Goal: Task Accomplishment & Management: Complete application form

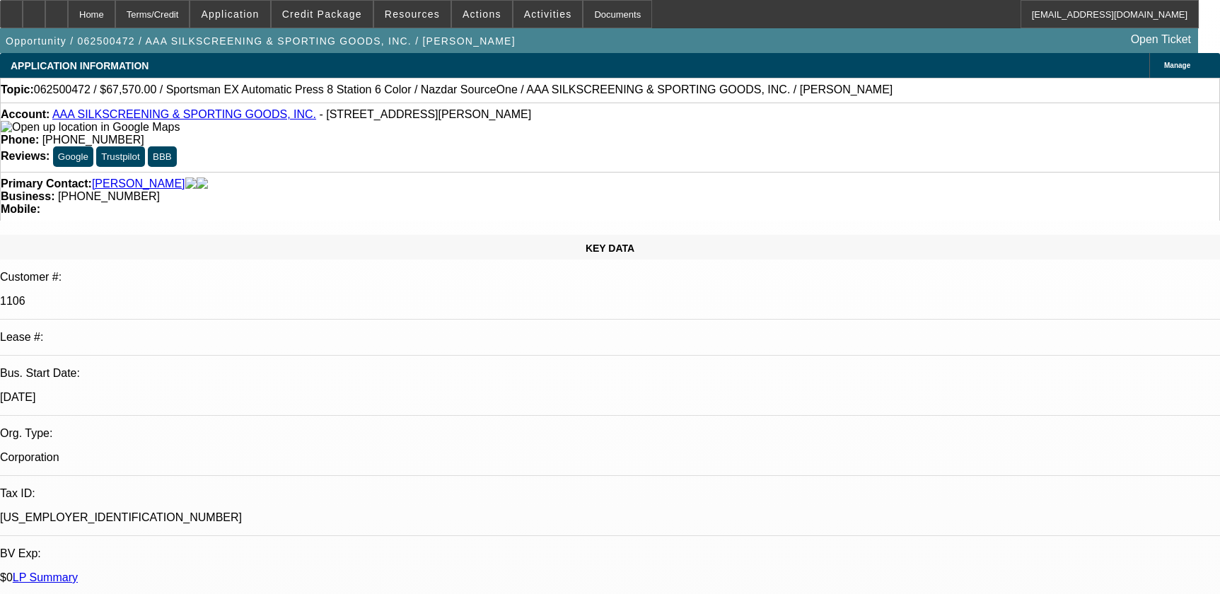
select select "0"
select select "5"
select select "0"
select select "6"
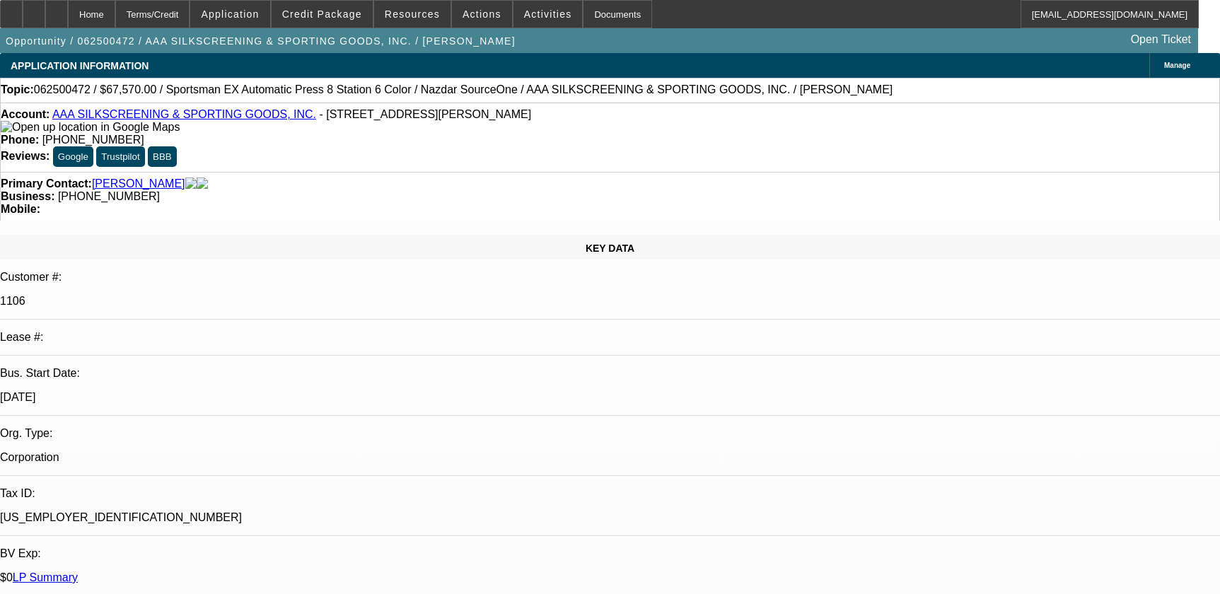
select select "0.1"
select select "2"
select select "0.1"
select select "4"
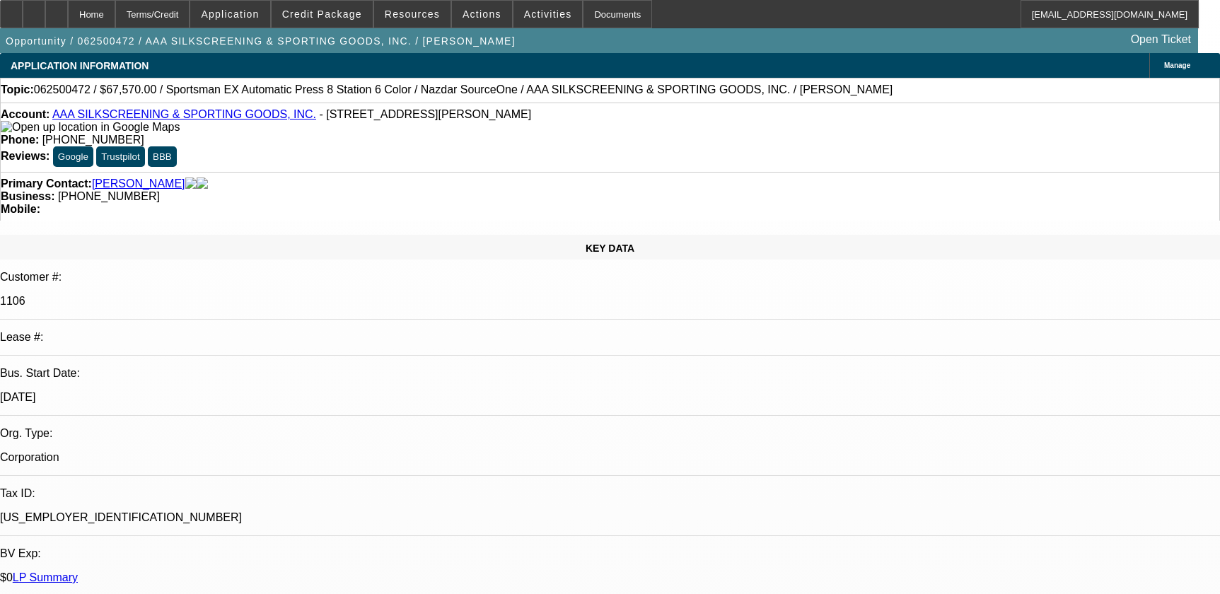
select select "0"
select select "2"
select select "0.1"
select select "4"
select select "0"
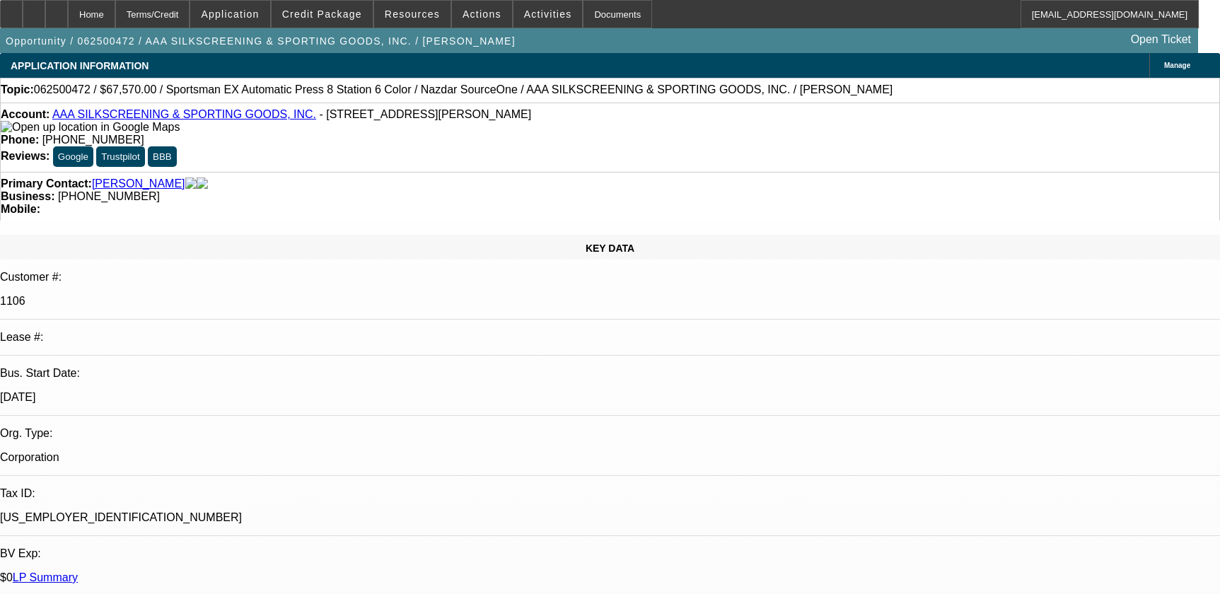
select select "2"
select select "0.1"
select select "4"
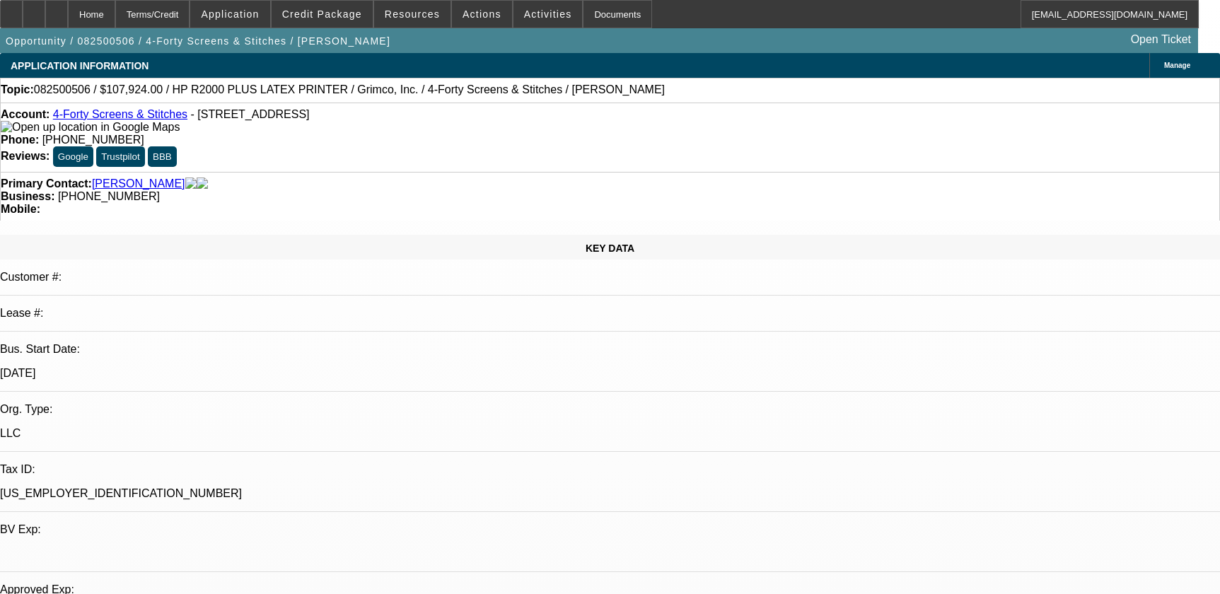
select select "0"
select select "6"
select select "0"
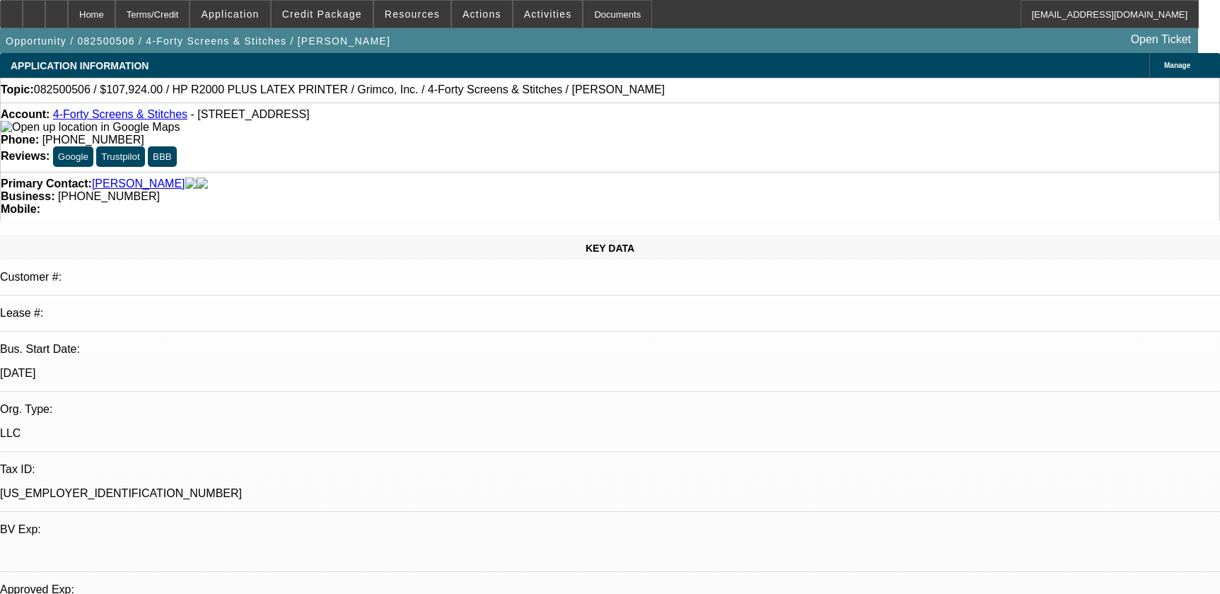
select select "0"
select select "0.1"
select select "4"
select select "0"
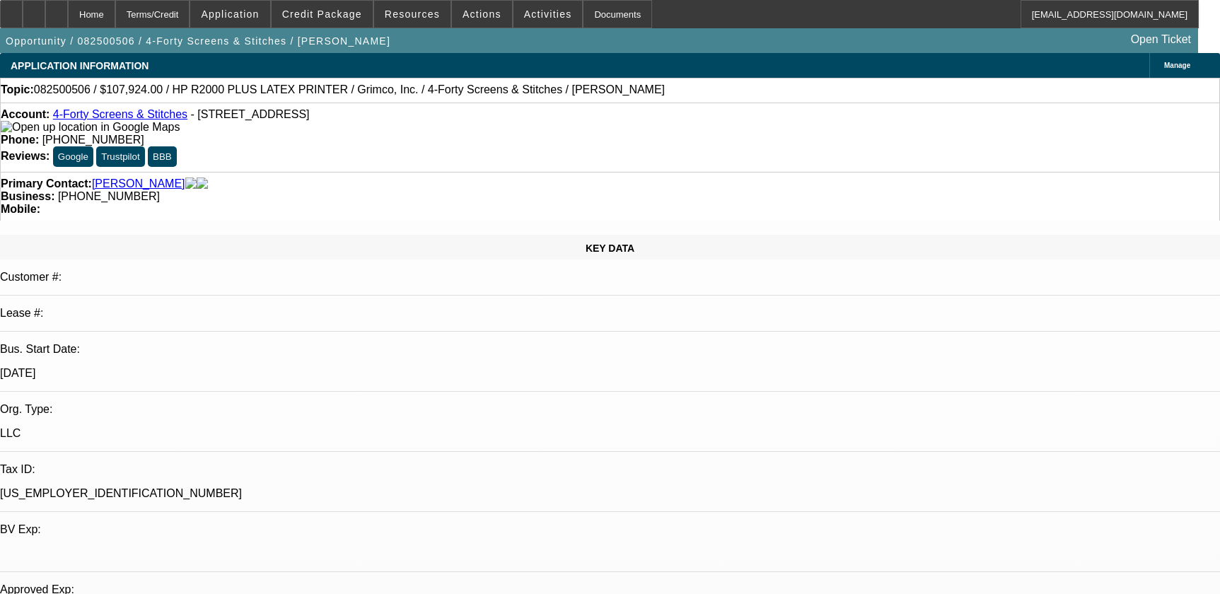
select select "0.1"
select select "4"
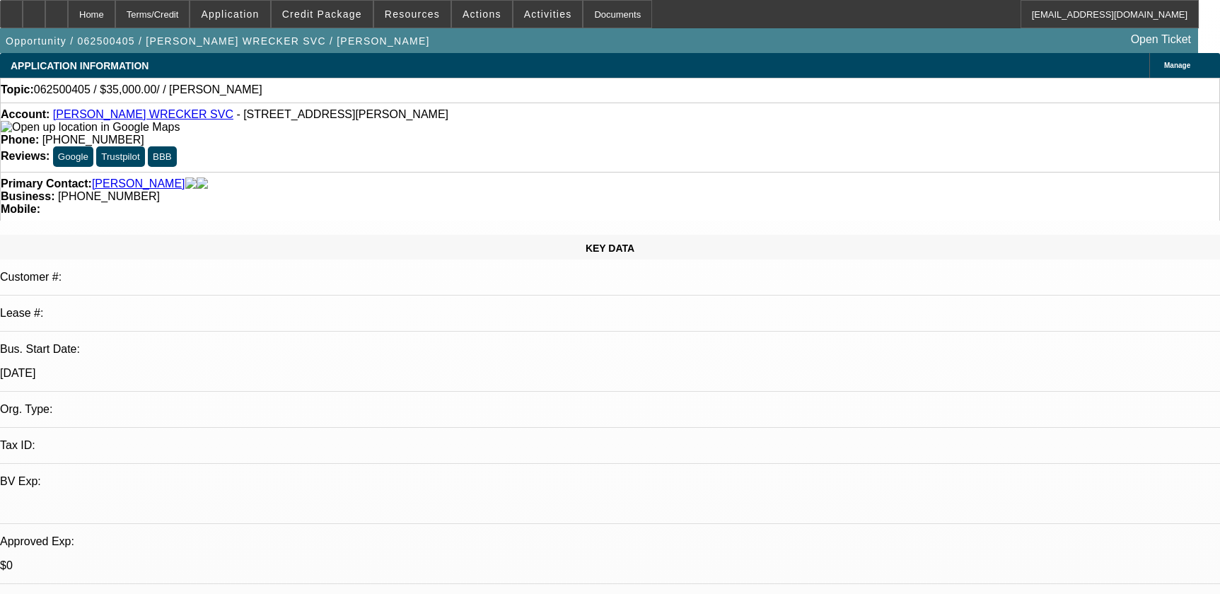
select select "0"
select select "2"
select select "0.1"
select select "4"
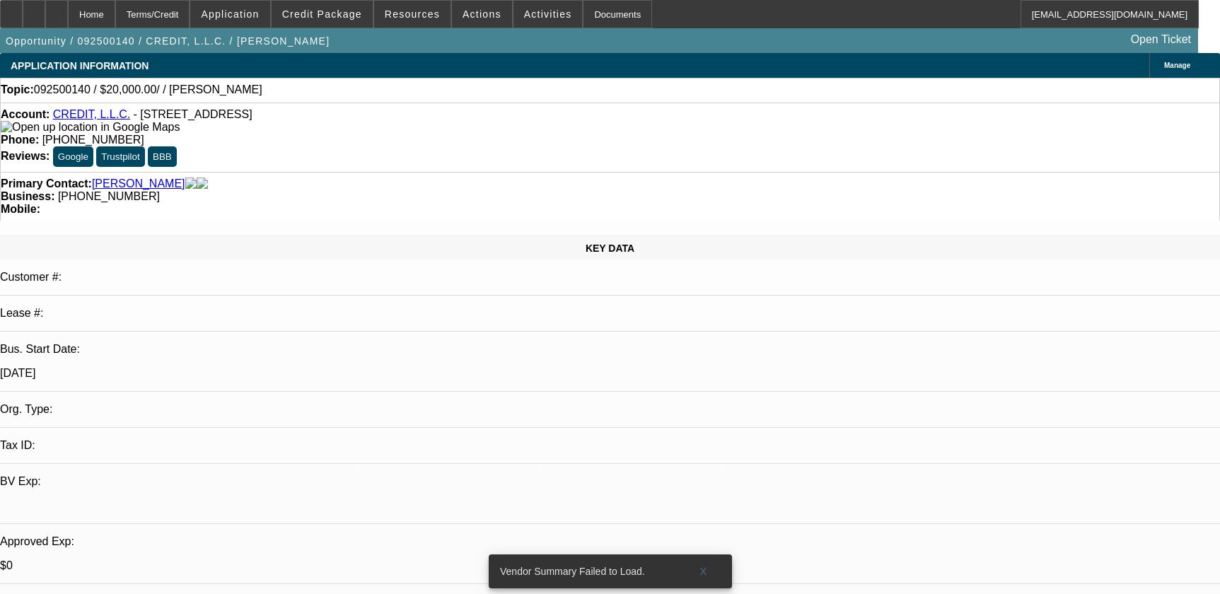
select select "0"
select select "2"
select select "0.1"
select select "4"
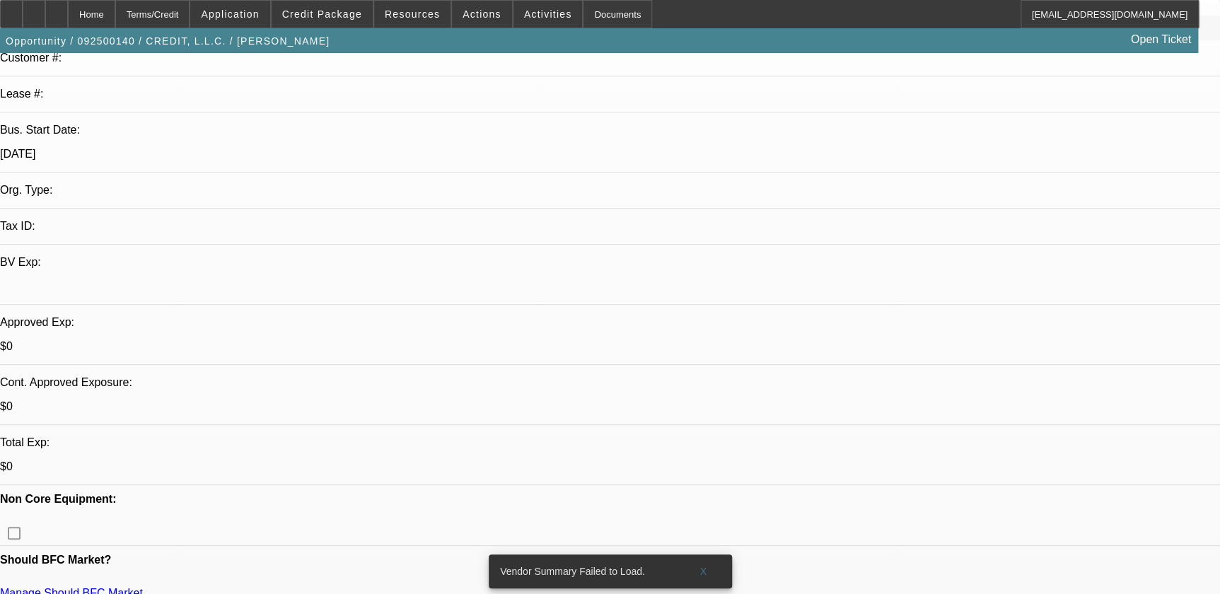
scroll to position [450, 0]
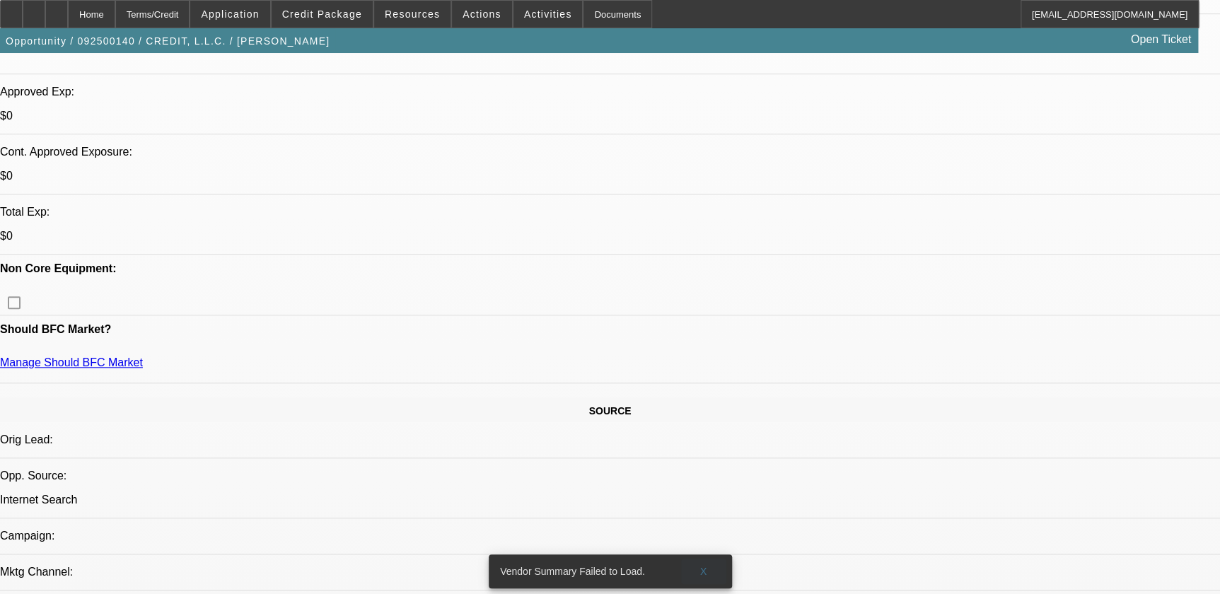
click at [710, 555] on span at bounding box center [703, 572] width 45 height 34
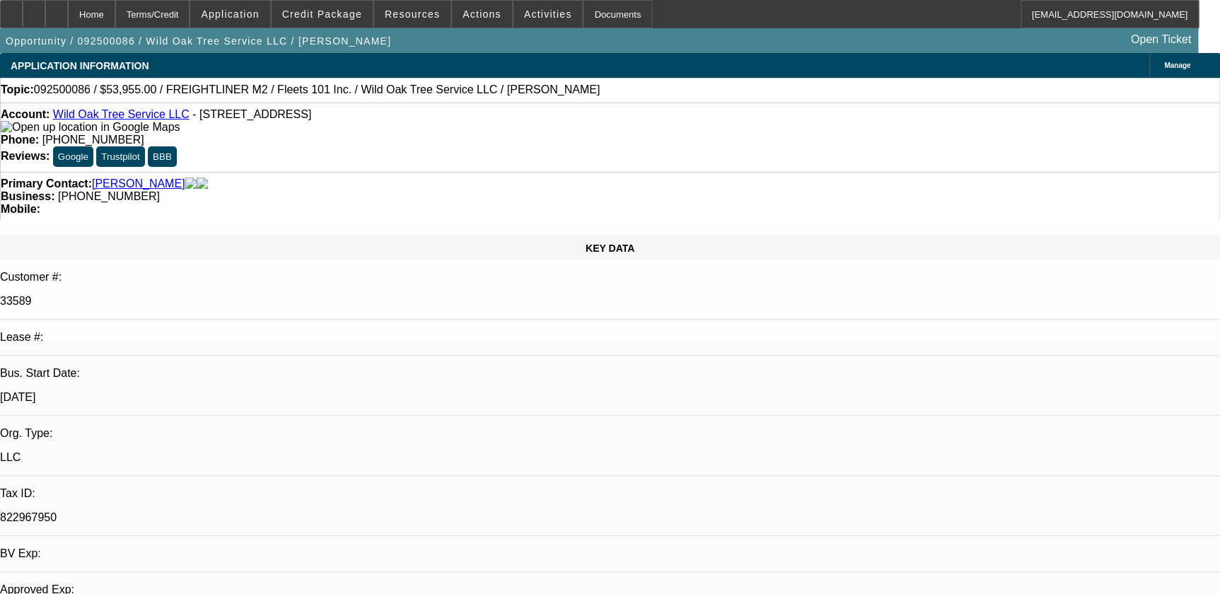
select select "0.1"
select select "2"
select select "0.1"
select select "4"
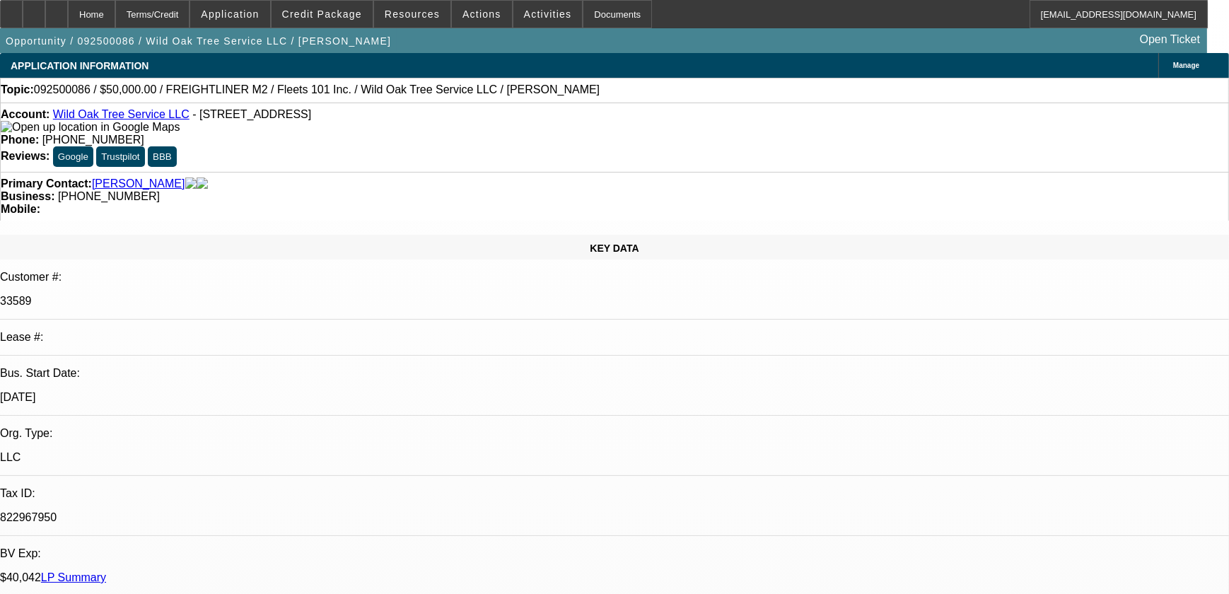
select select "0"
select select "2"
select select "0.1"
select select "4"
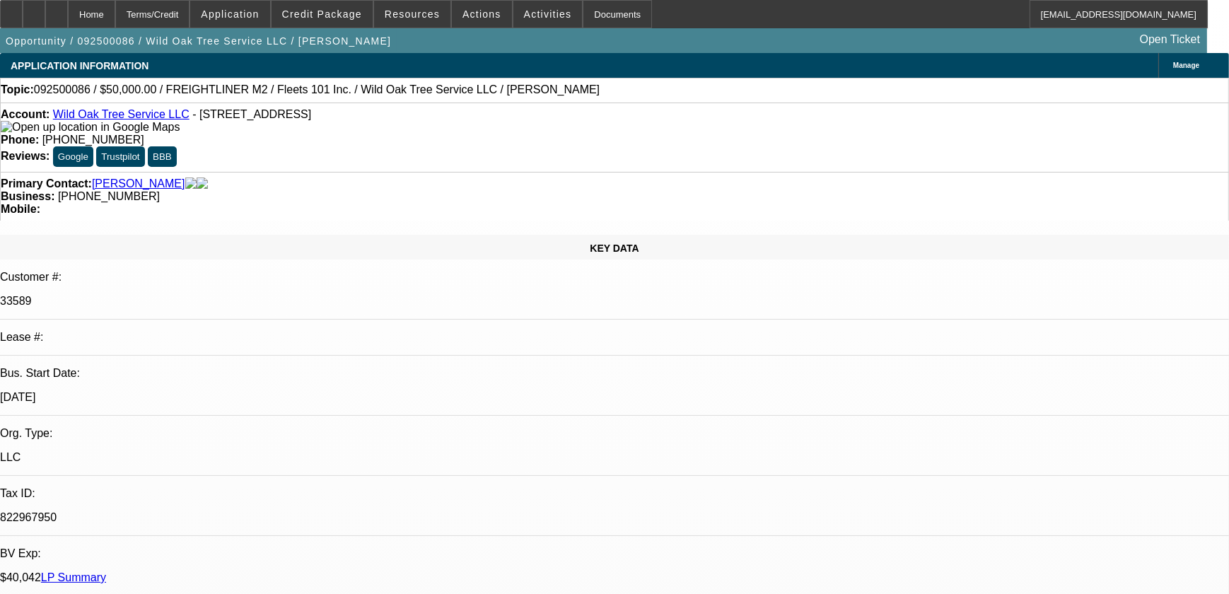
select select "0.1"
select select "2"
select select "0.1"
select select "4"
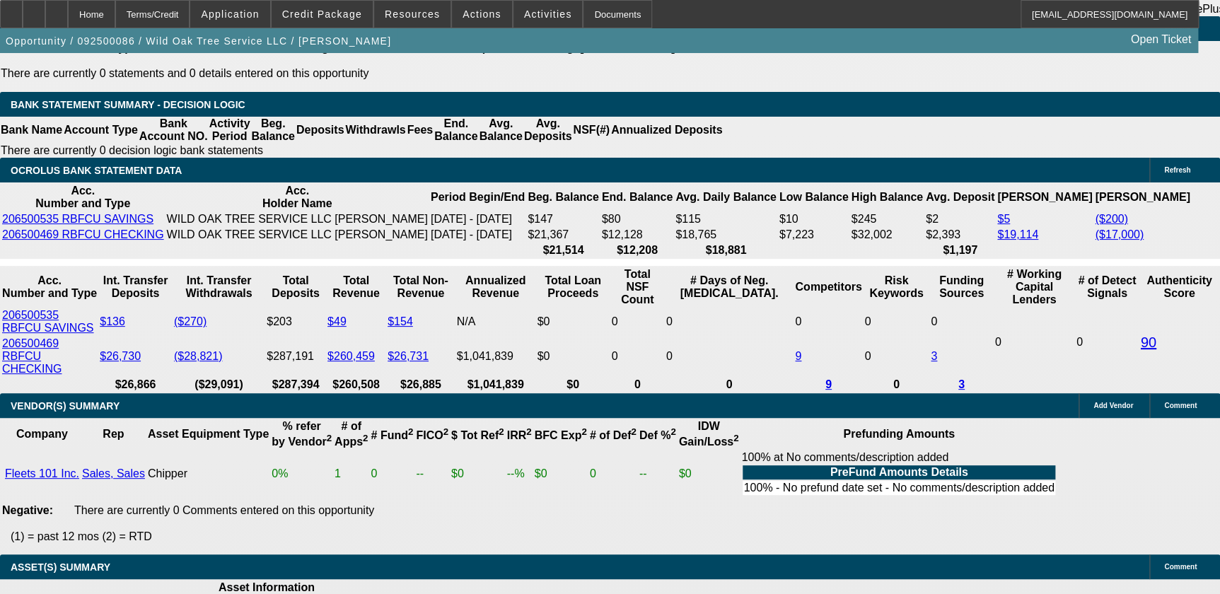
scroll to position [2636, 0]
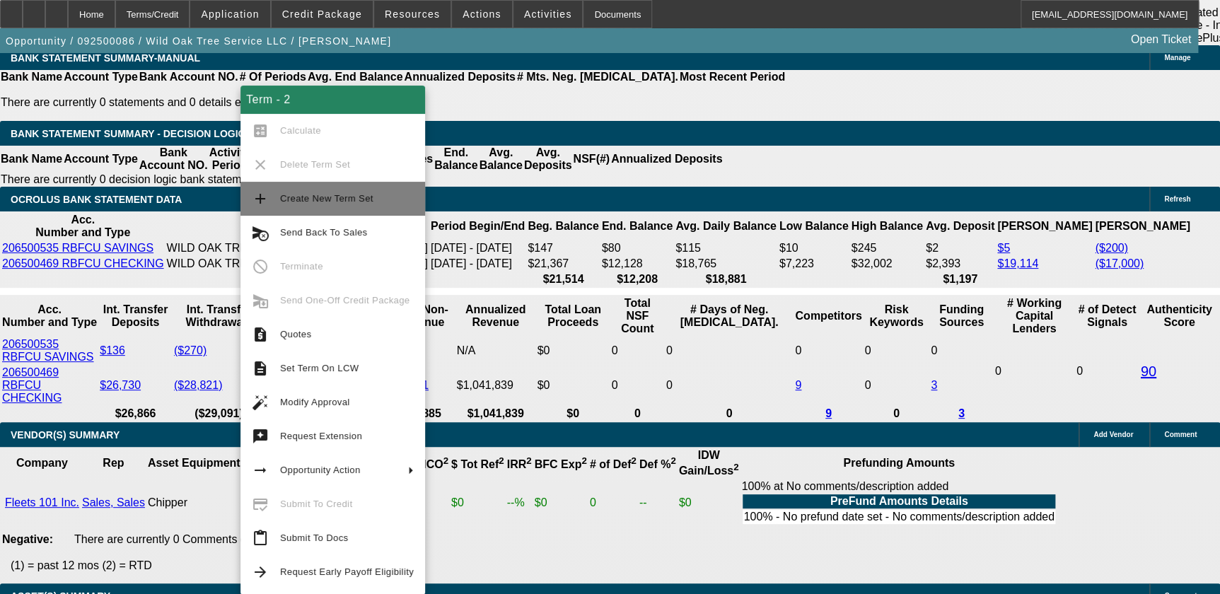
click at [354, 198] on span "Create New Term Set" at bounding box center [326, 198] width 93 height 11
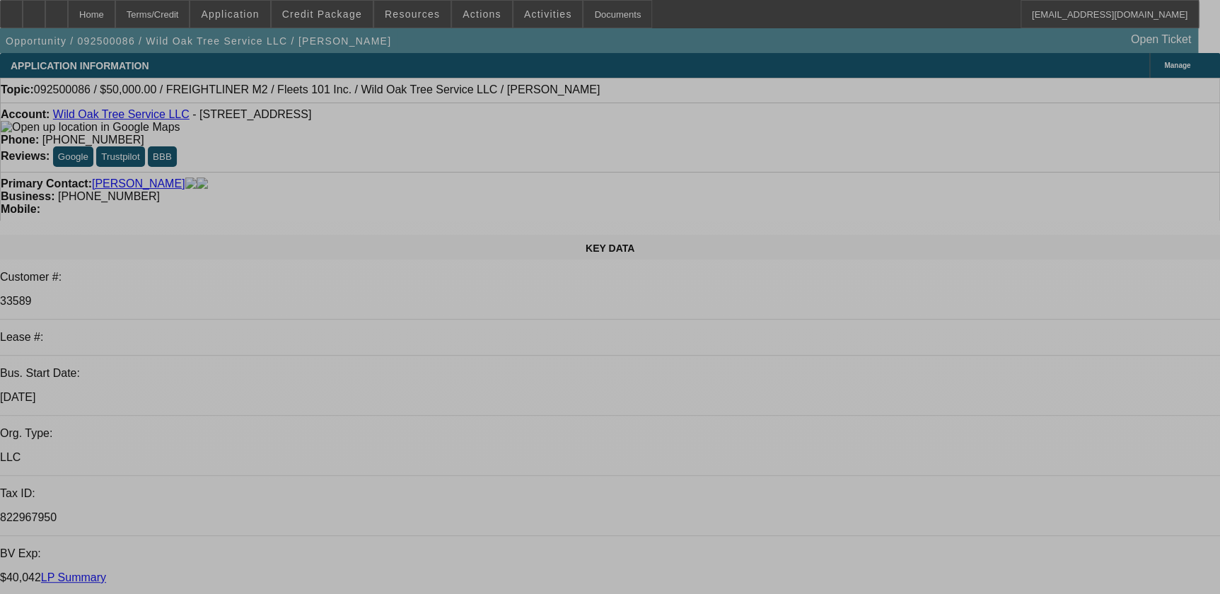
select select "0"
select select "2"
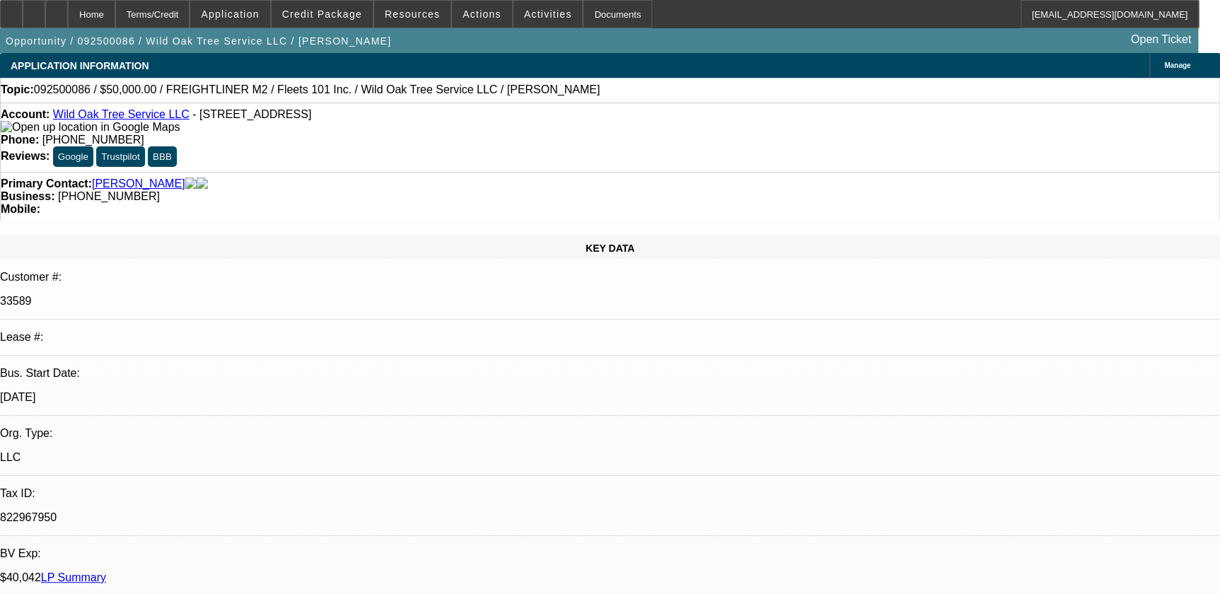
select select "0.1"
select select "0"
select select "2"
select select "0.1"
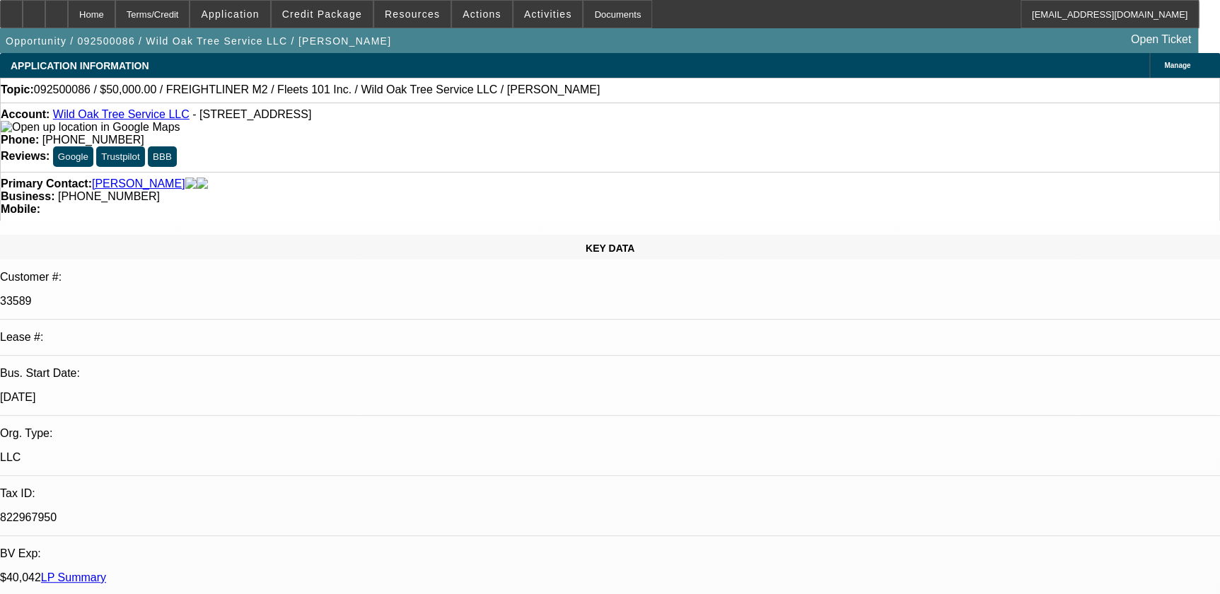
select select "2"
select select "0.1"
select select "1"
select select "2"
select select "4"
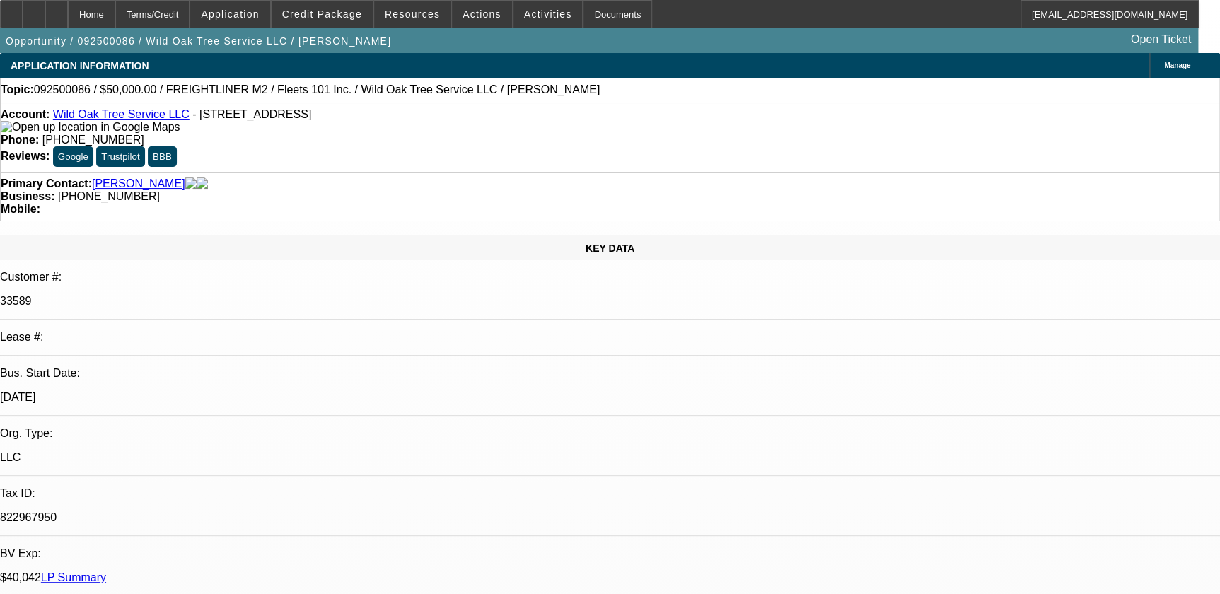
select select "1"
select select "2"
select select "4"
select select "1"
select select "2"
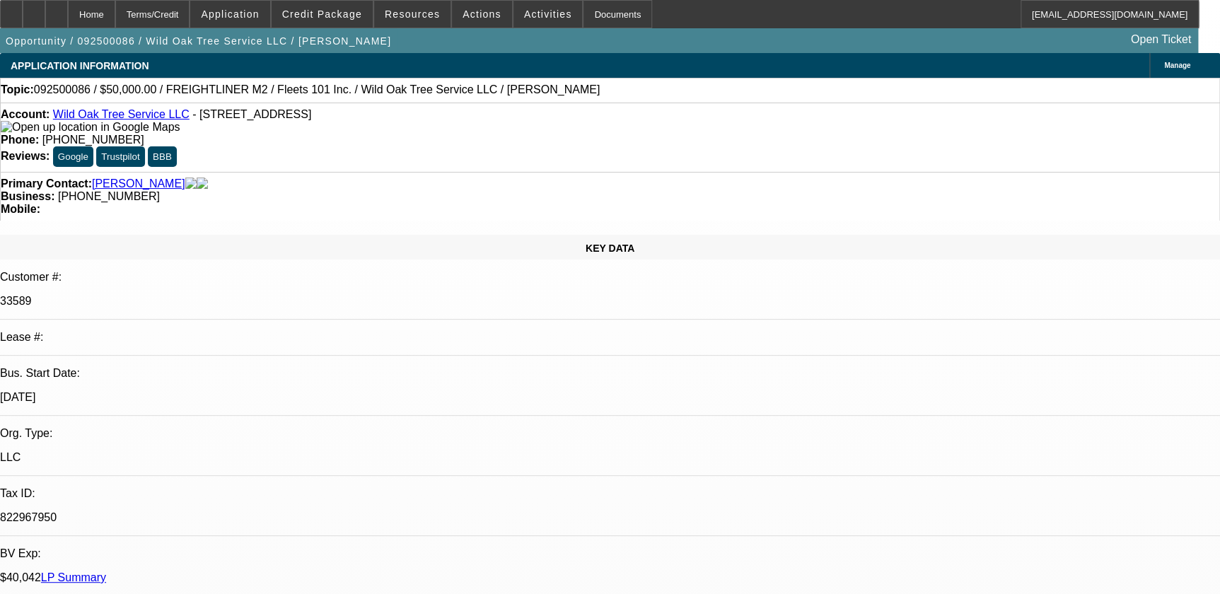
select select "4"
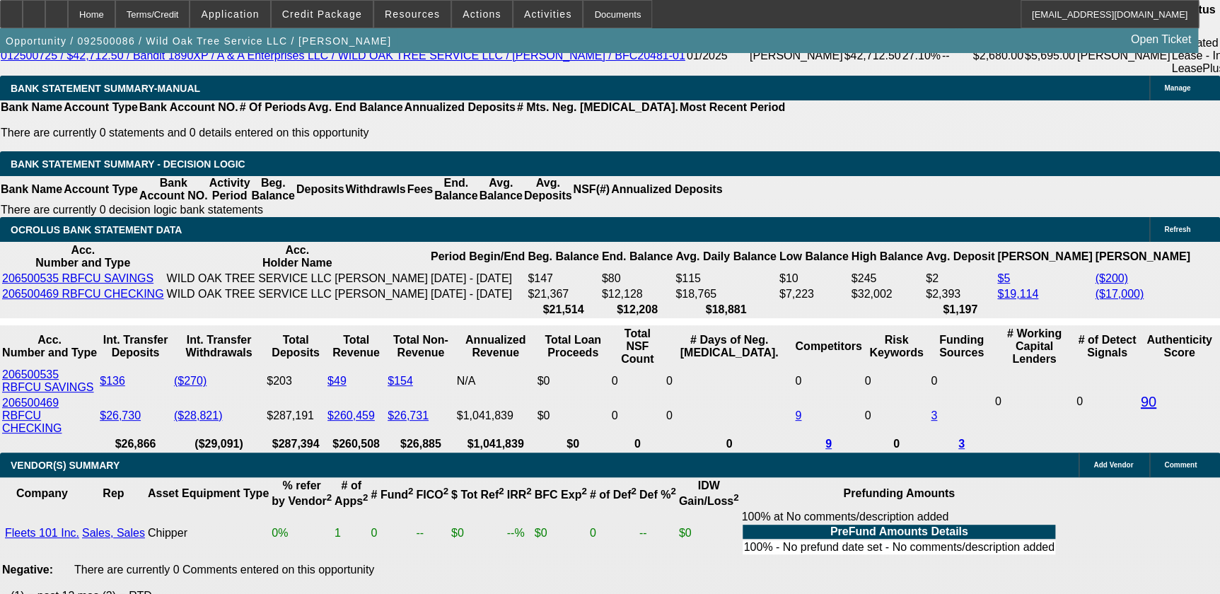
scroll to position [2636, 0]
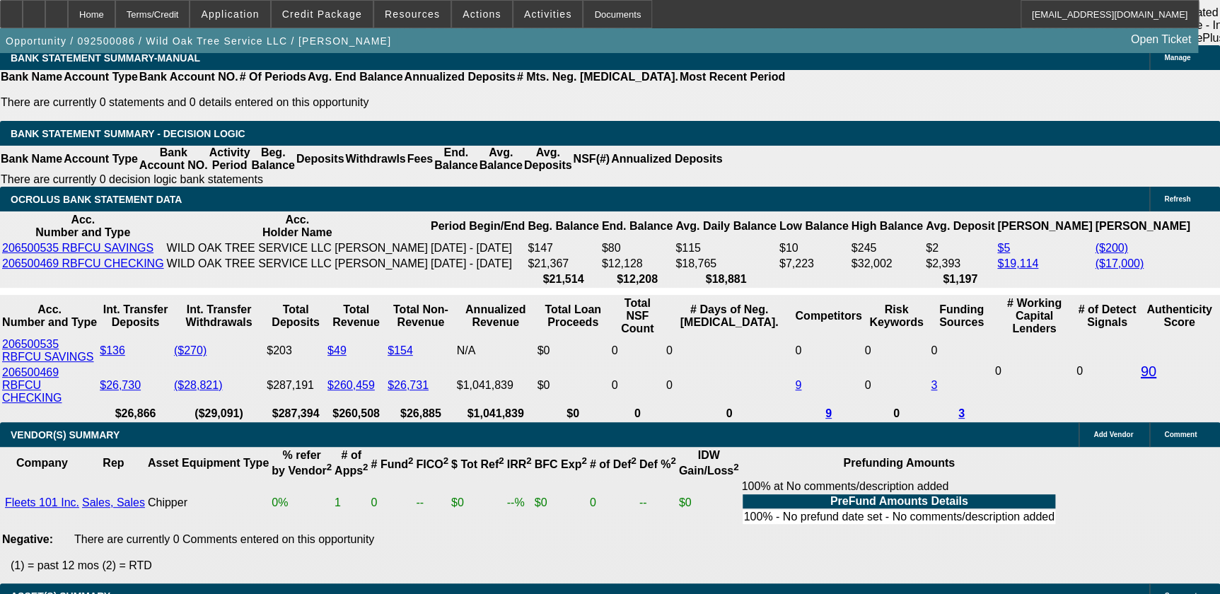
type input "19"
type input "UNKNOWN"
type input "19."
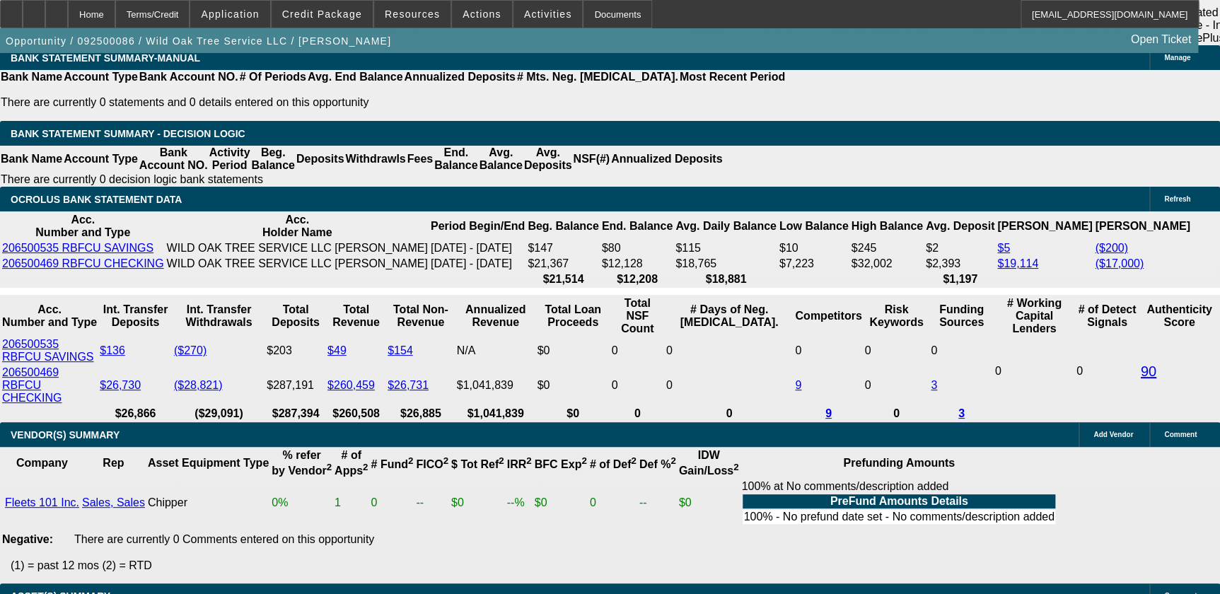
type input "$2,423.86"
type input "$1,211.93"
type input "$3,277.84"
type input "$1,638.92"
type input "19.9"
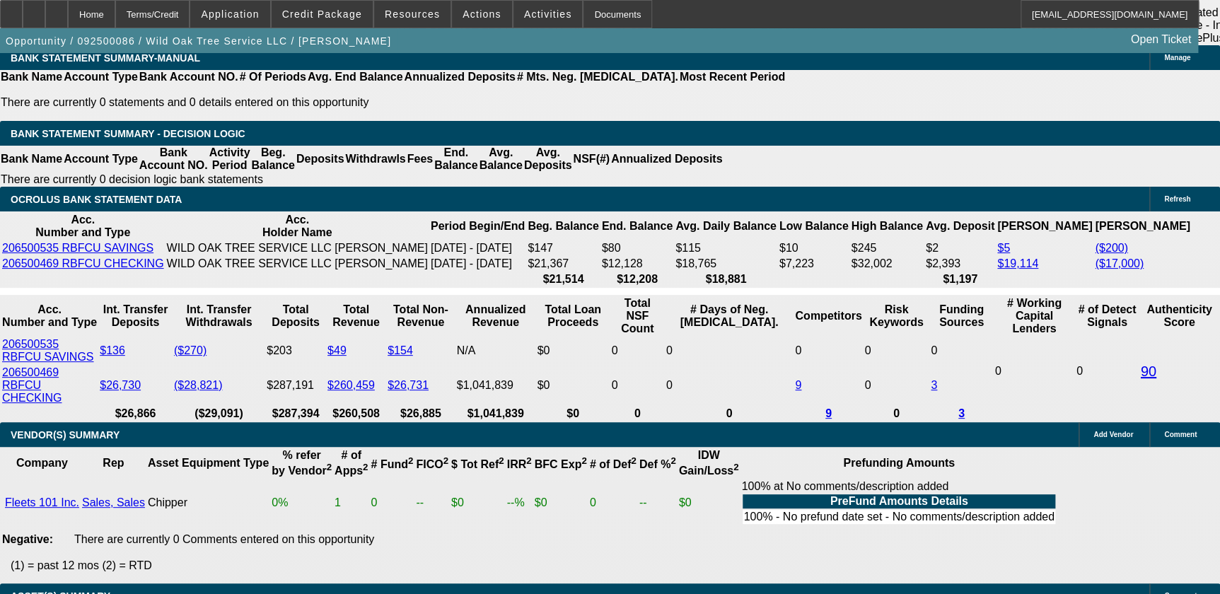
type input "$3,324.52"
type input "$1,662.26"
type input "19.9"
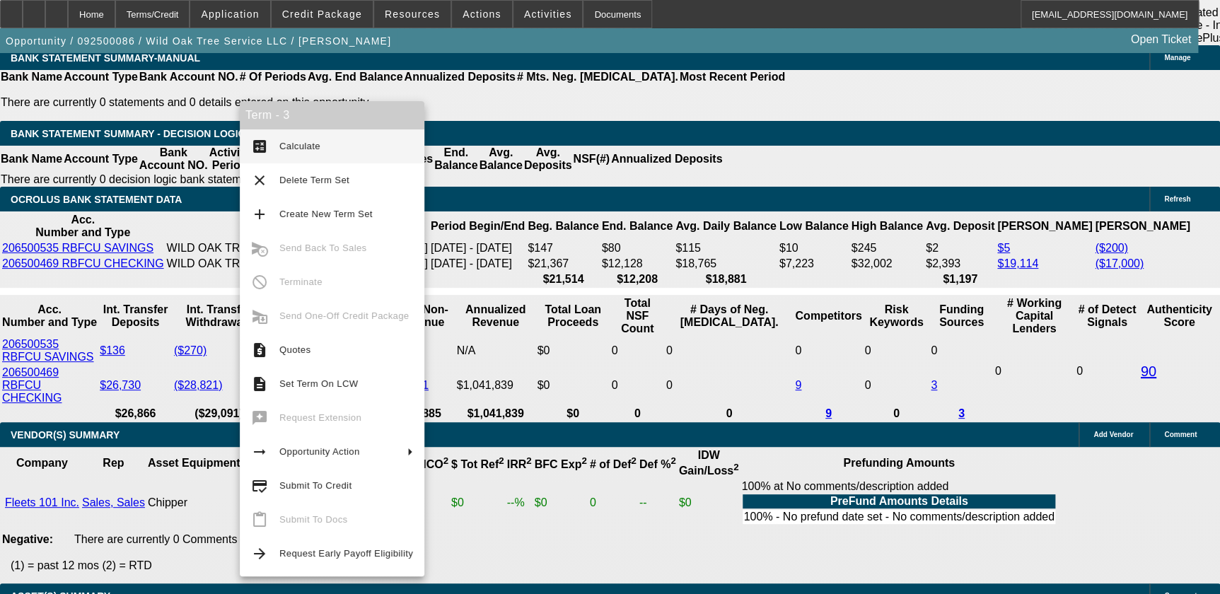
click at [282, 141] on span "Calculate" at bounding box center [299, 146] width 41 height 11
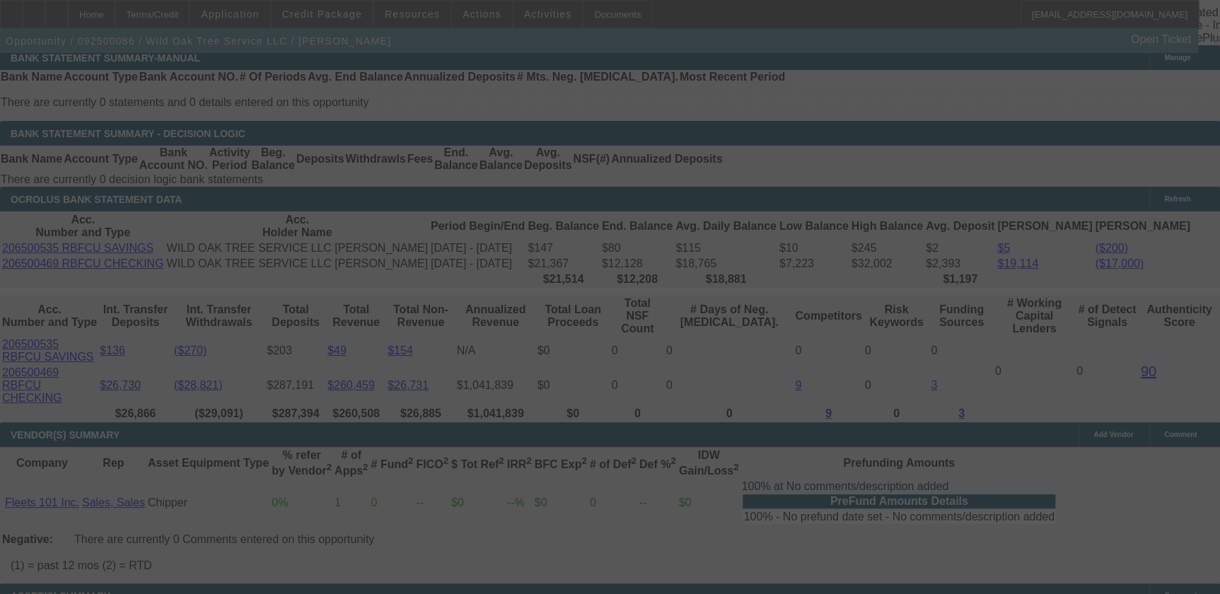
select select "0"
select select "2"
select select "0.1"
select select "4"
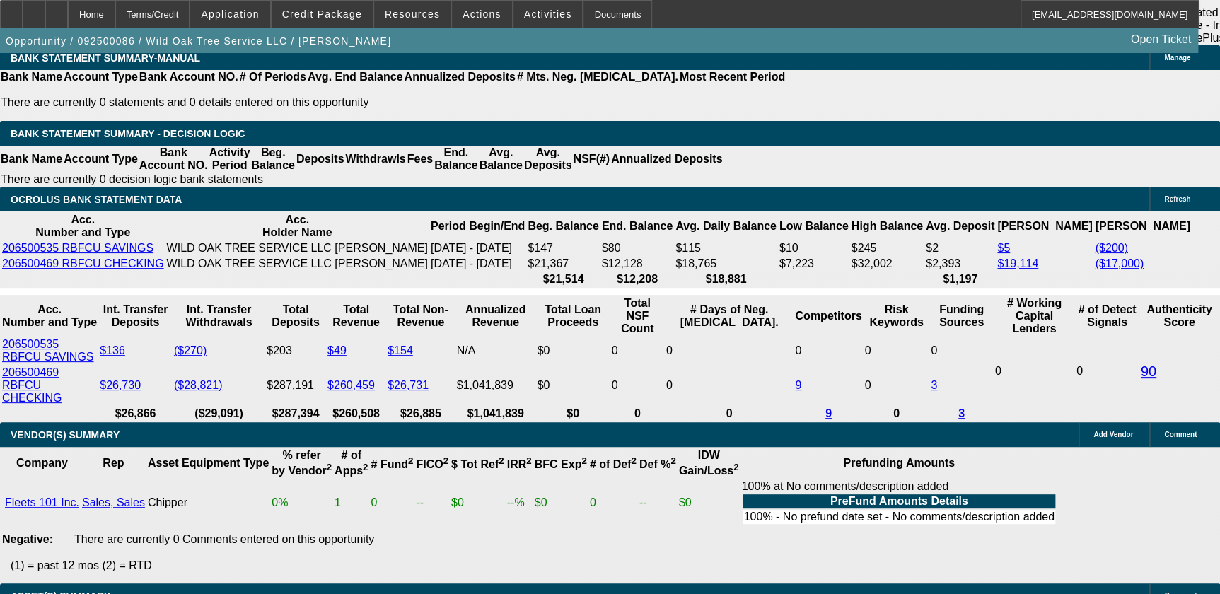
type input "UNKNOWN"
type input "18"
type input "$2,423.86"
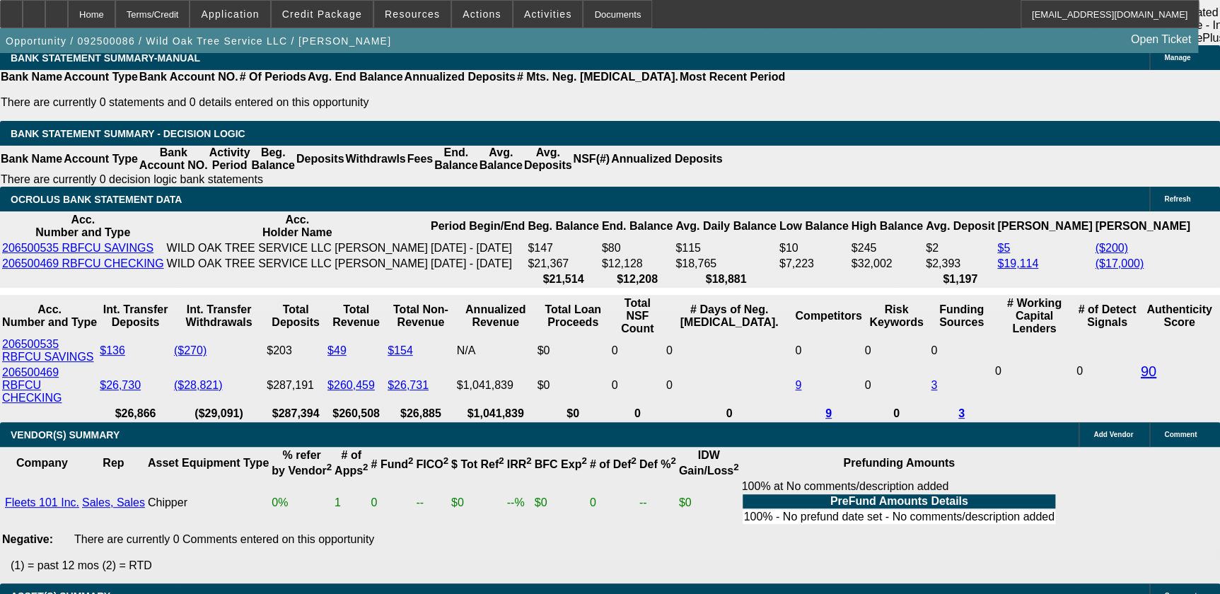
type input "$1,211.93"
type input "$3,226.42"
type input "$1,613.21"
type input "18.7"
type input "$3,262.38"
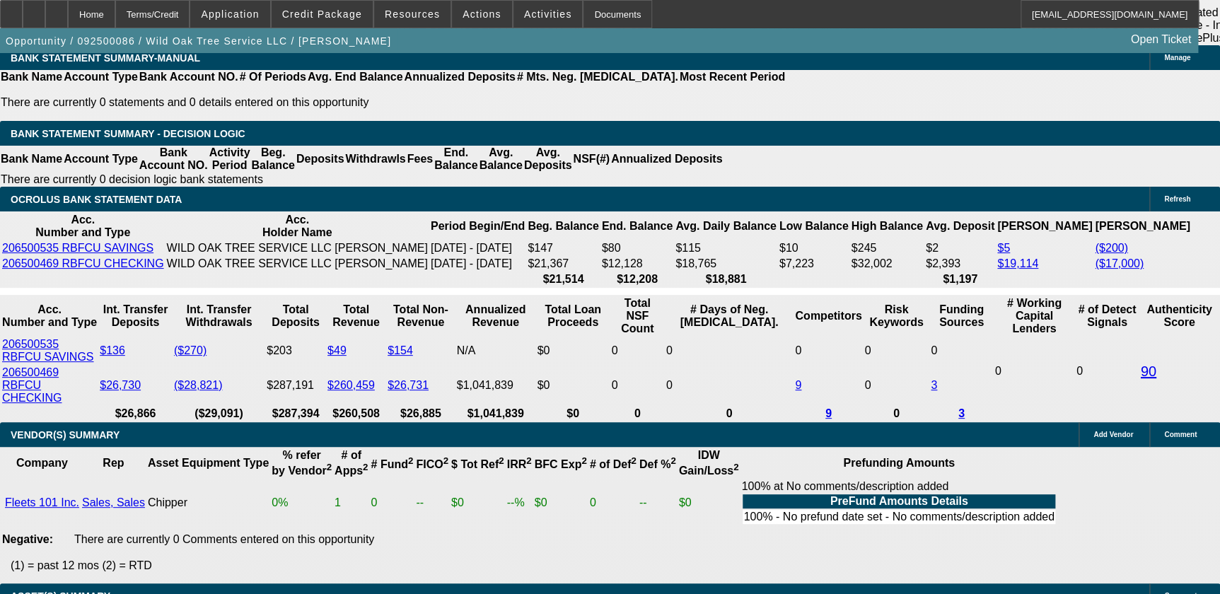
type input "$1,631.19"
type input "18.7"
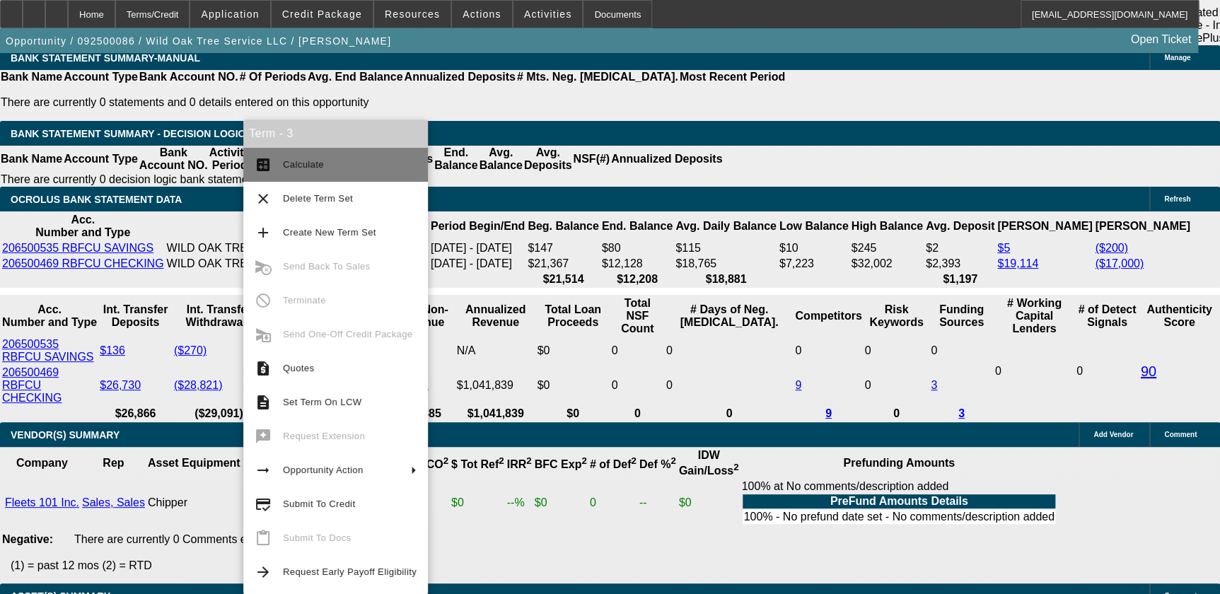
click at [278, 158] on button "calculate Calculate" at bounding box center [335, 165] width 185 height 34
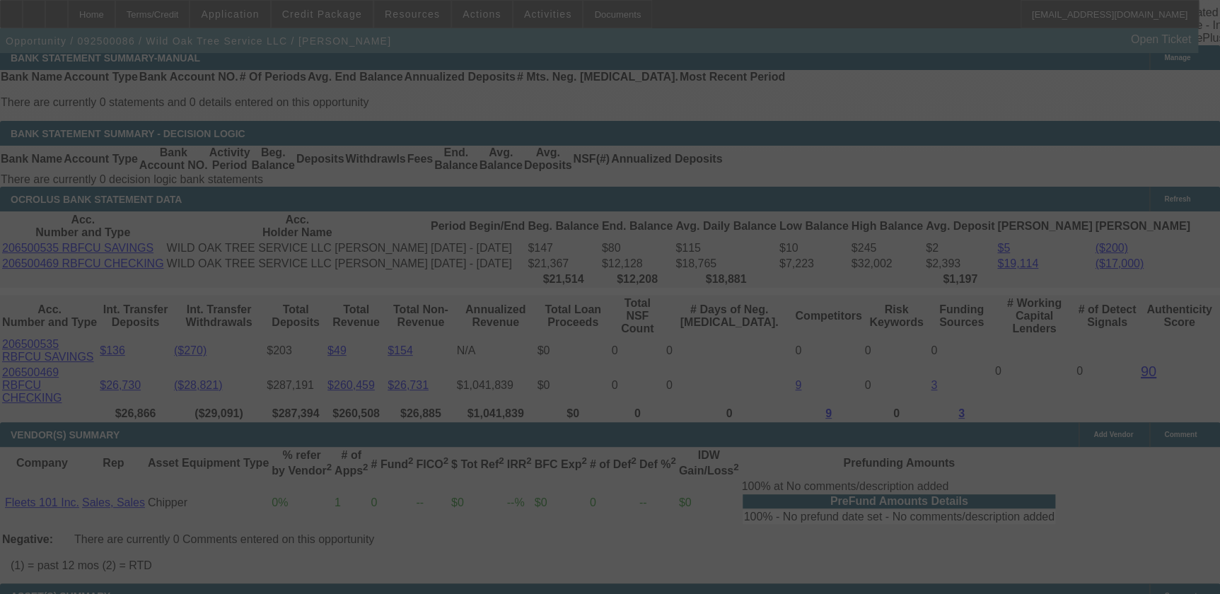
select select "0"
select select "2"
select select "0.1"
select select "4"
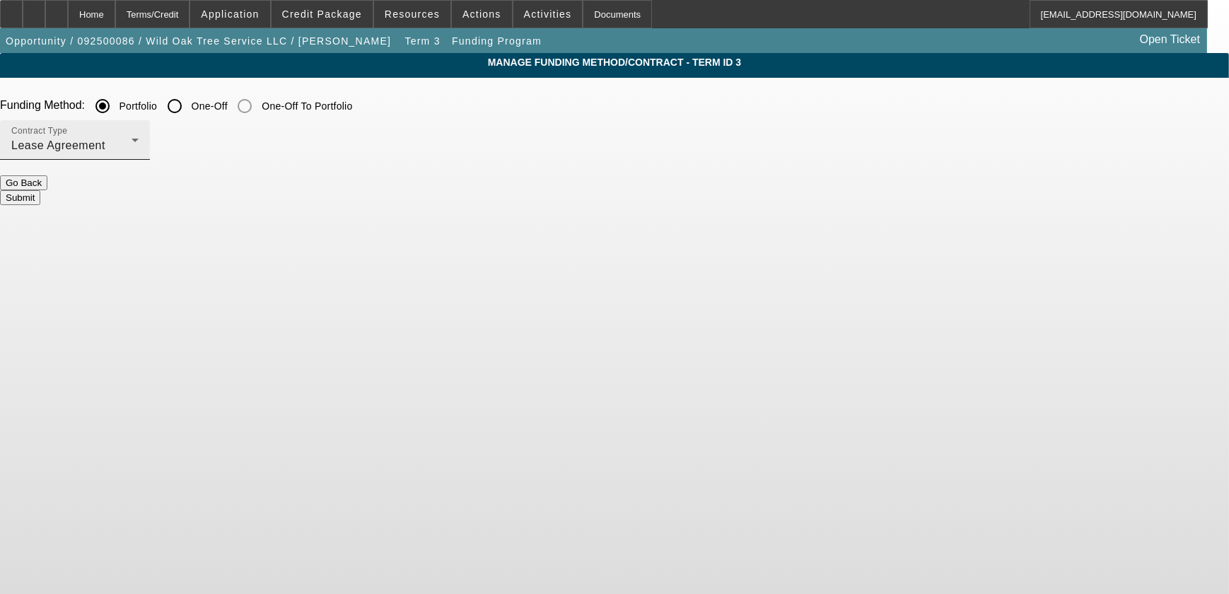
click at [132, 145] on div "Lease Agreement" at bounding box center [71, 145] width 120 height 17
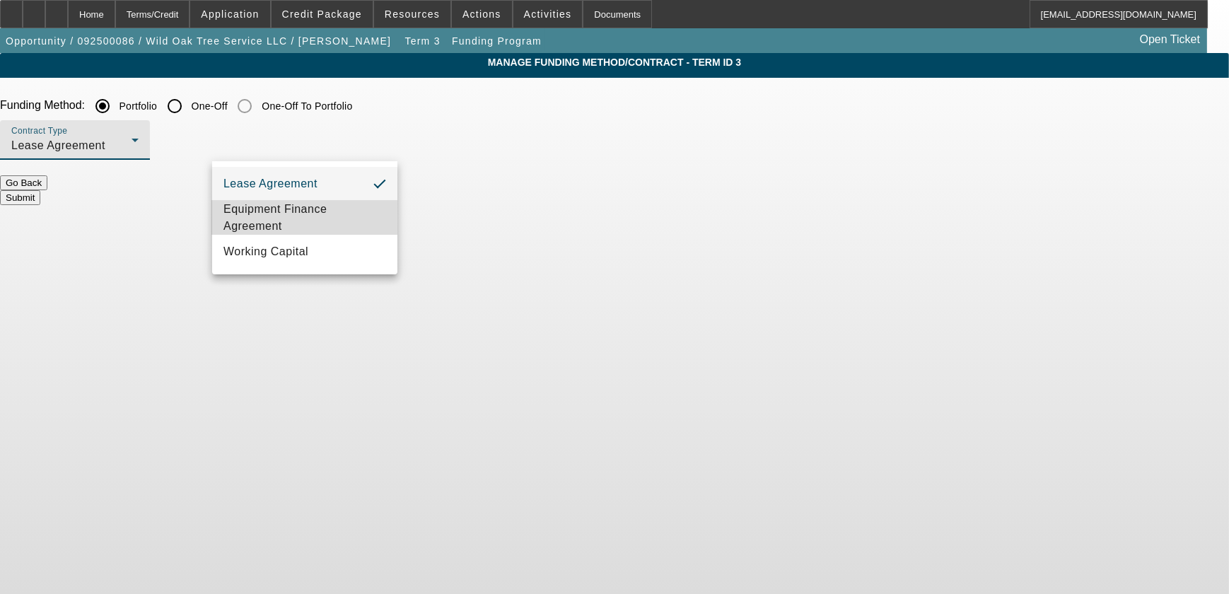
click at [321, 214] on span "Equipment Finance Agreement" at bounding box center [305, 218] width 163 height 34
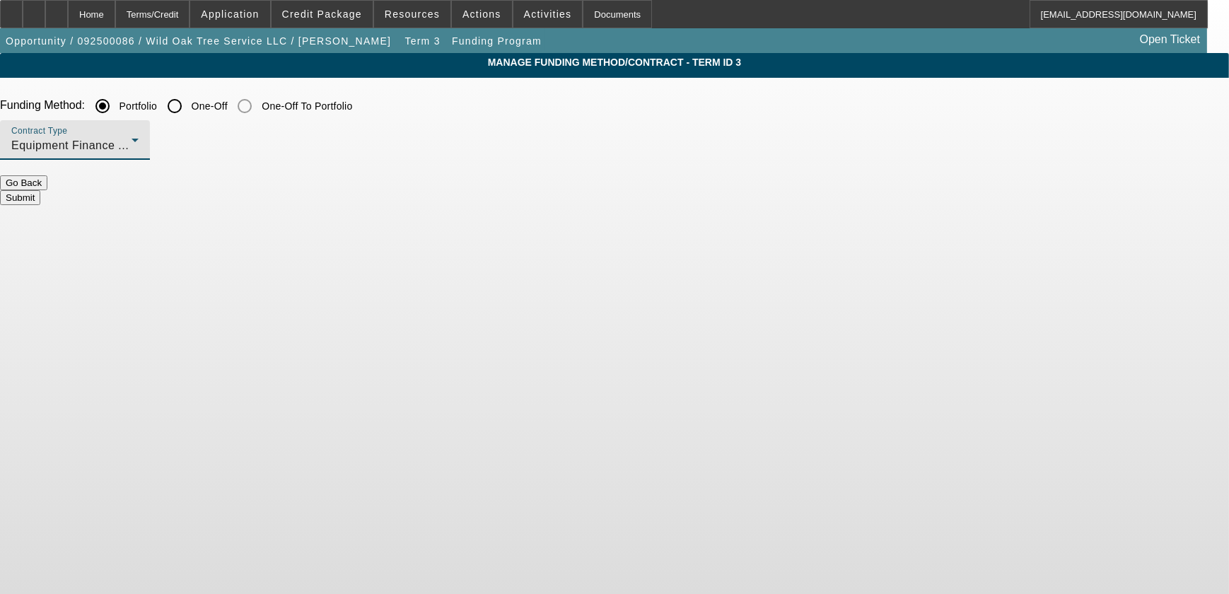
click at [40, 190] on button "Submit" at bounding box center [20, 197] width 40 height 15
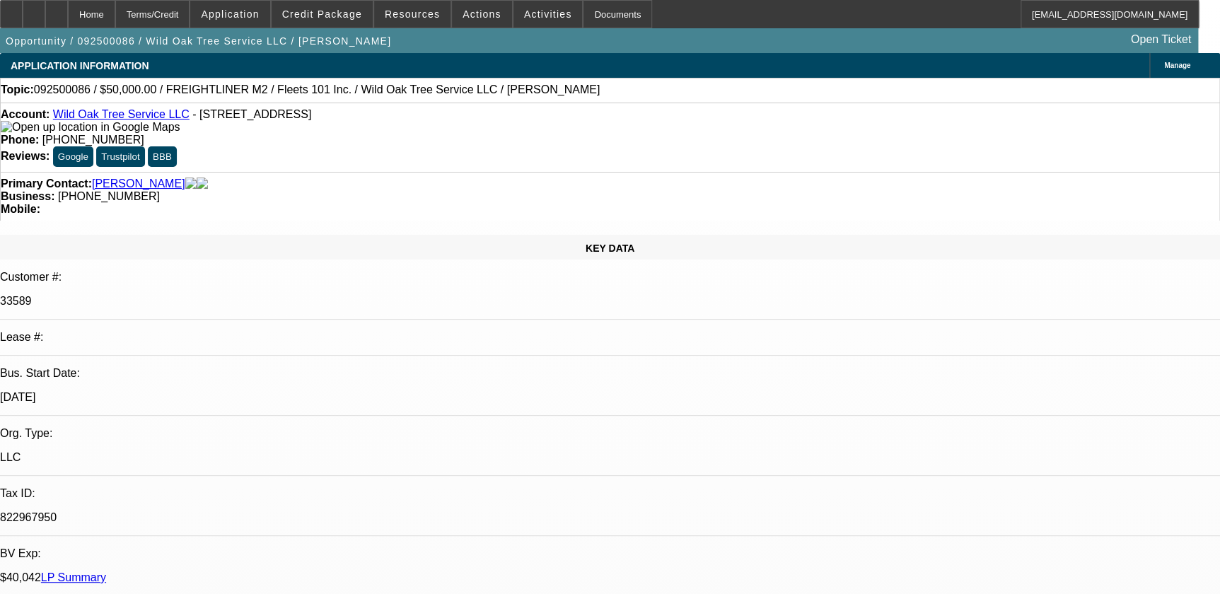
select select "0"
select select "2"
select select "0"
select select "6"
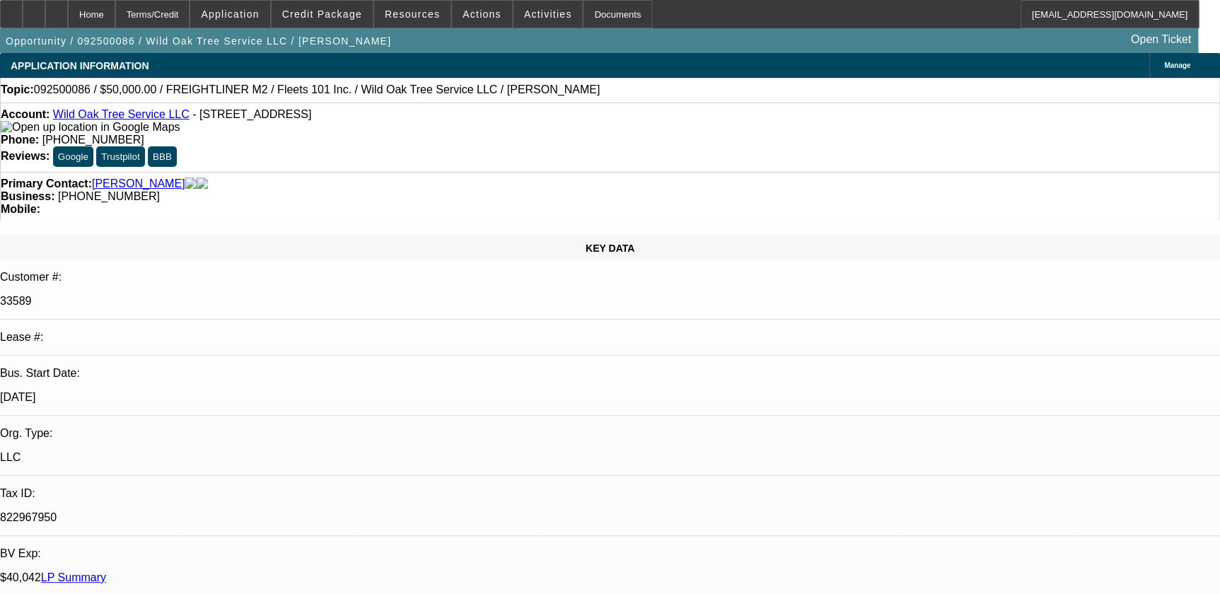
select select "0"
select select "2"
select select "0.1"
select select "4"
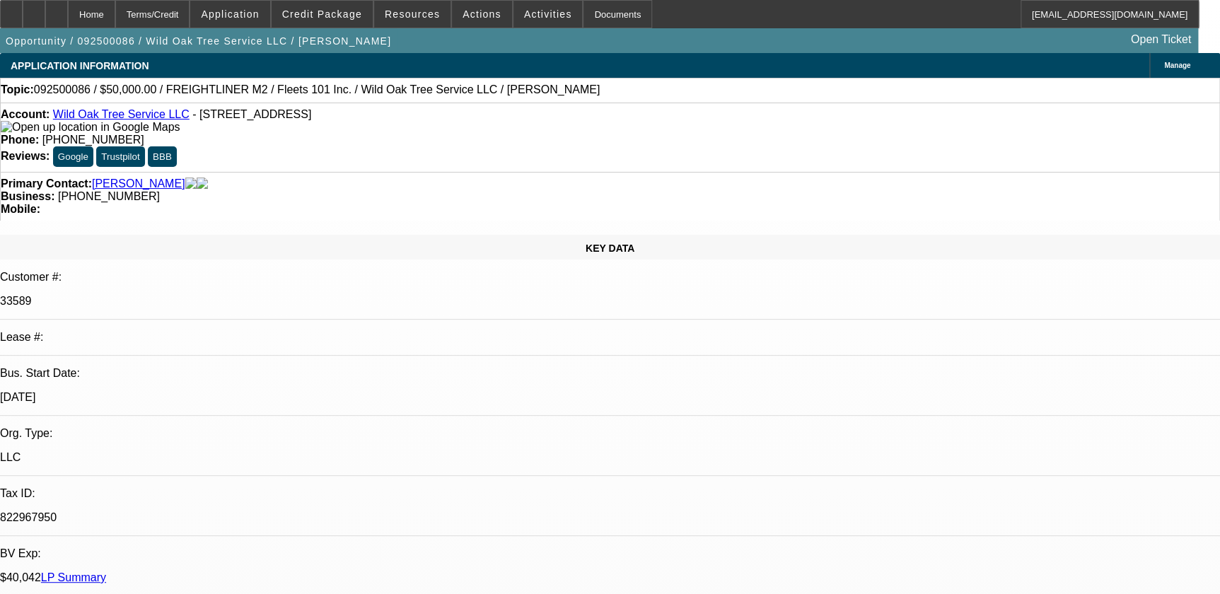
select select "0.1"
select select "2"
select select "0.1"
select select "4"
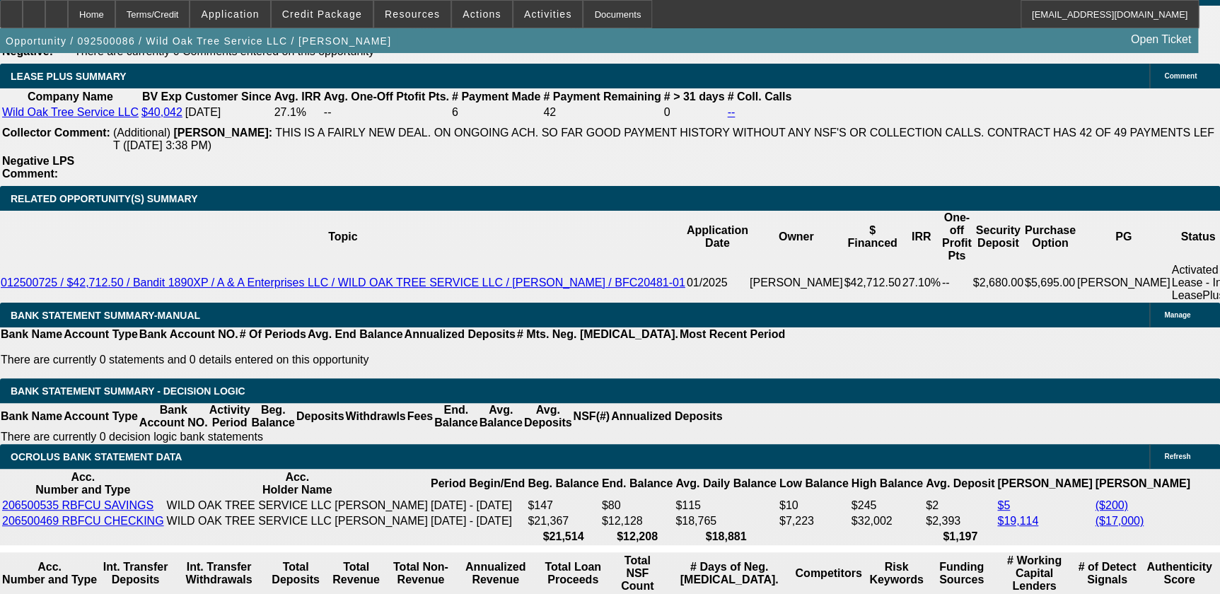
scroll to position [2636, 0]
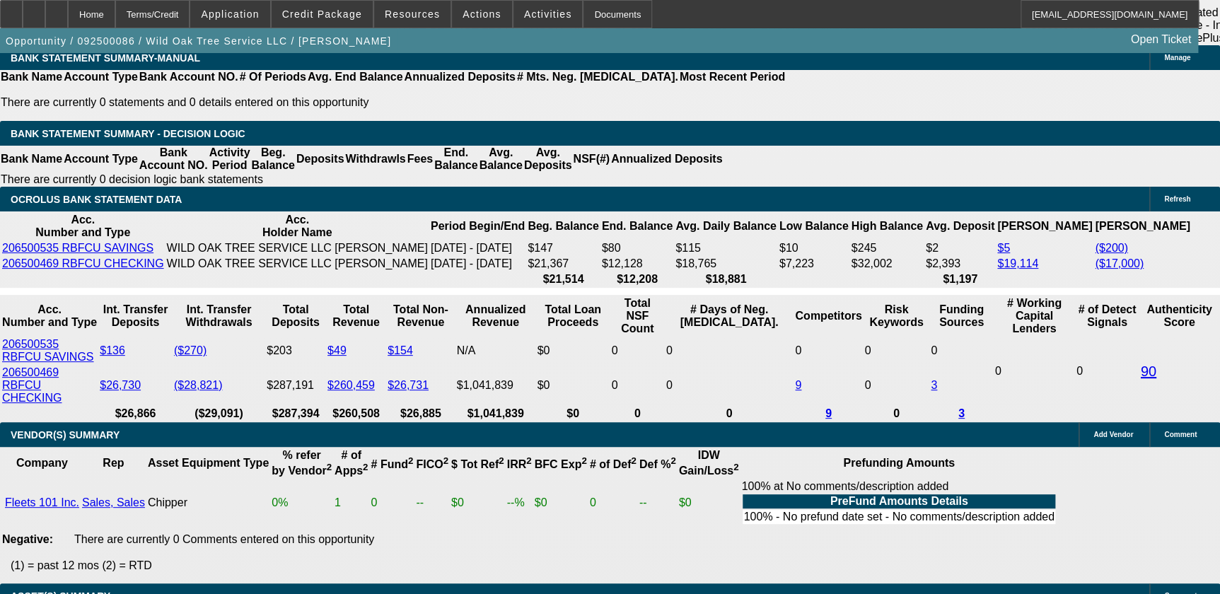
type input "0"
type input "UNKNOWN"
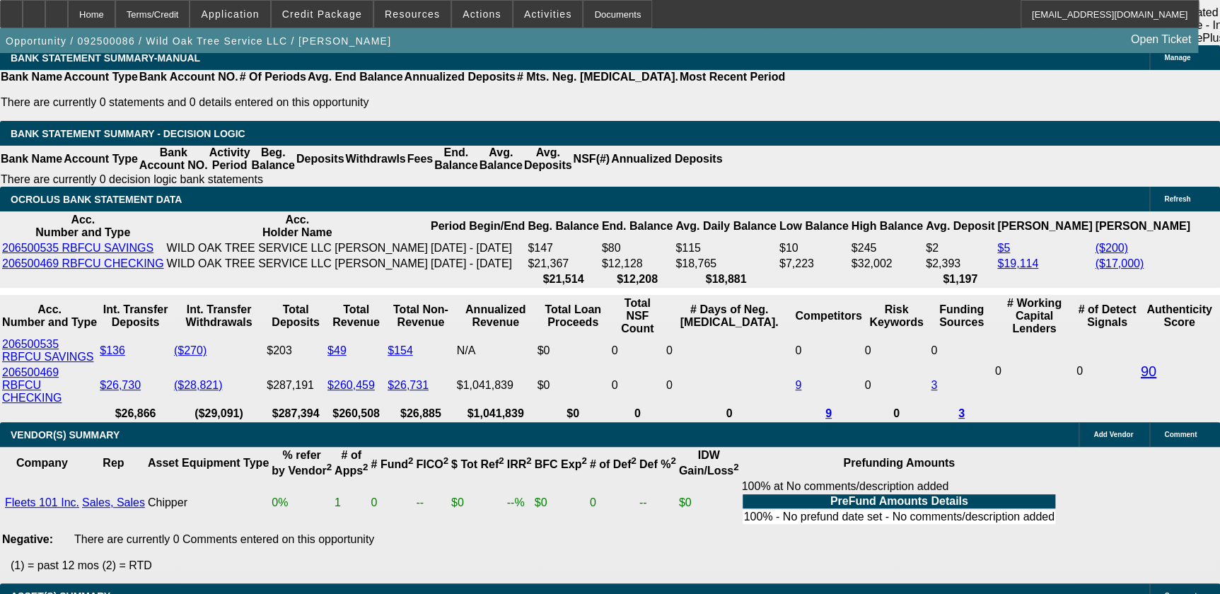
type input "$5,995.00"
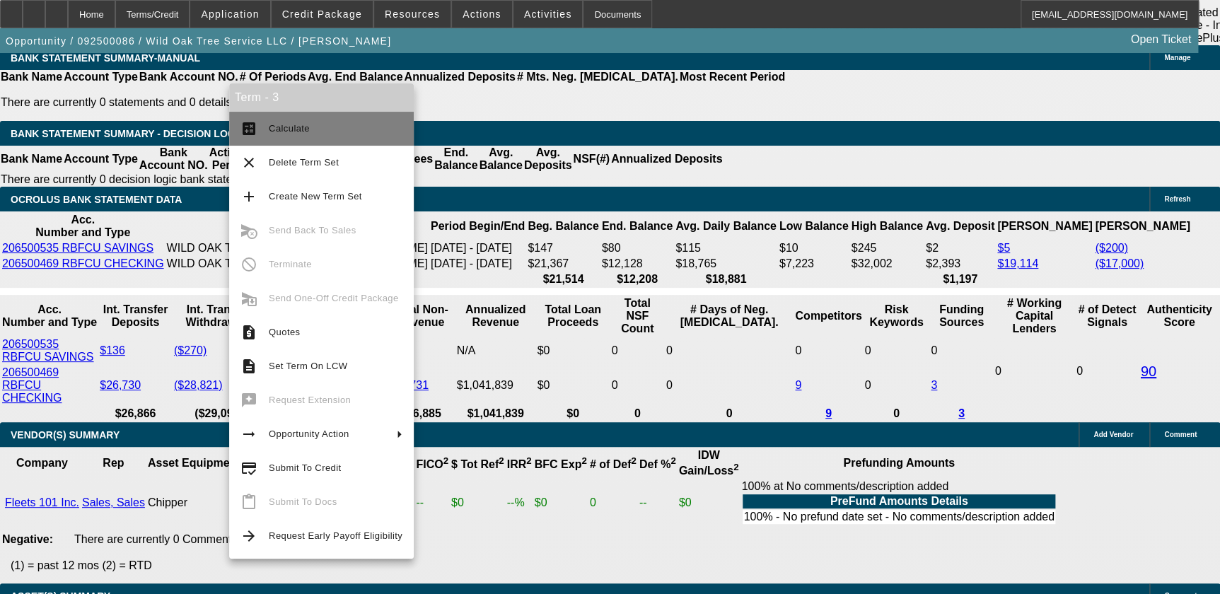
click at [286, 132] on span "Calculate" at bounding box center [289, 128] width 41 height 11
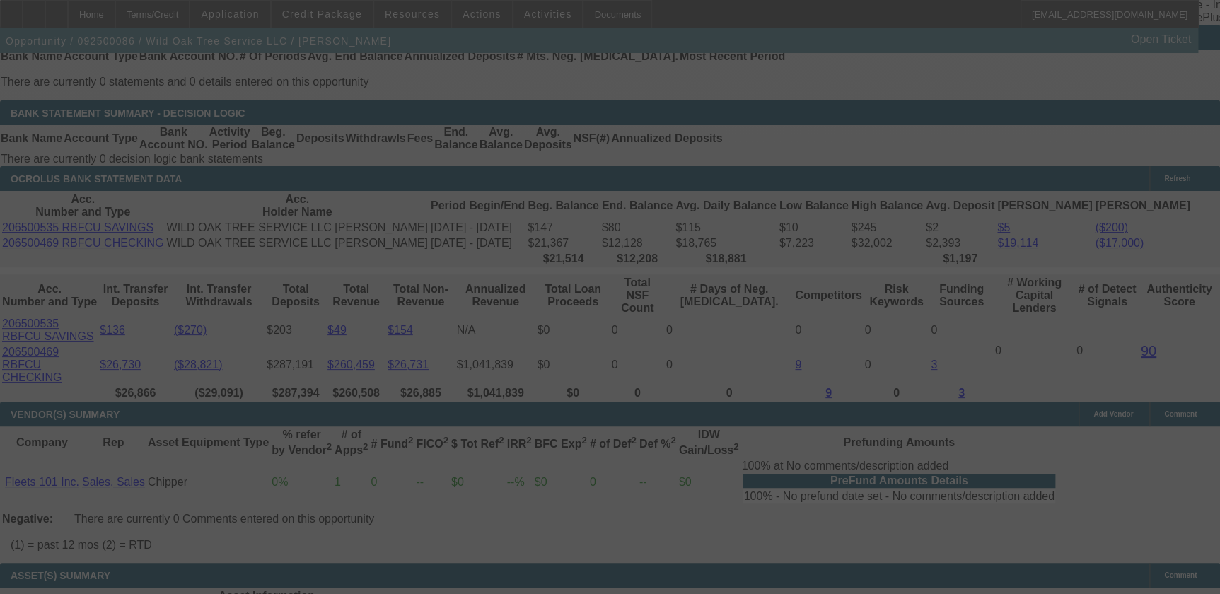
scroll to position [2701, 0]
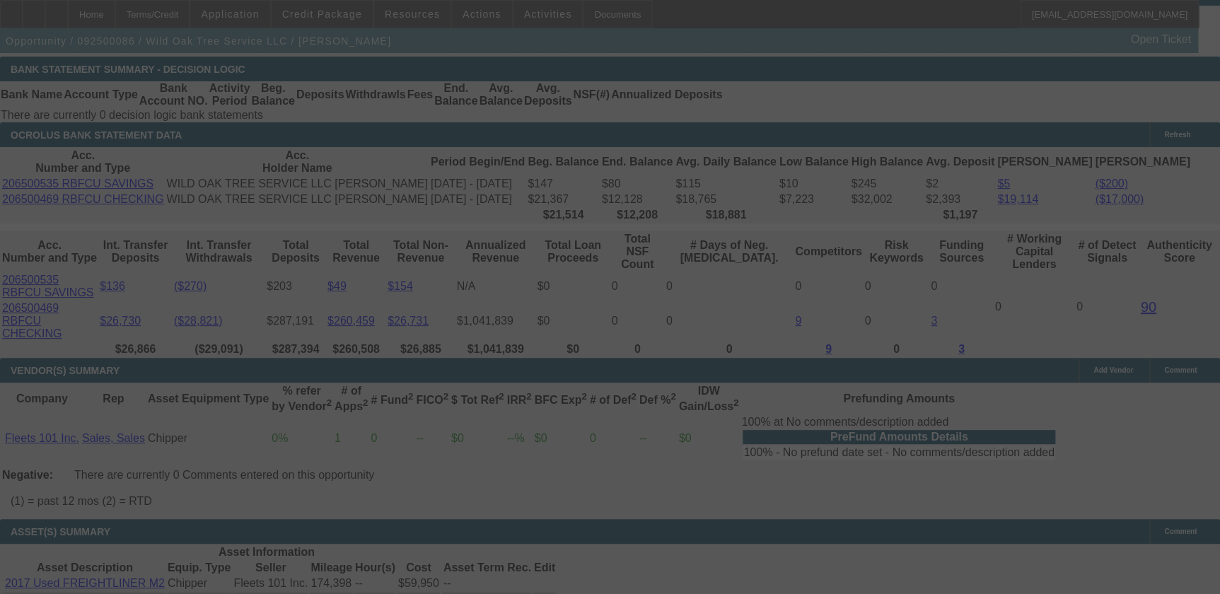
select select "0"
select select "2"
select select "0"
select select "6"
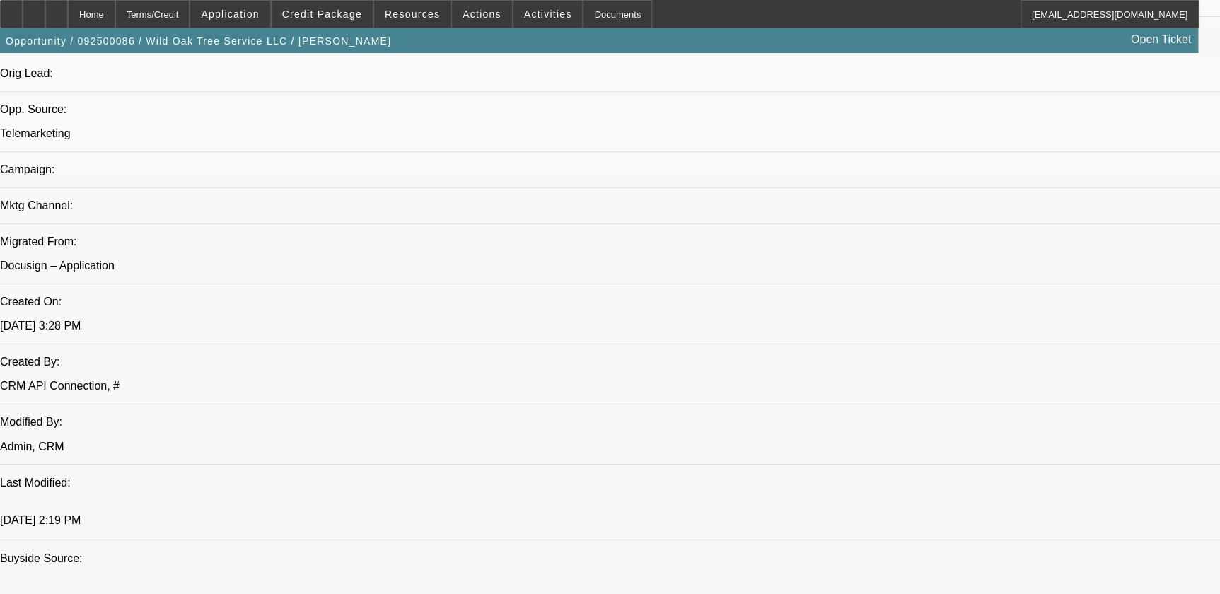
scroll to position [643, 0]
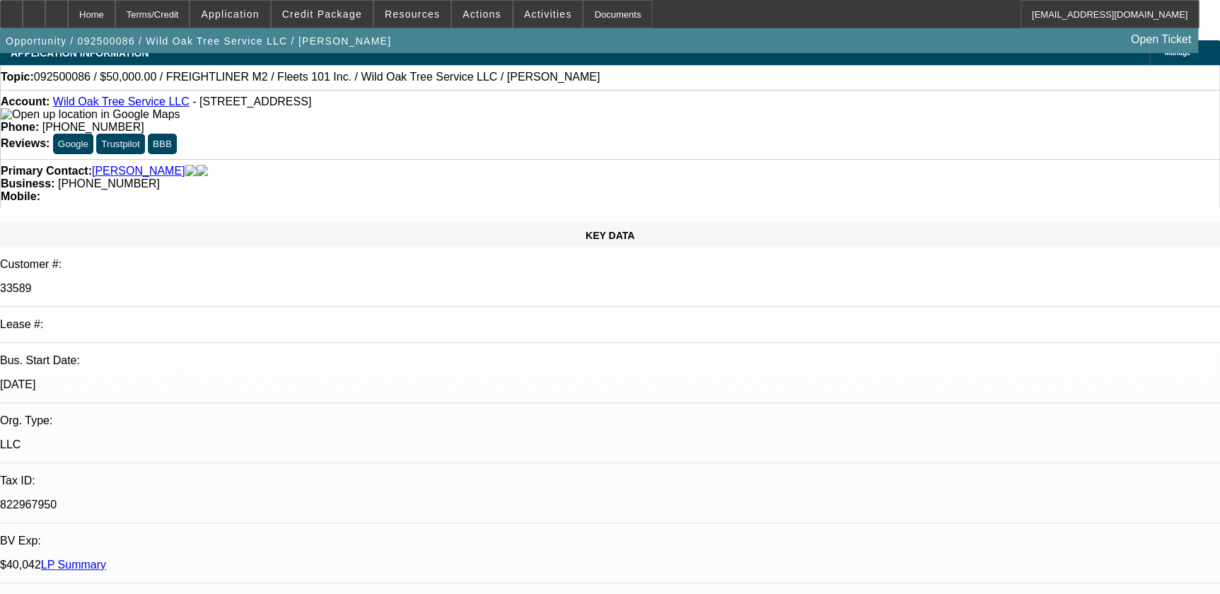
scroll to position [0, 0]
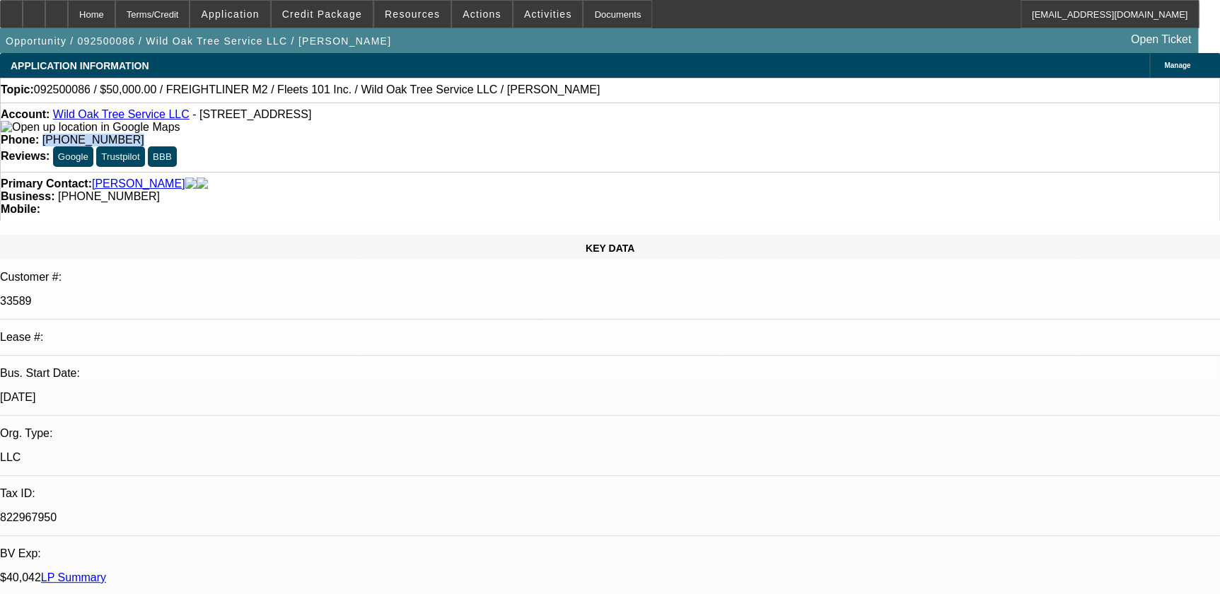
drag, startPoint x: 451, startPoint y: 119, endPoint x: 567, endPoint y: 128, distance: 116.4
click at [574, 132] on div "Account: Wild Oak Tree Service LLC - 207 Grey Stone, Poteet, TX 78065 Phone: (5…" at bounding box center [610, 137] width 1220 height 69
drag, startPoint x: 567, startPoint y: 128, endPoint x: 499, endPoint y: 118, distance: 69.3
copy span "(512) 966-3550"
drag, startPoint x: 495, startPoint y: 108, endPoint x: 484, endPoint y: 117, distance: 14.1
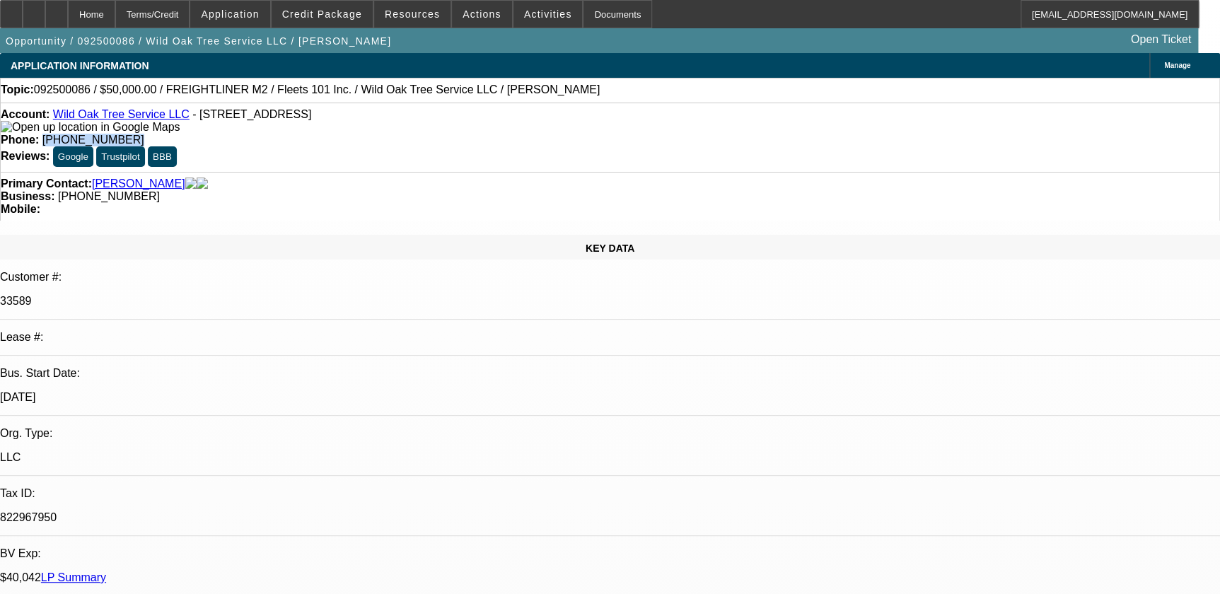
copy span "(512) 966-3550"
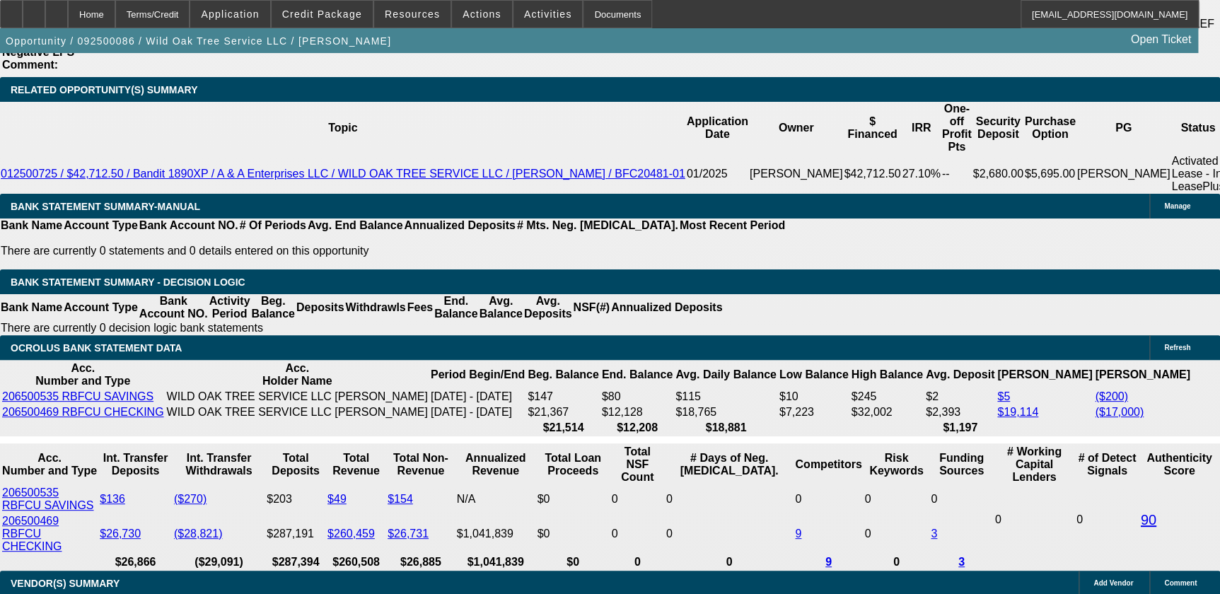
scroll to position [2572, 0]
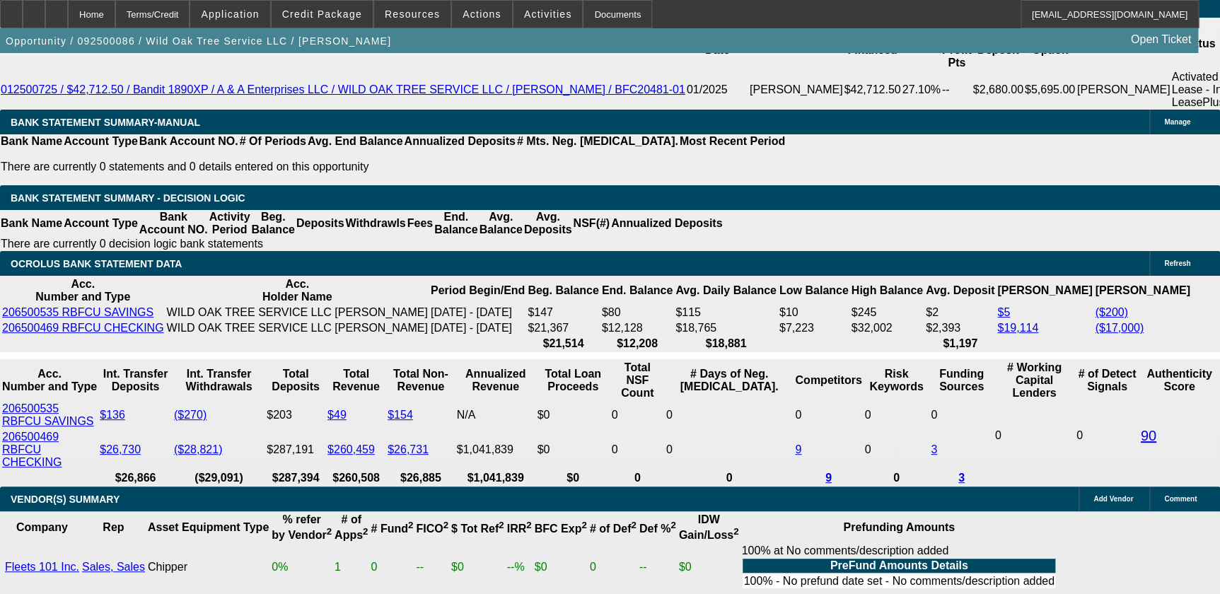
type input "$15,000.00"
type input "UNKNOWN"
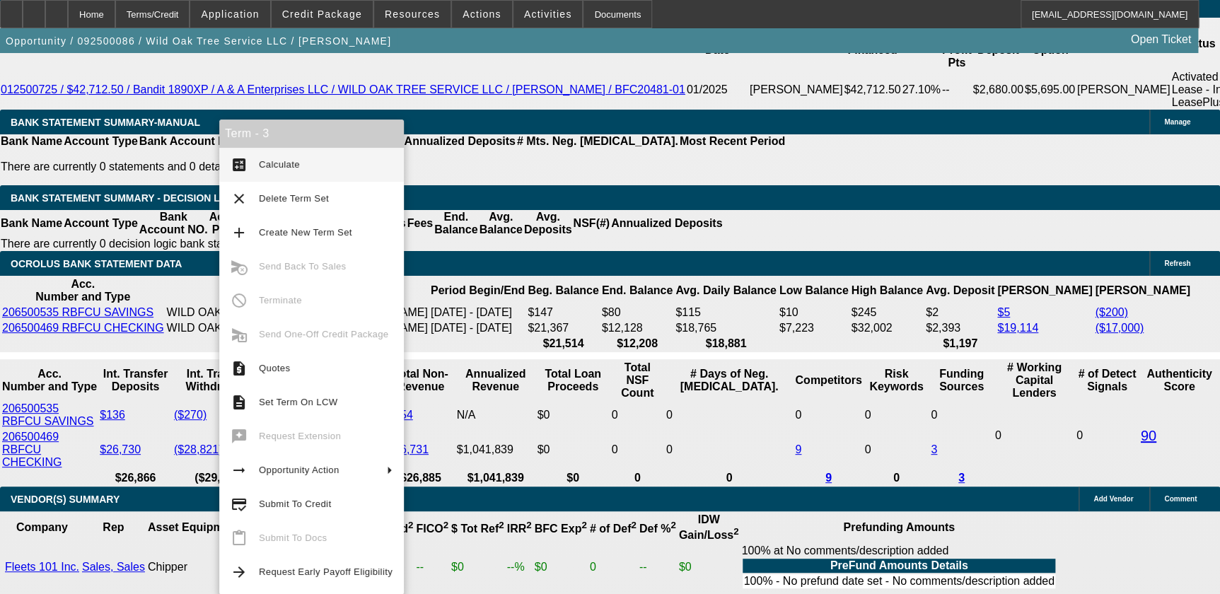
type input "$2,932.88"
type input "$1,466.44"
click at [297, 148] on button "calculate Calculate" at bounding box center [311, 165] width 185 height 34
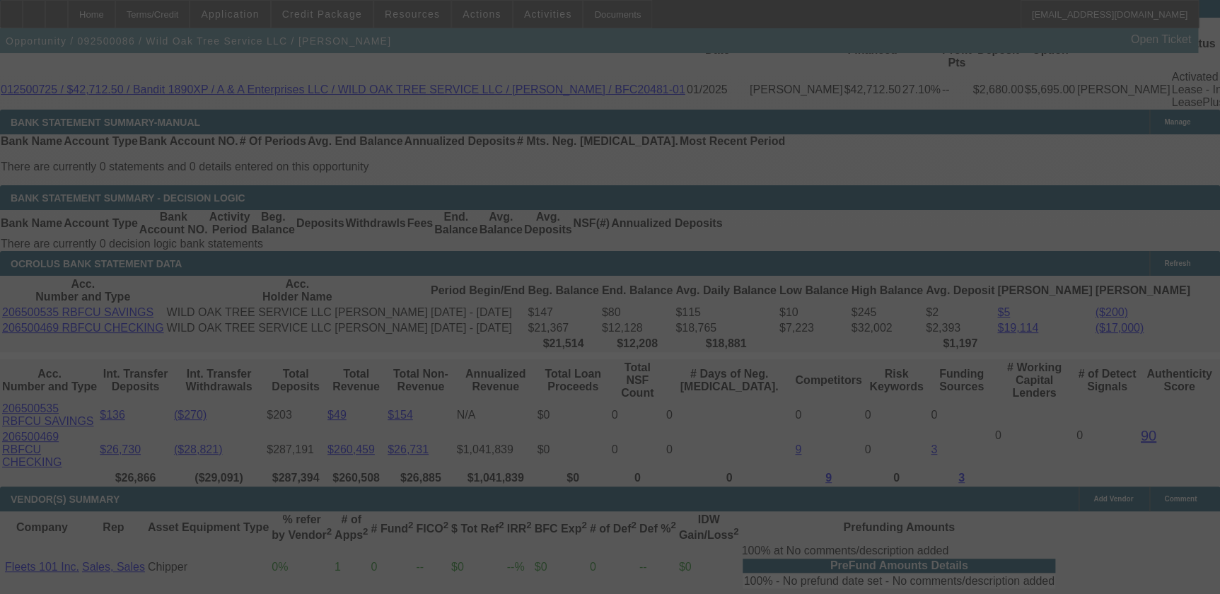
select select "0"
select select "2"
select select "0"
select select "6"
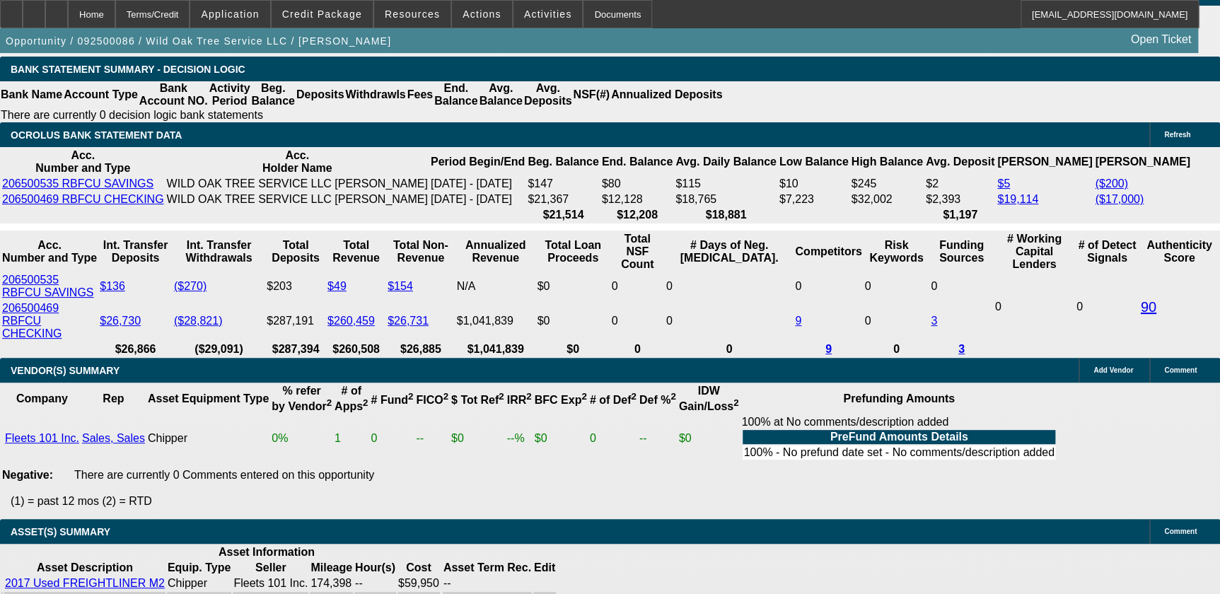
scroll to position [2636, 0]
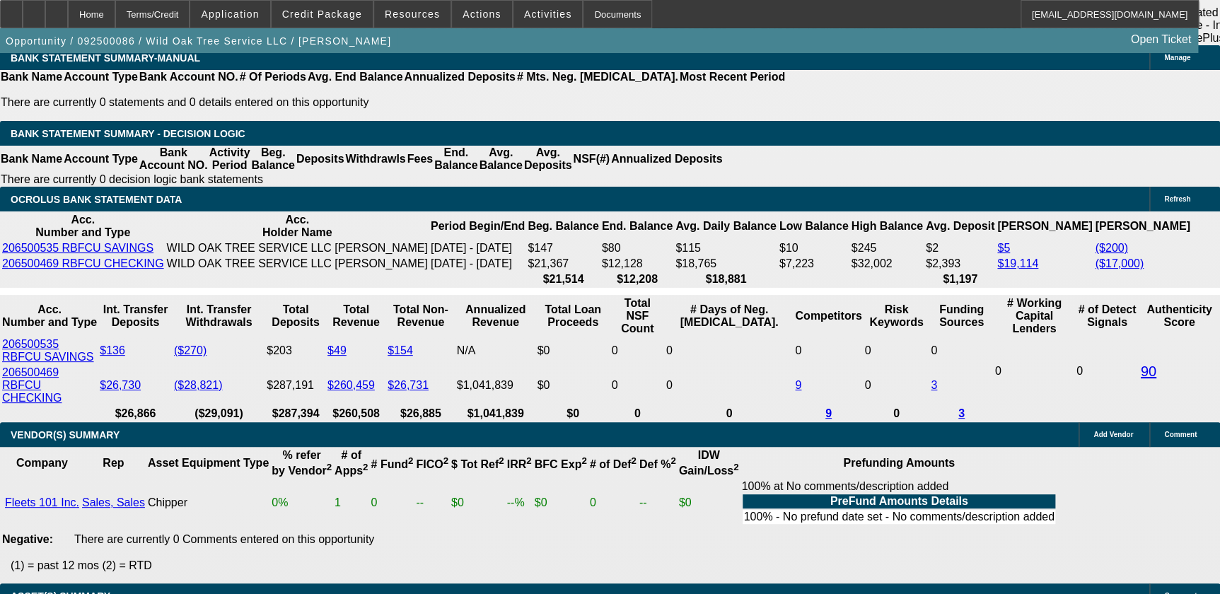
type input "$20,000.00"
type input "UNKNOWN"
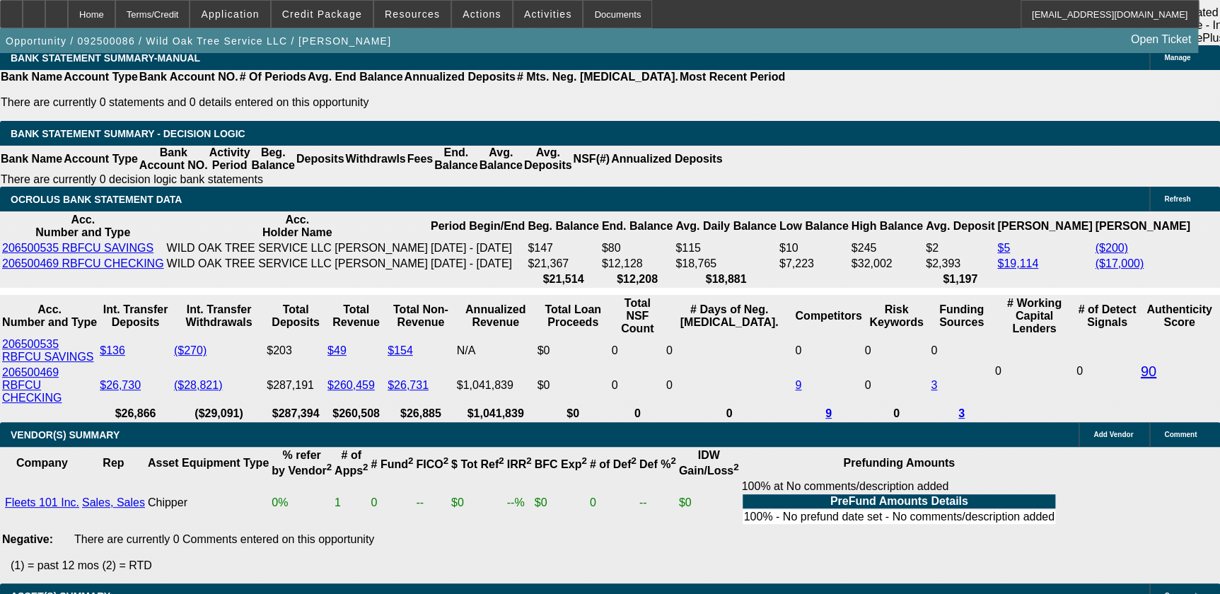
type input "$2,606.64"
type input "$1,303.32"
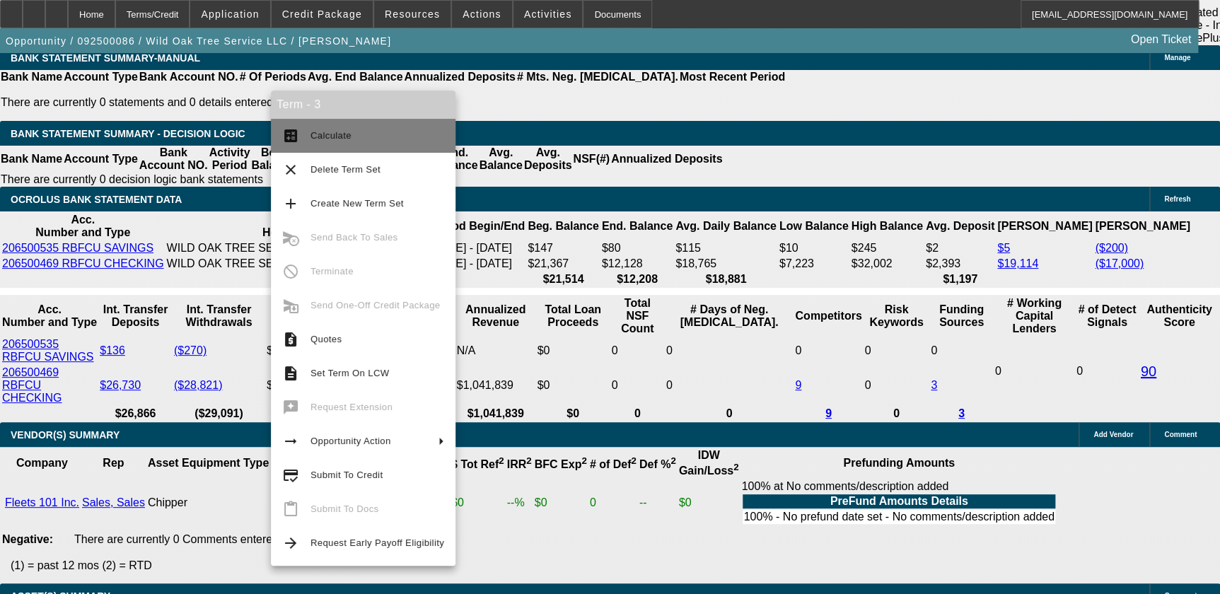
click at [336, 132] on span "Calculate" at bounding box center [331, 135] width 41 height 11
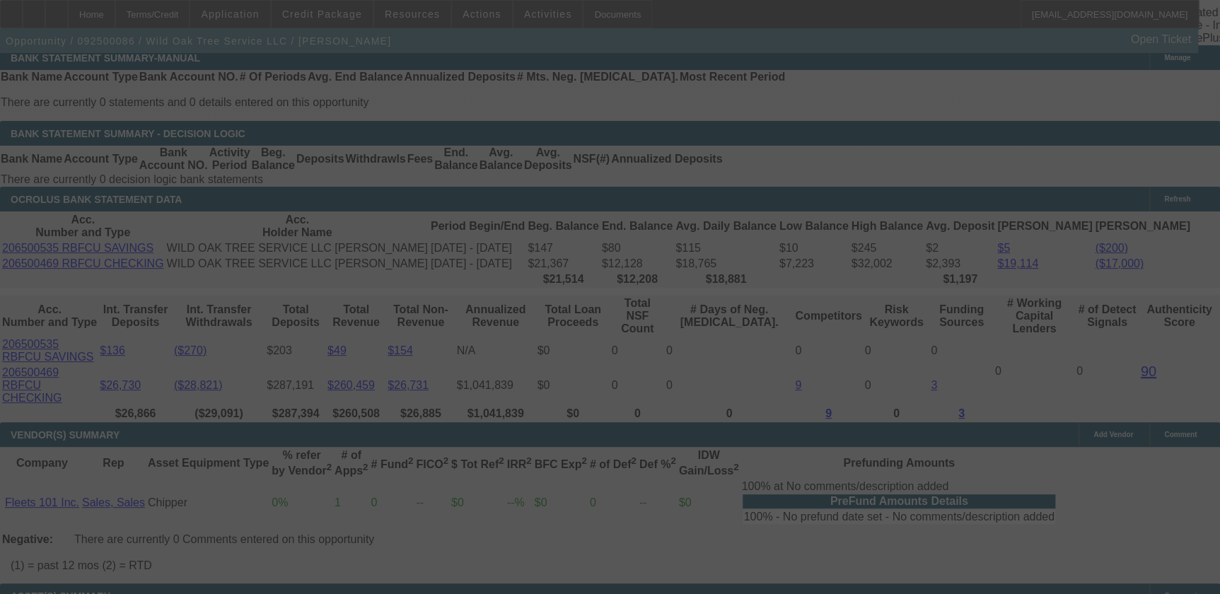
select select "0"
select select "2"
select select "0"
select select "6"
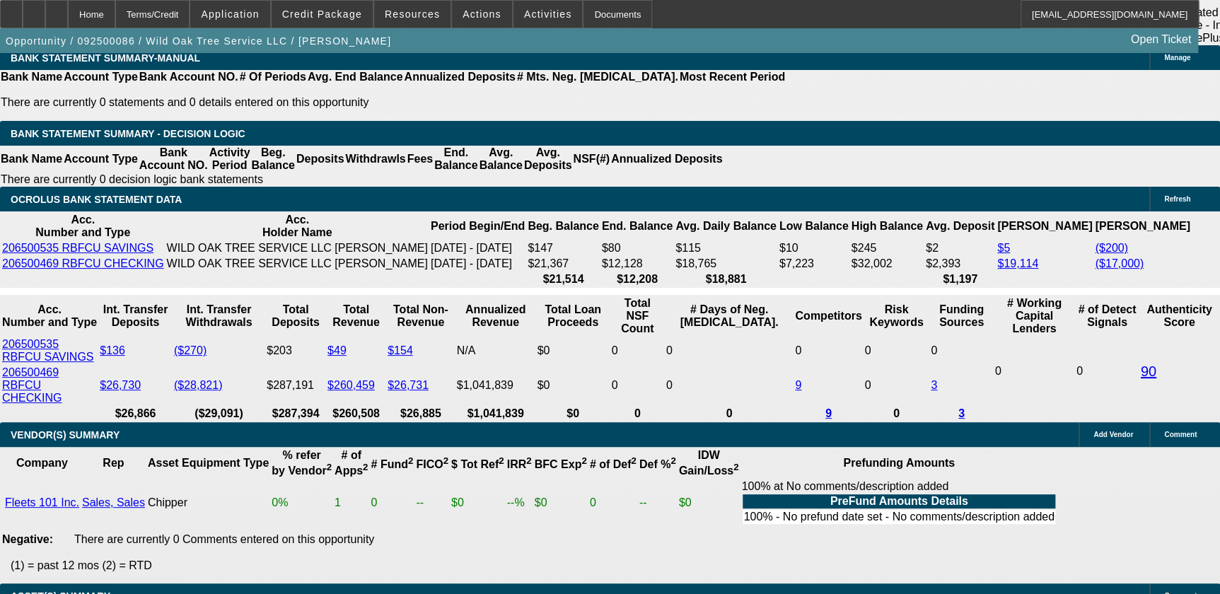
type input "$21,000.00"
type input "UNKNOWN"
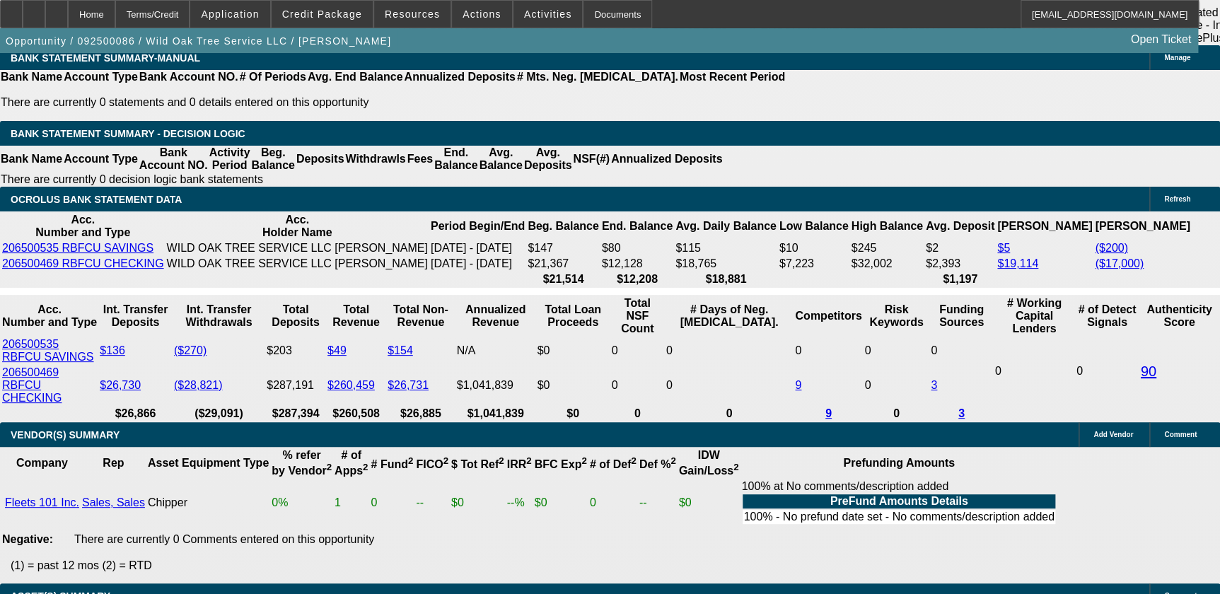
type input "$2,541.38"
type input "$1,270.69"
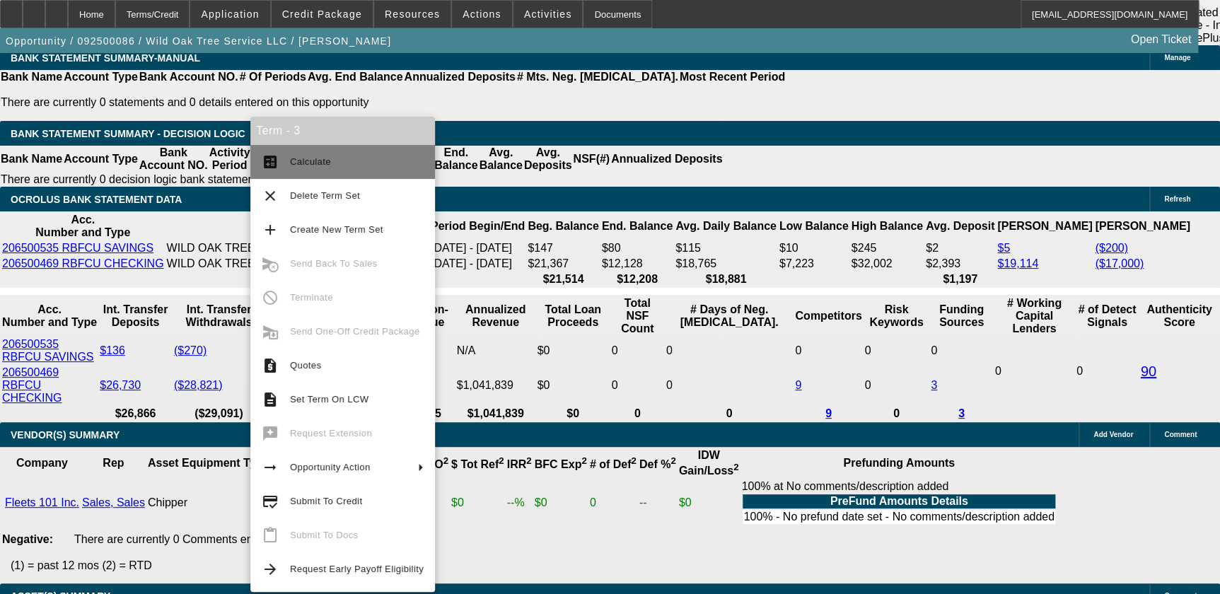
click at [296, 154] on span "Calculate" at bounding box center [357, 161] width 134 height 17
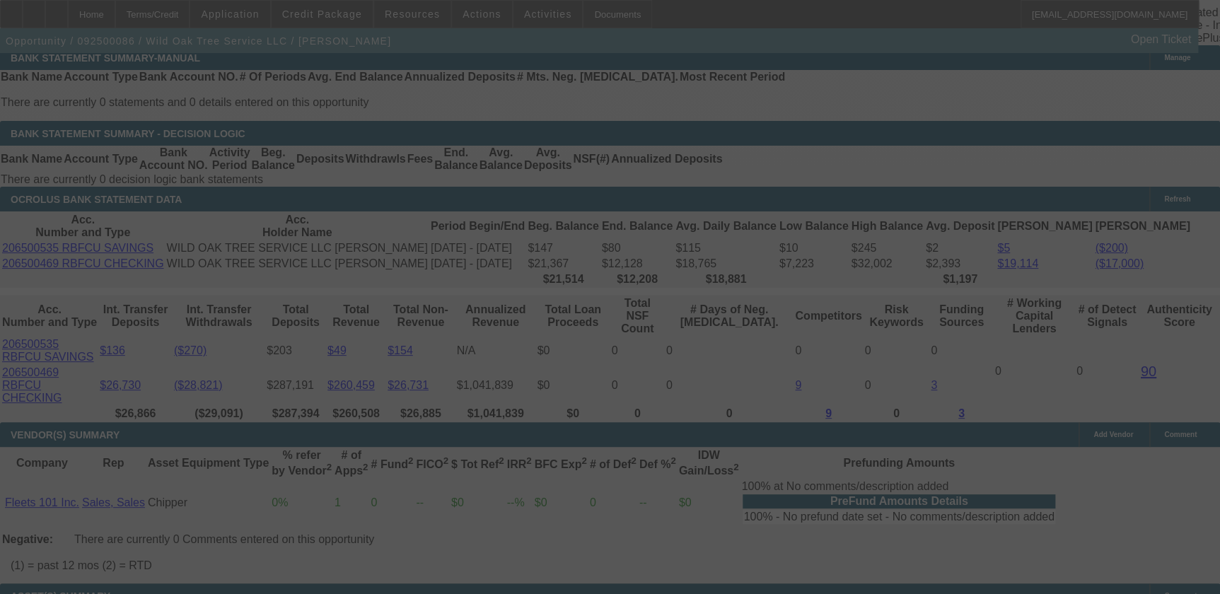
select select "0"
select select "2"
select select "0"
select select "6"
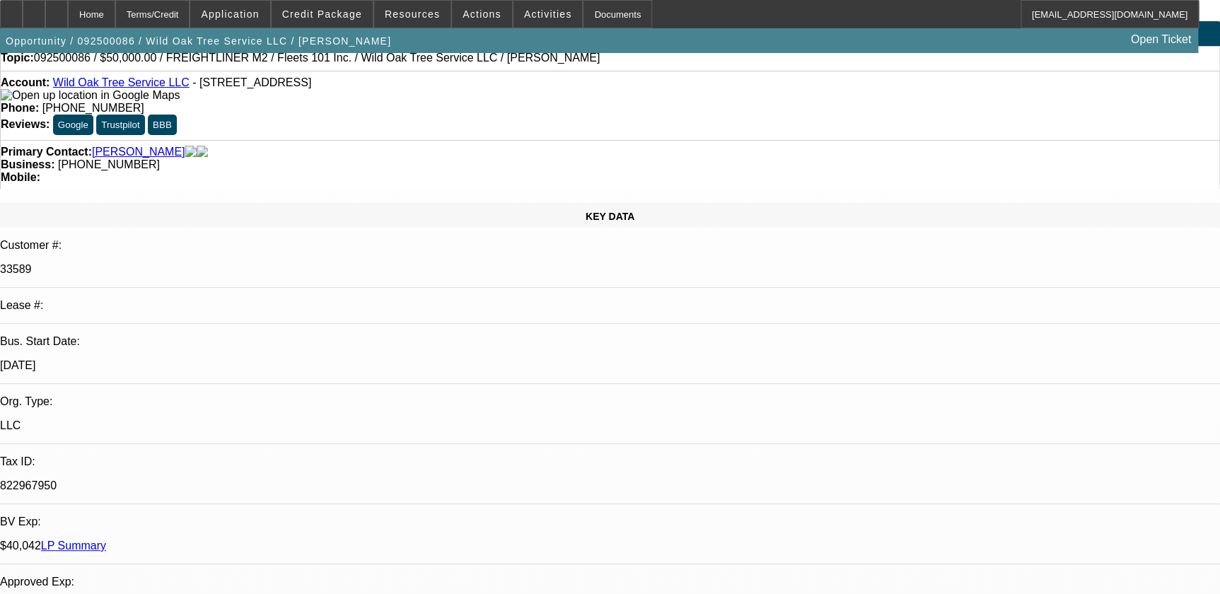
scroll to position [0, 0]
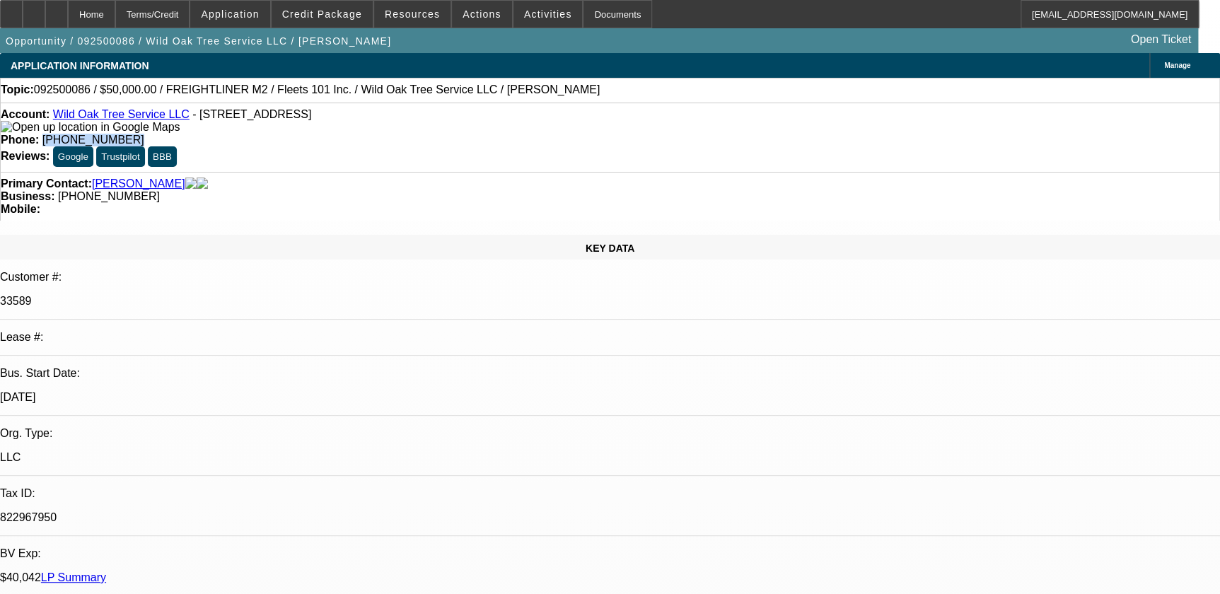
drag, startPoint x: 446, startPoint y: 116, endPoint x: 531, endPoint y: 120, distance: 85.0
click at [543, 134] on div "Phone: (512) 966-3550" at bounding box center [610, 140] width 1219 height 13
drag, startPoint x: 531, startPoint y: 120, endPoint x: 478, endPoint y: 120, distance: 52.3
copy span "(512) 966-3550"
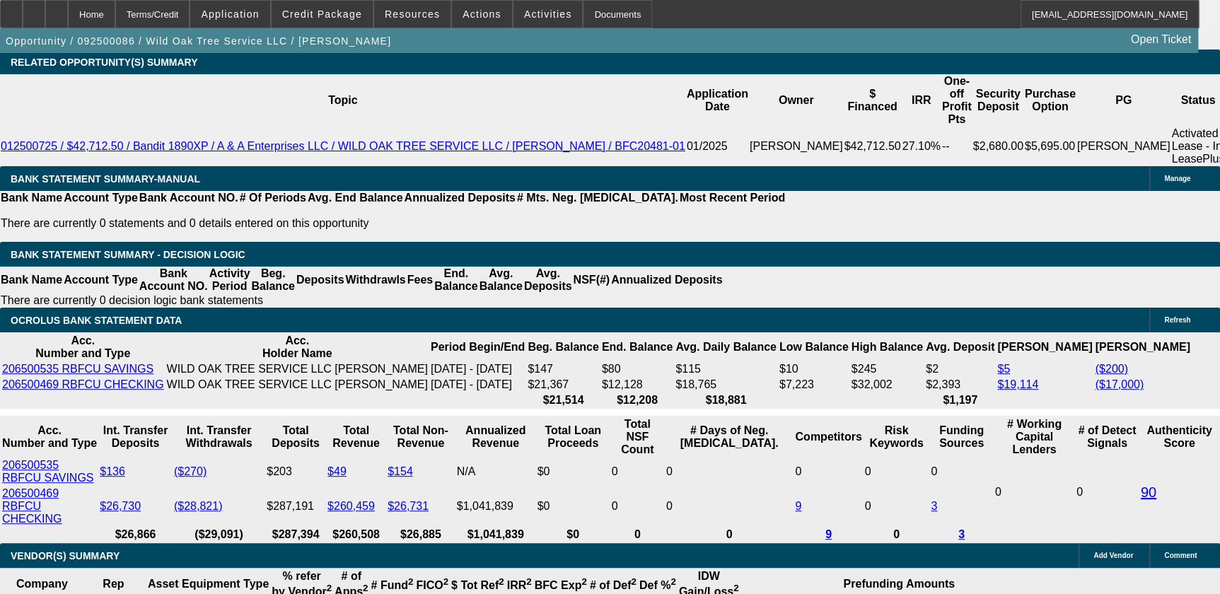
scroll to position [2636, 0]
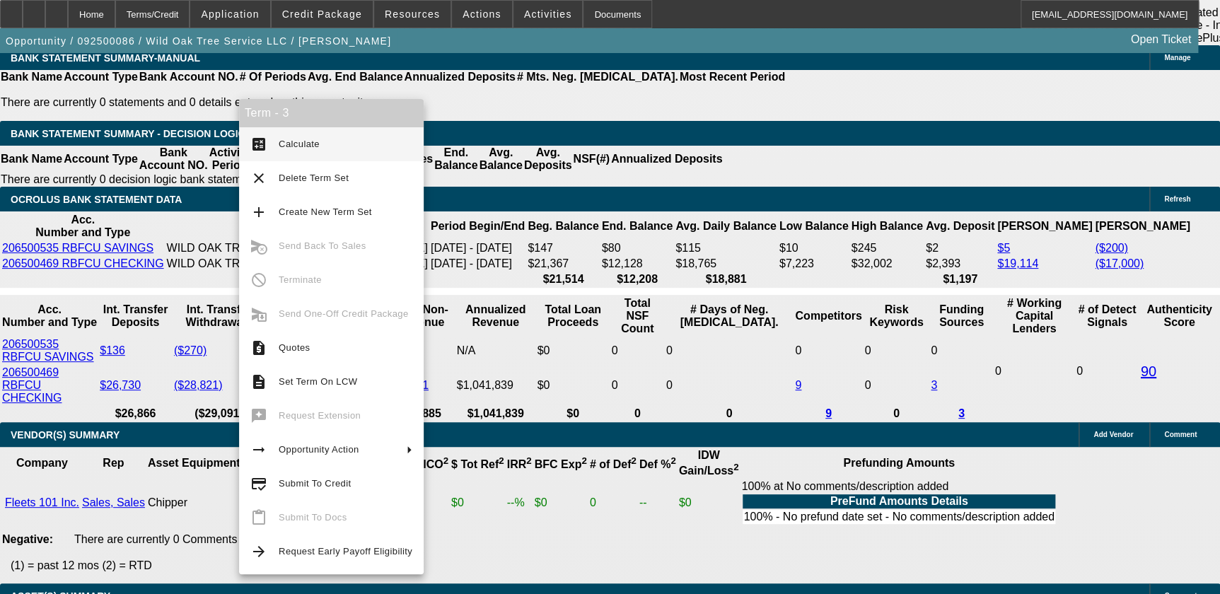
drag, startPoint x: 14, startPoint y: 216, endPoint x: 38, endPoint y: 210, distance: 24.7
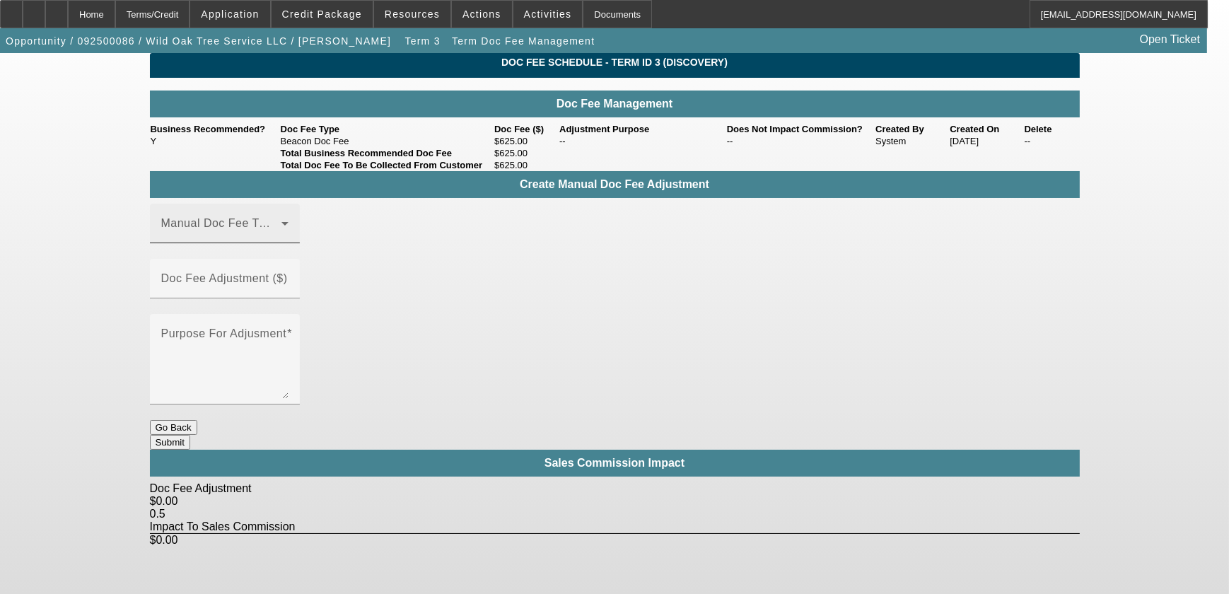
click at [282, 238] on span at bounding box center [221, 229] width 120 height 17
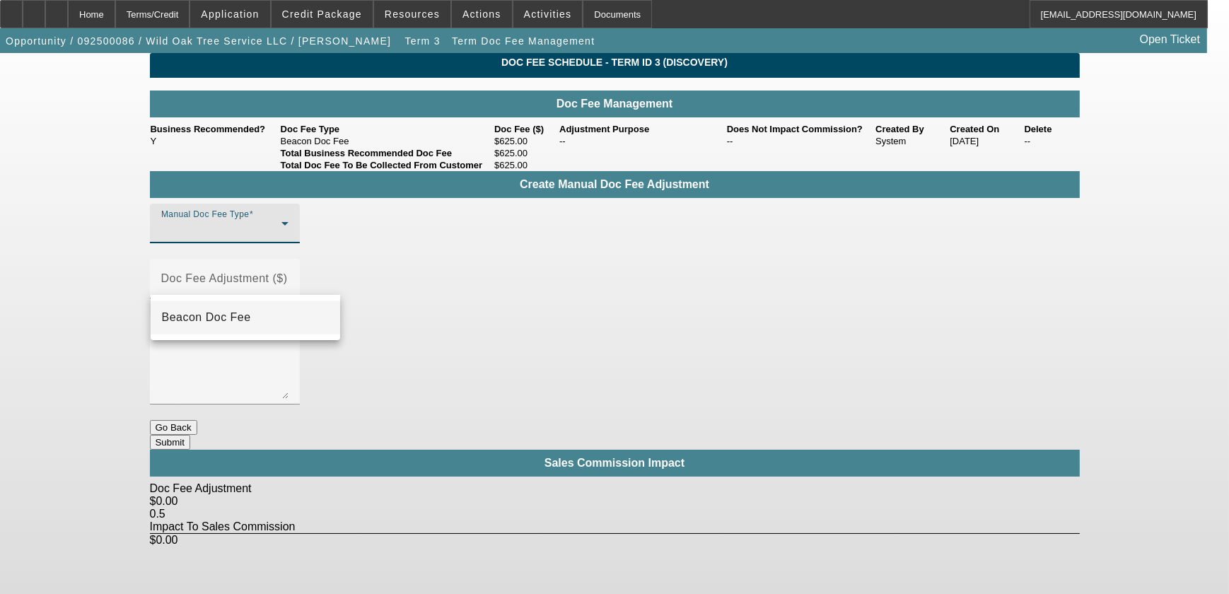
click at [279, 309] on mat-option "Beacon Doc Fee" at bounding box center [246, 318] width 190 height 34
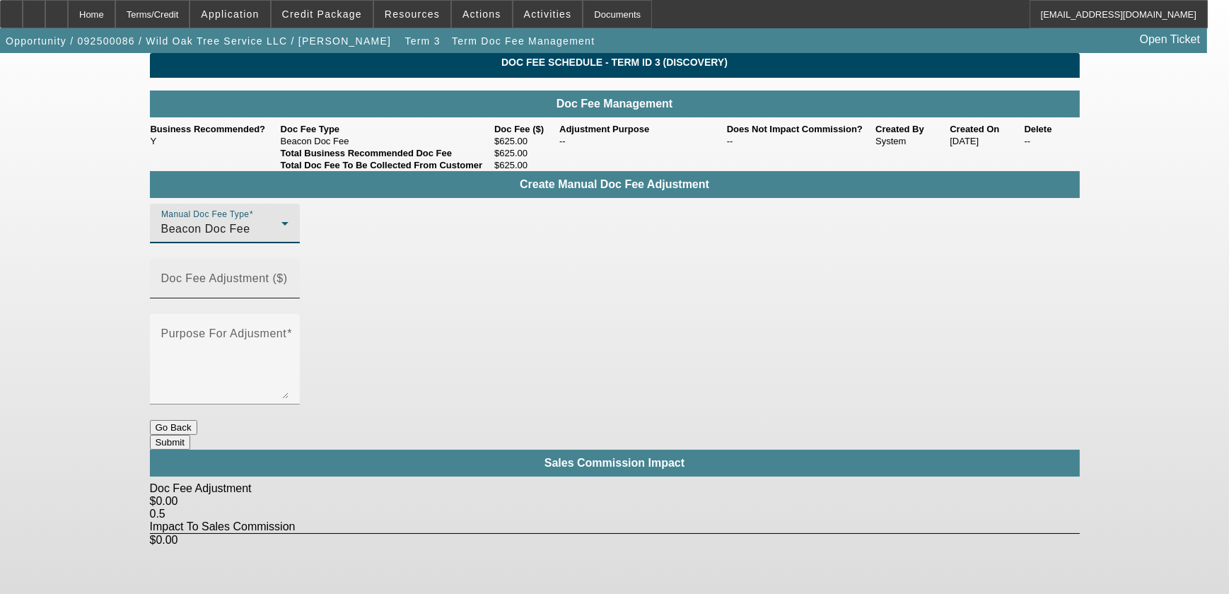
click at [288, 276] on mat-label "Doc Fee Adjustment ($)" at bounding box center [224, 278] width 127 height 12
click at [289, 276] on input "Doc Fee Adjustment ($)" at bounding box center [224, 284] width 127 height 17
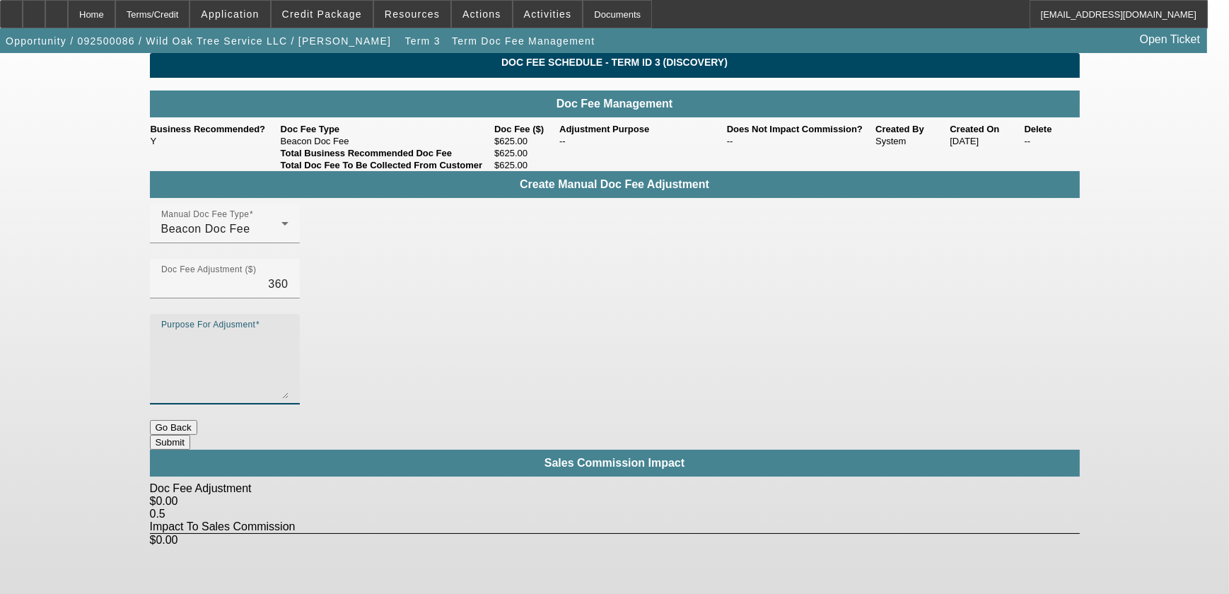
type input "$360.00"
click at [289, 331] on textarea "Purpose For Adjusment" at bounding box center [224, 365] width 127 height 68
type textarea "gps"
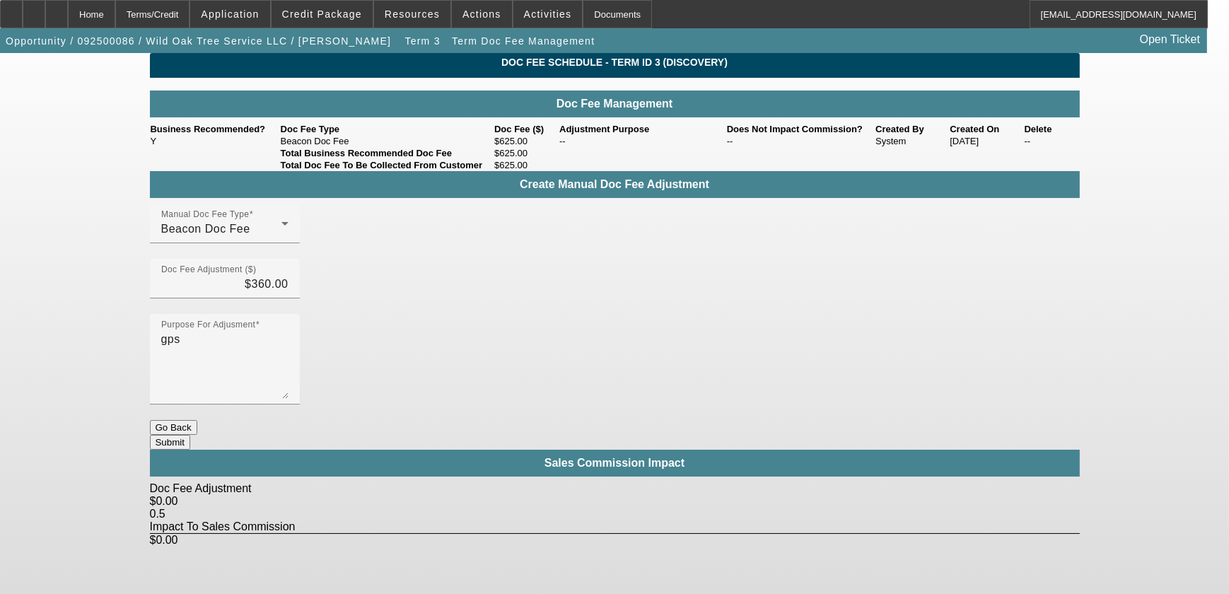
click at [190, 435] on button "Submit" at bounding box center [170, 442] width 40 height 15
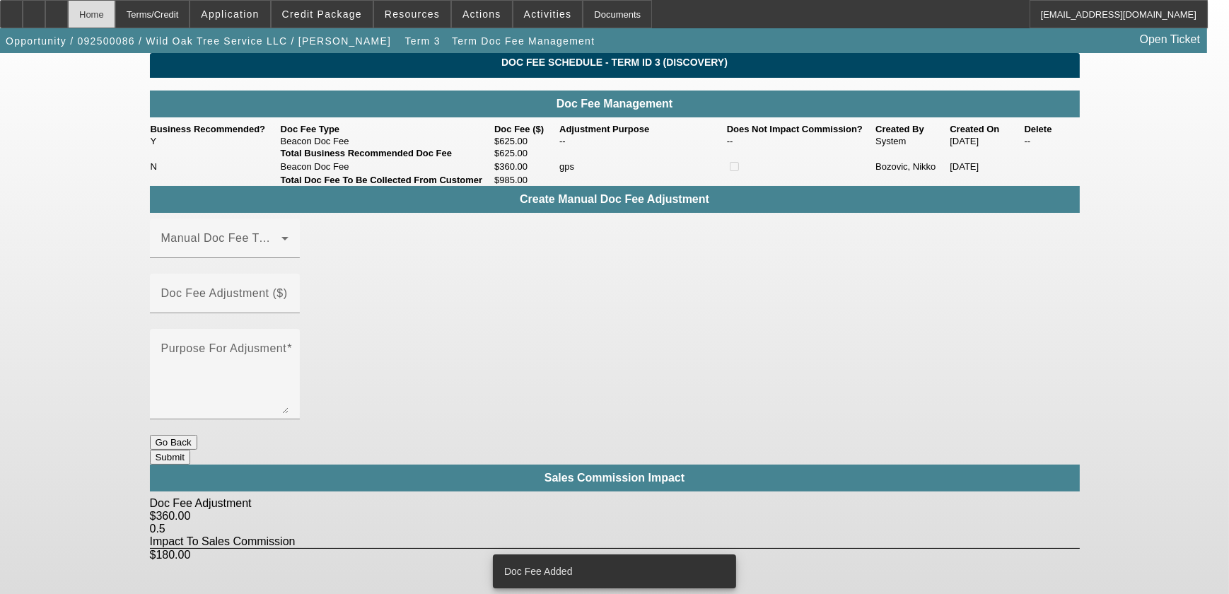
click at [115, 5] on div "Home" at bounding box center [91, 14] width 47 height 28
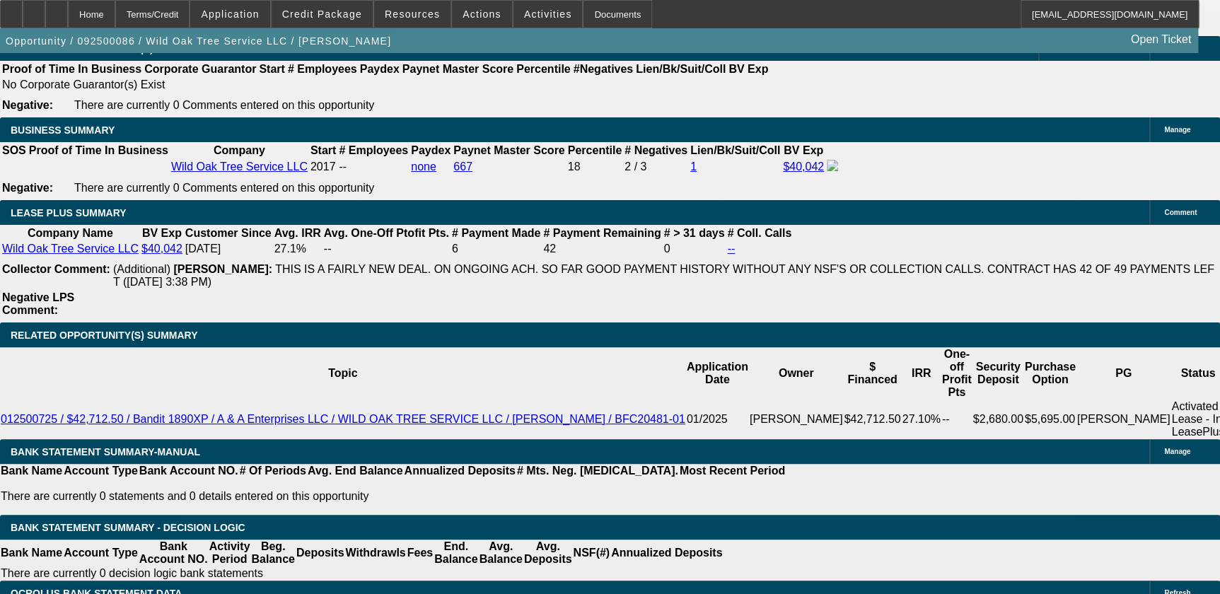
select select "0"
select select "2"
select select "0"
select select "6"
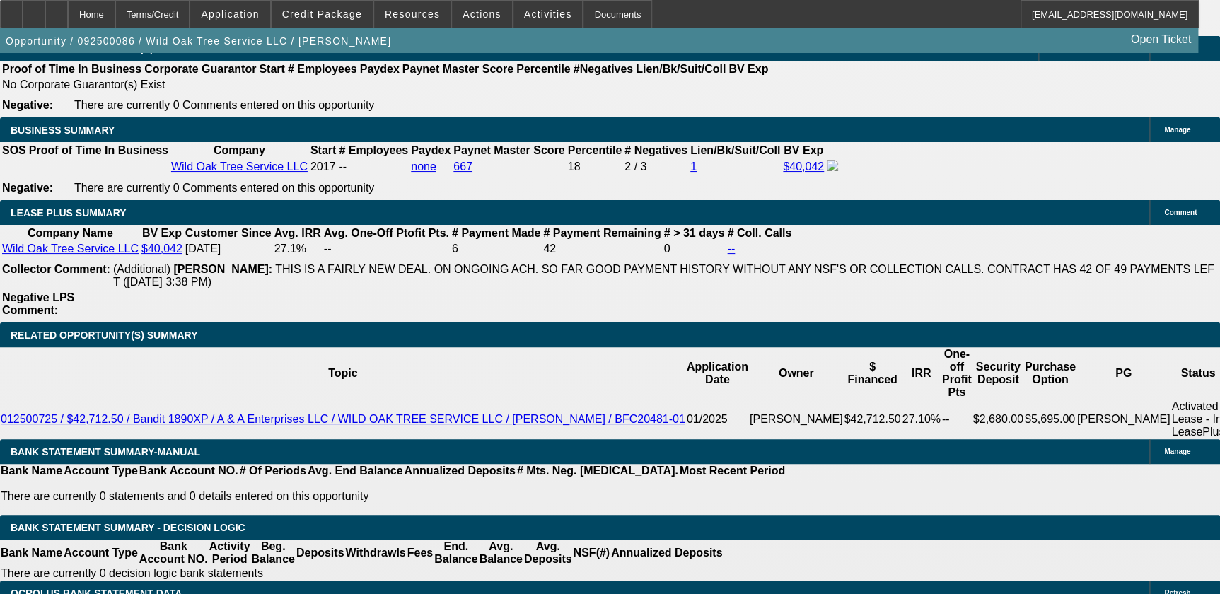
select select "0"
select select "2"
select select "0.1"
select select "4"
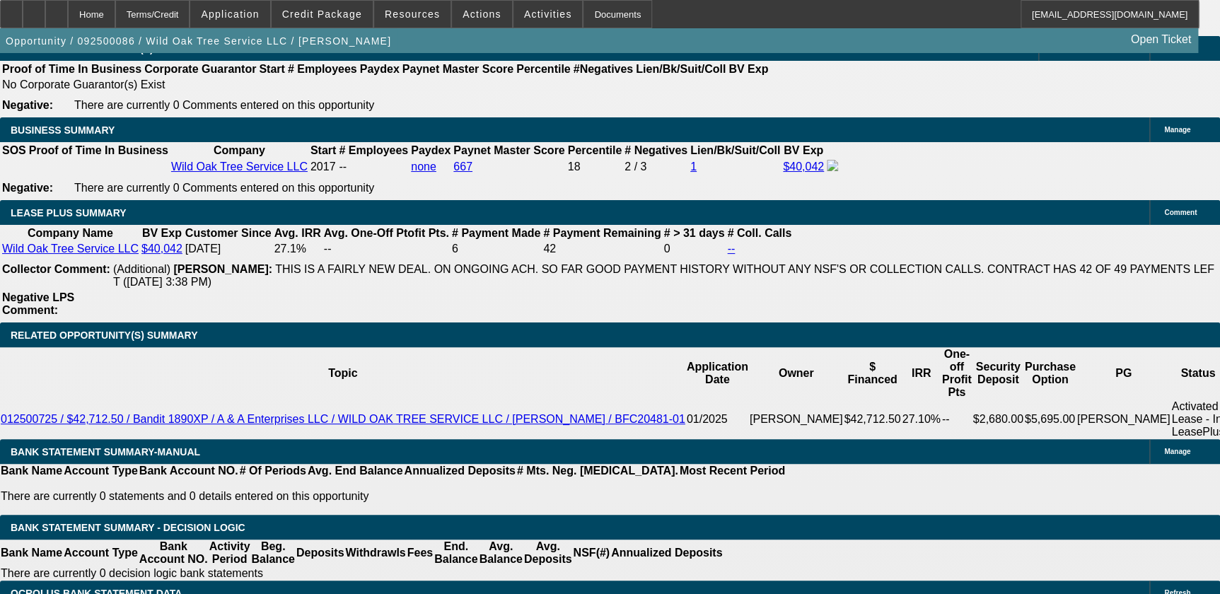
select select "0.1"
select select "2"
select select "0.1"
select select "4"
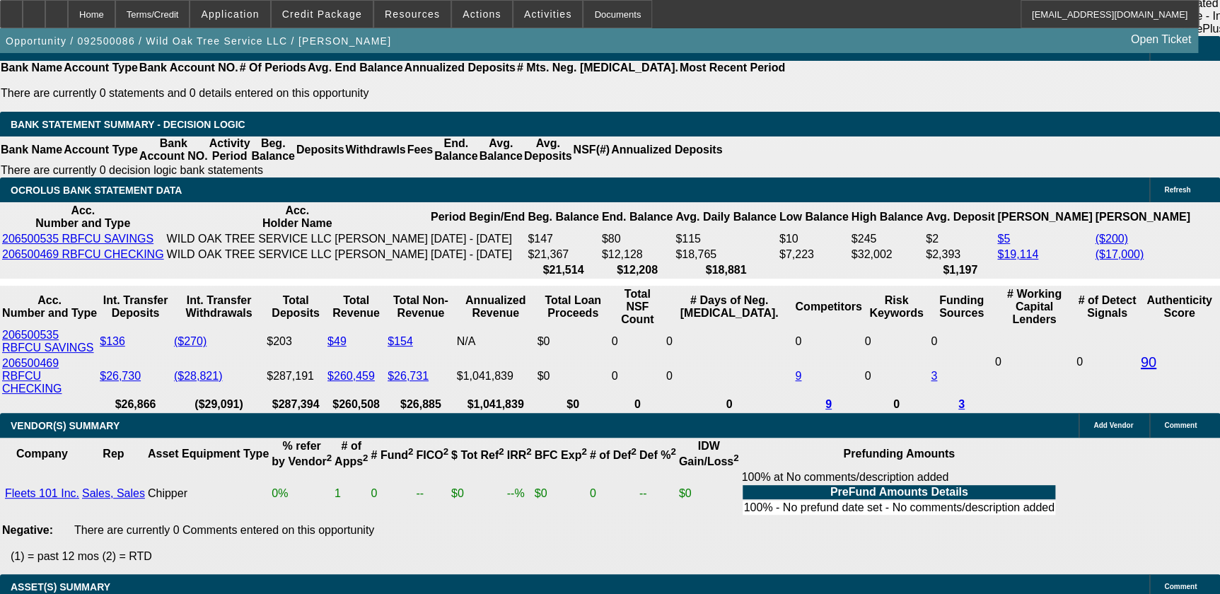
scroll to position [2563, 0]
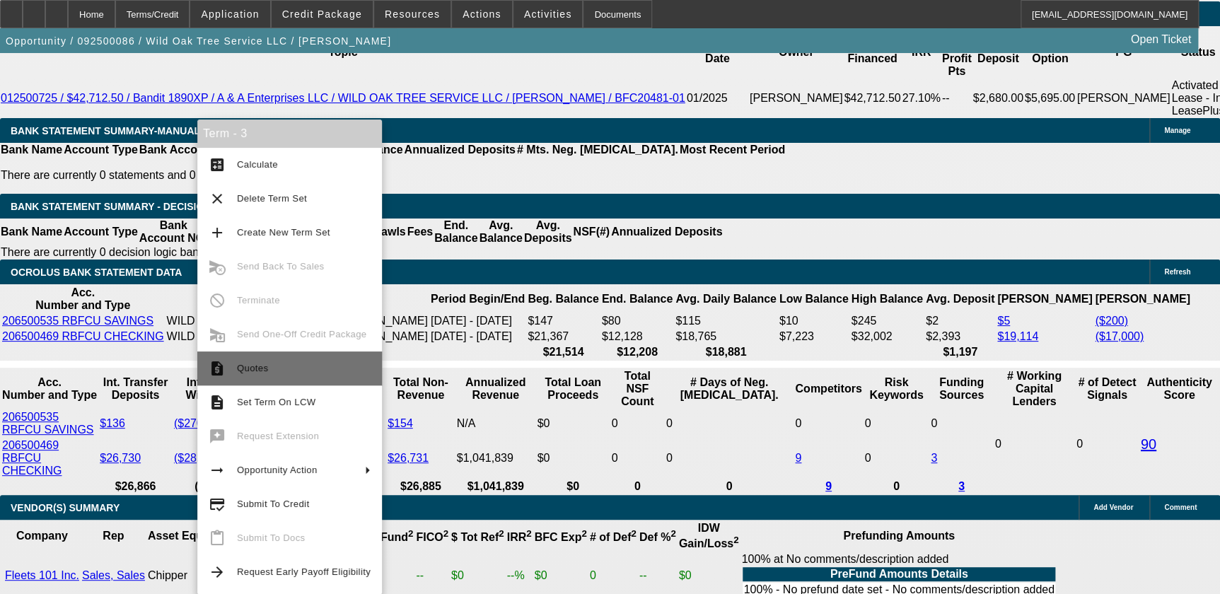
click at [301, 373] on span "Quotes" at bounding box center [304, 368] width 134 height 17
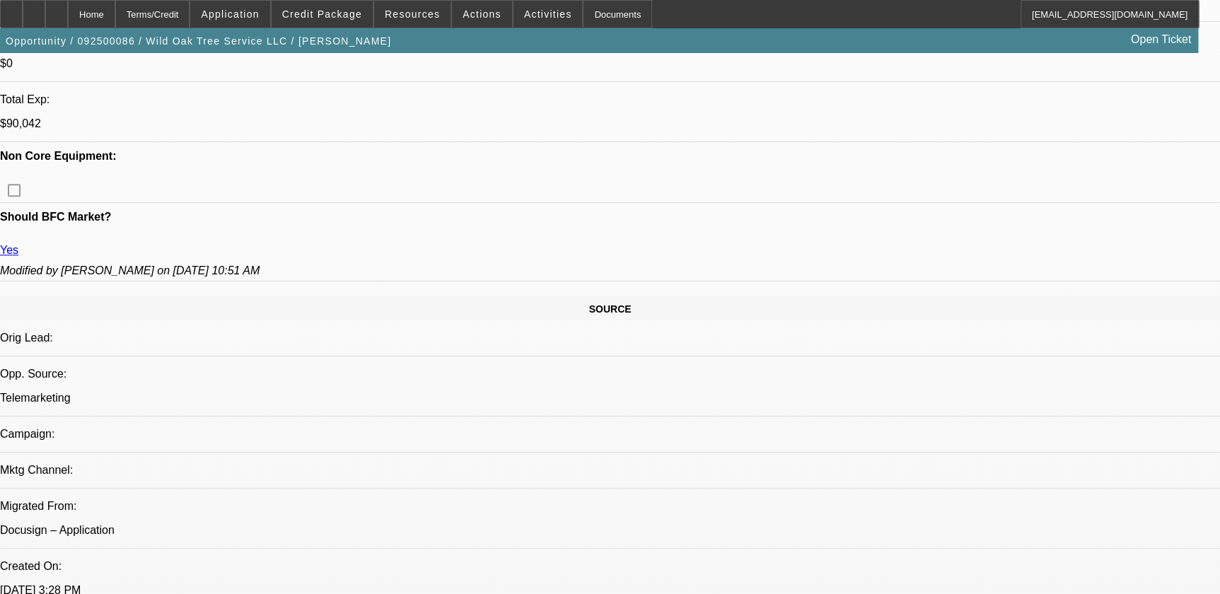
scroll to position [56, 0]
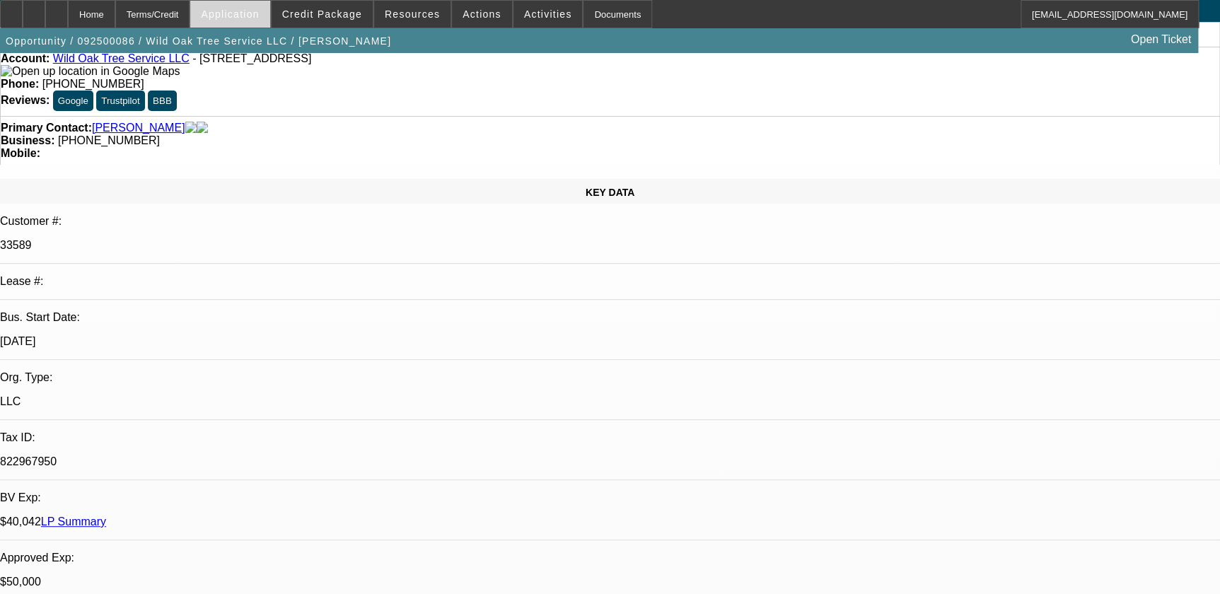
click at [262, 22] on span at bounding box center [229, 14] width 79 height 34
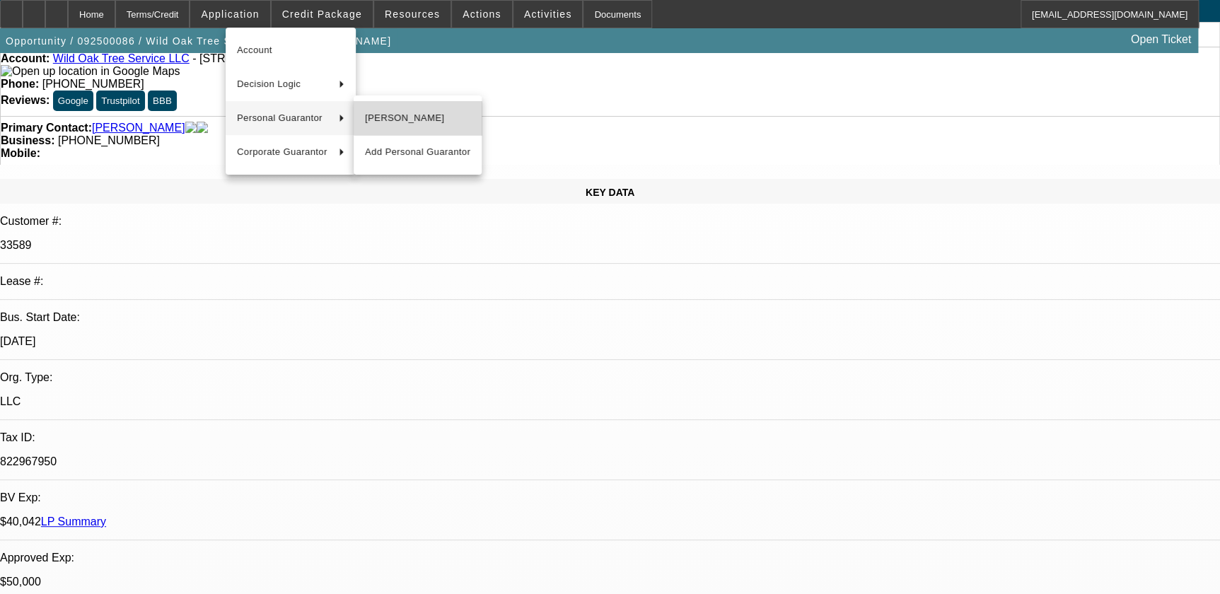
click at [419, 113] on span "[PERSON_NAME]" at bounding box center [417, 118] width 105 height 17
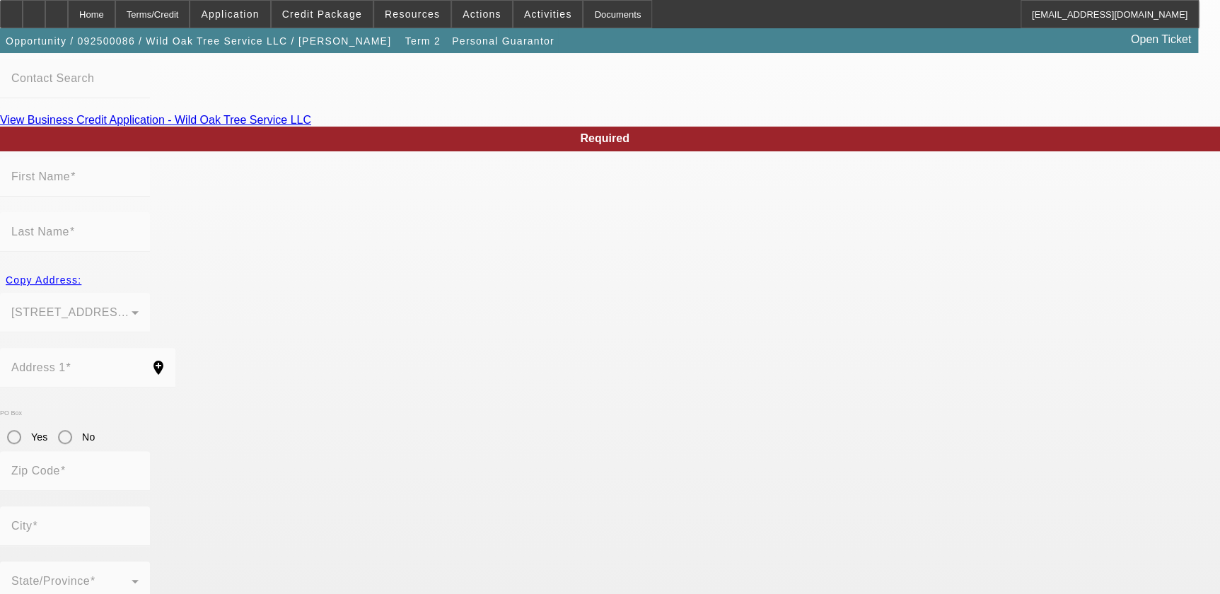
scroll to position [120, 0]
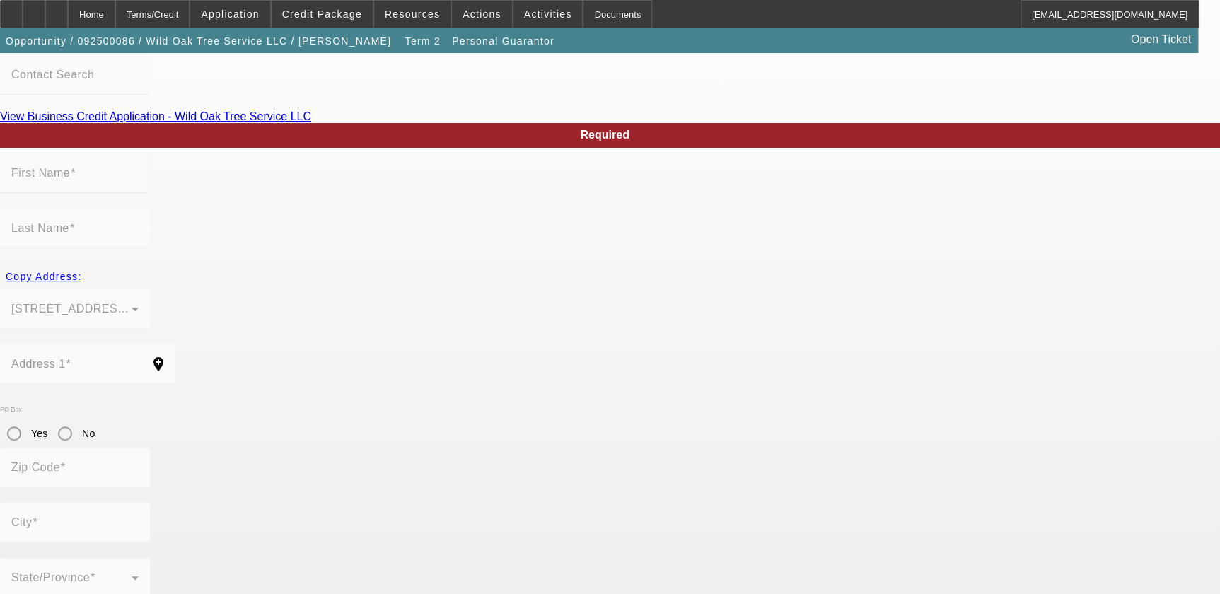
type input "Michael"
type input "Ruiz"
type input "207 Grey Stone"
radio input "true"
type input "78065"
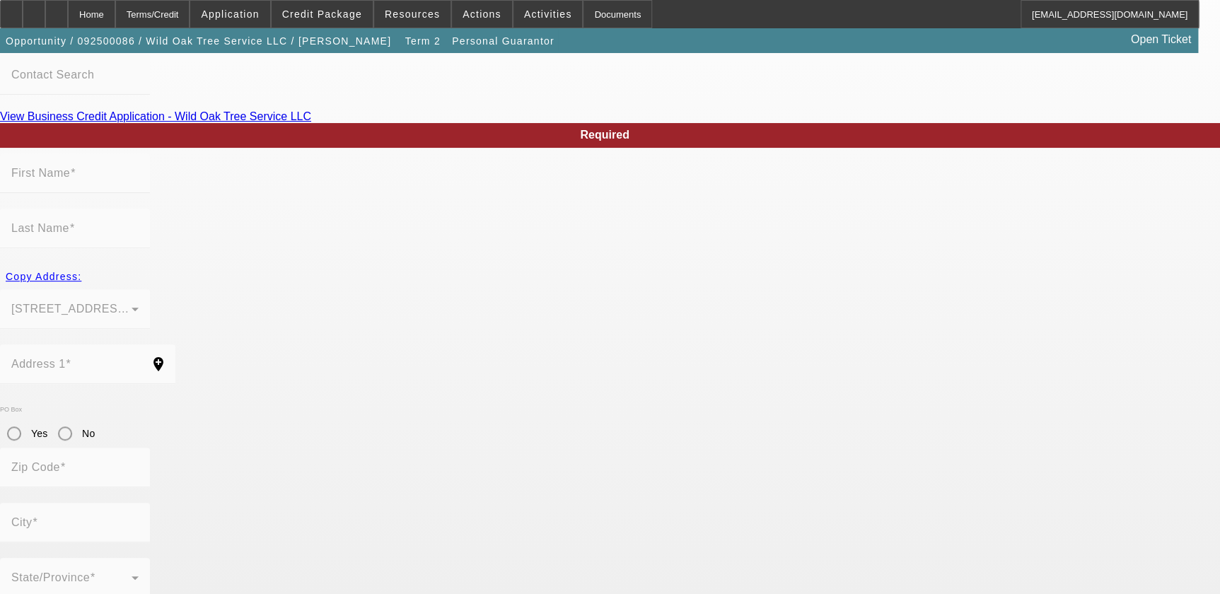
type input "Poteet"
type input "[PHONE_NUMBER]"
type input "100"
type input "460-99-2696"
type input "wildoaktrees@gmail.com"
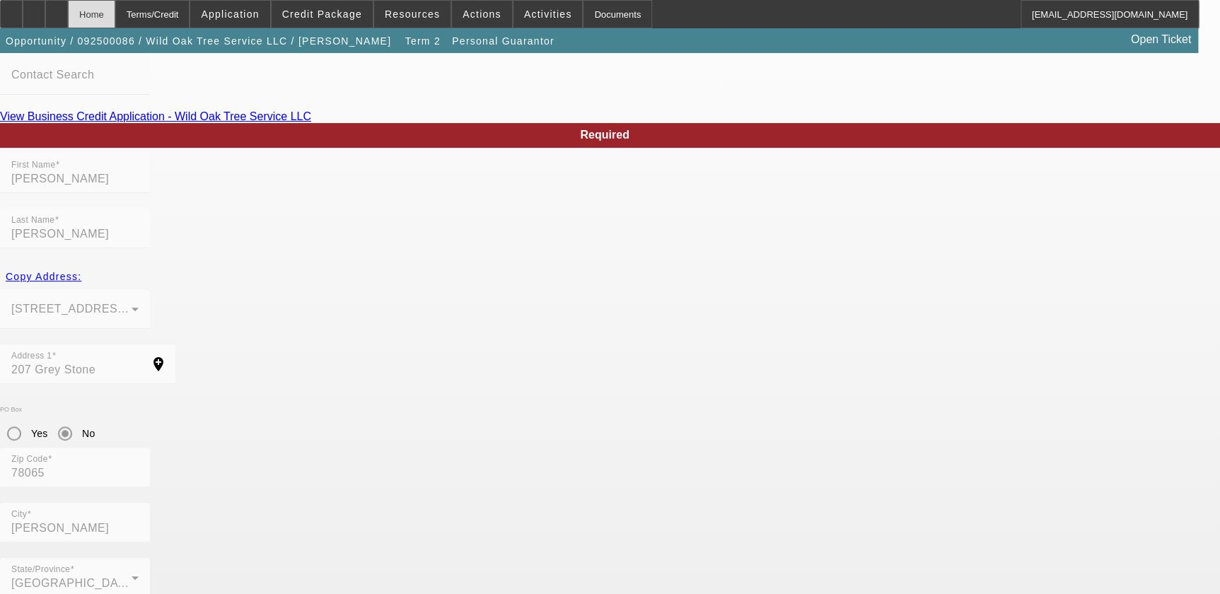
click at [105, 6] on div "Home" at bounding box center [91, 14] width 47 height 28
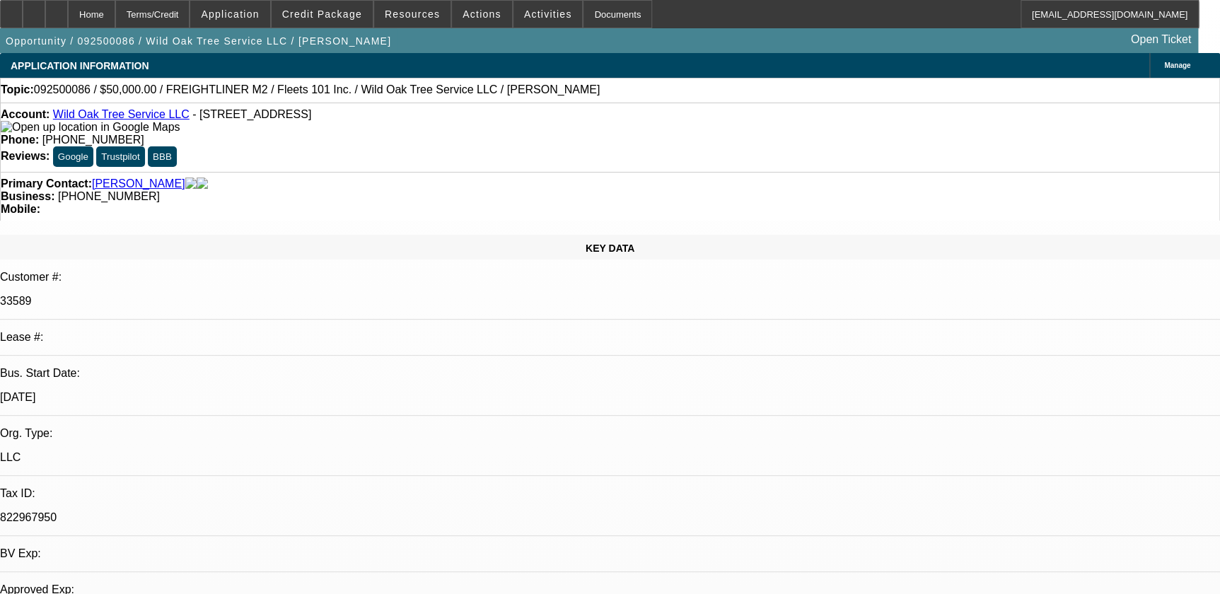
select select "0"
select select "2"
select select "0"
select select "6"
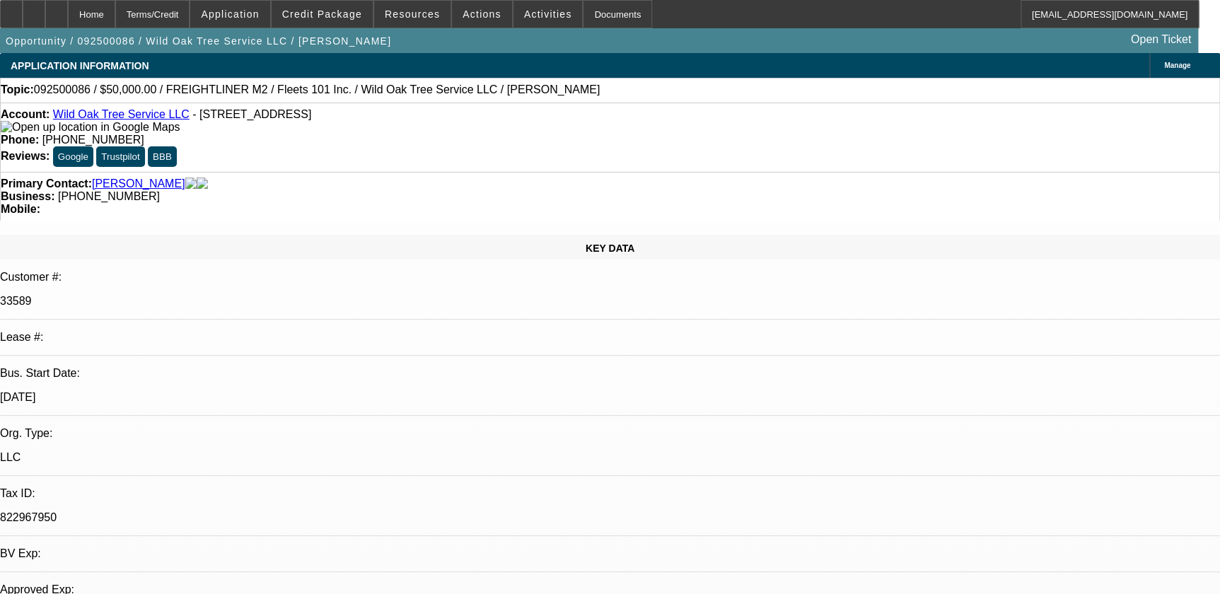
select select "0"
select select "2"
select select "0.1"
select select "4"
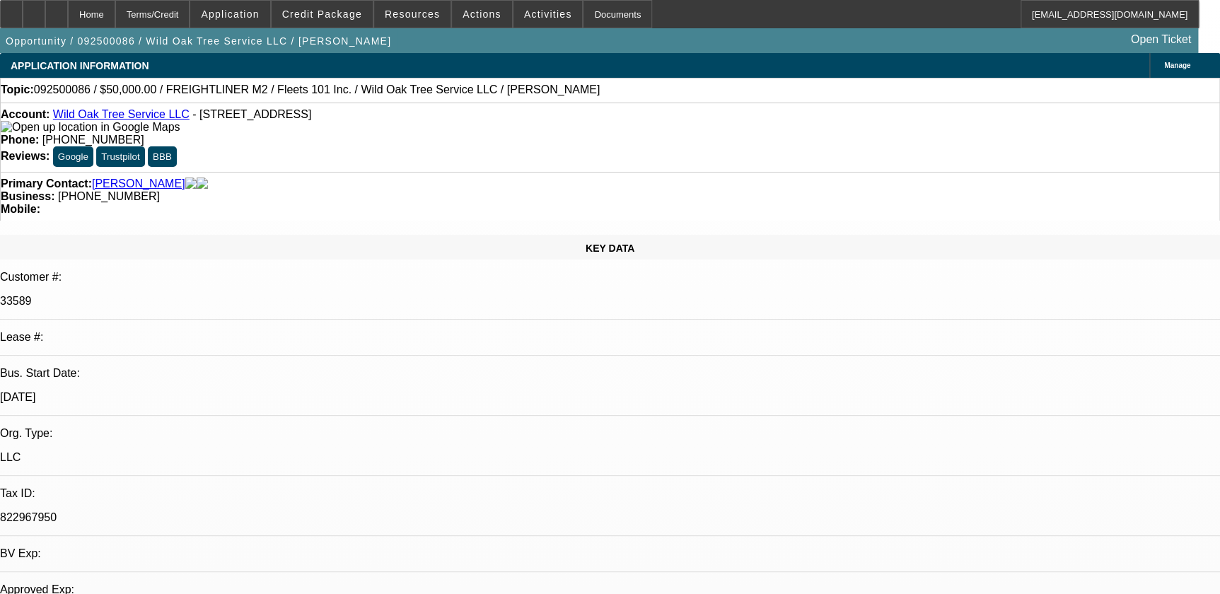
select select "0.1"
select select "2"
select select "0.1"
select select "4"
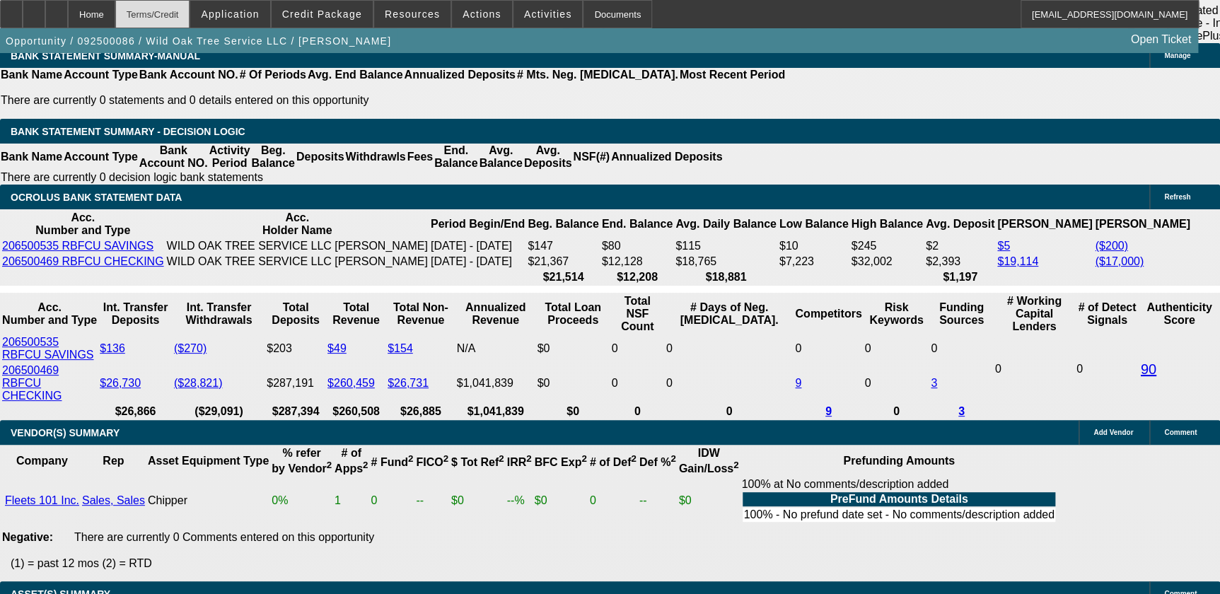
scroll to position [2636, 0]
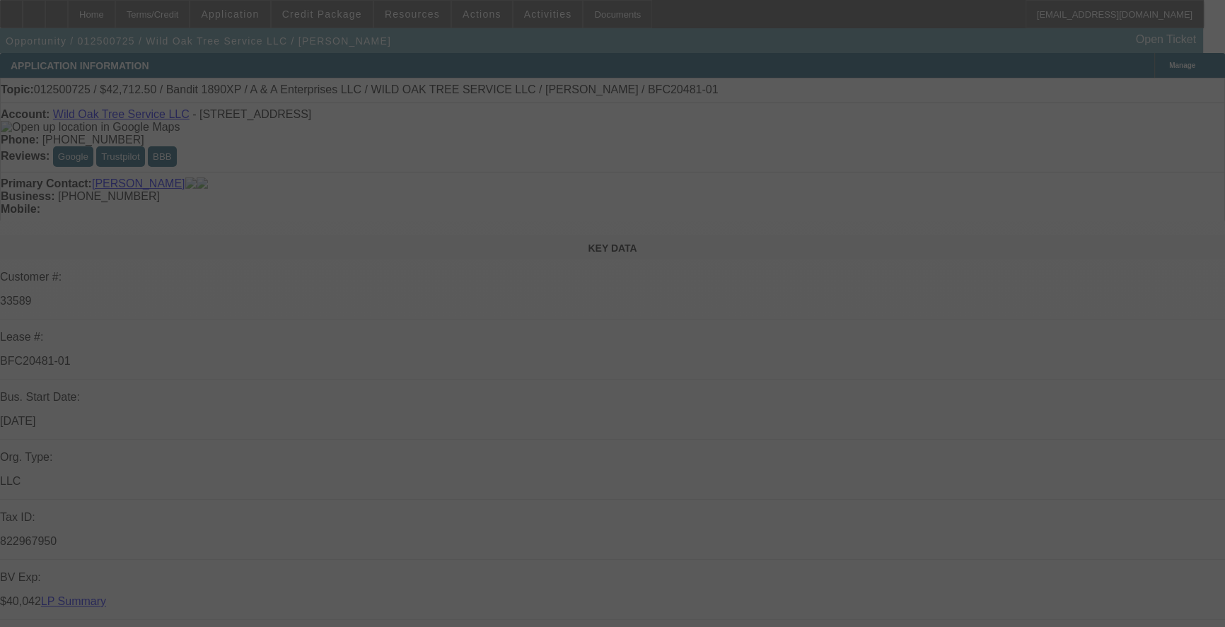
select select "0"
select select "2"
select select "0.1"
select select "0"
select select "2"
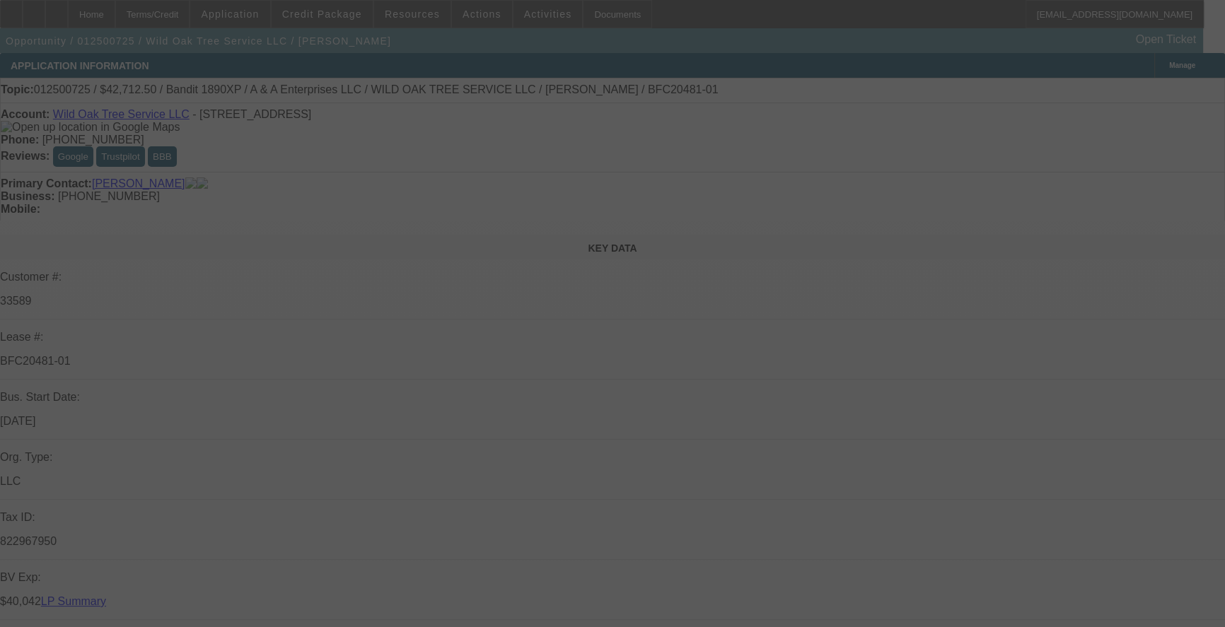
select select "0.1"
select select "0"
select select "2"
select select "0.1"
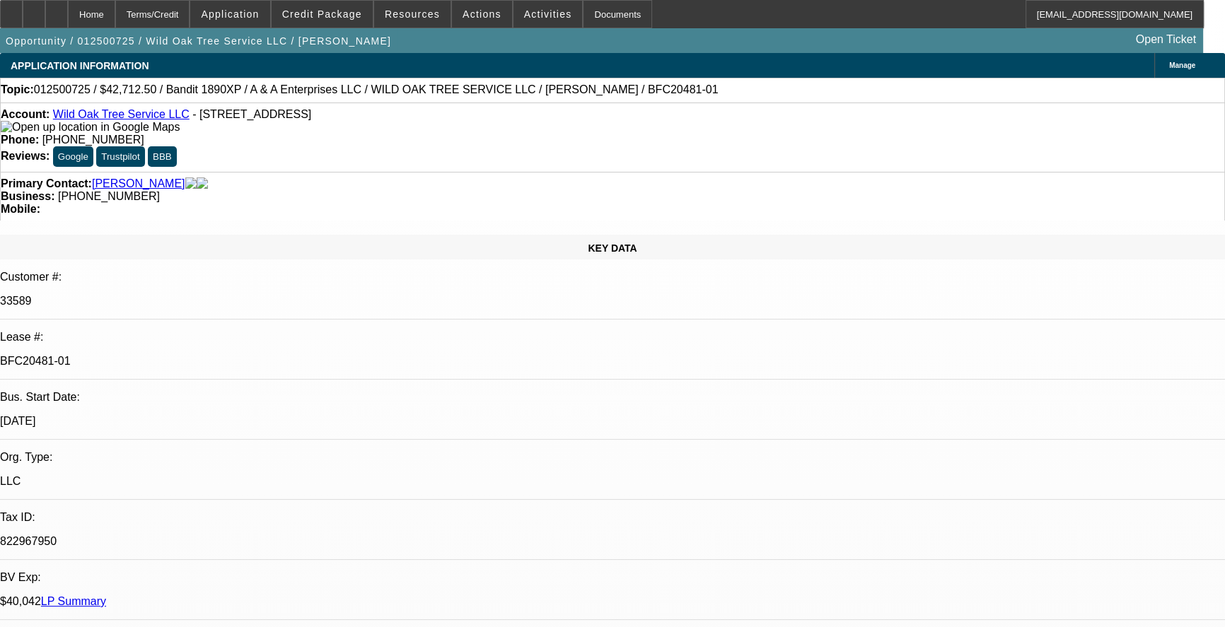
select select "1"
select select "2"
select select "4"
select select "1"
select select "2"
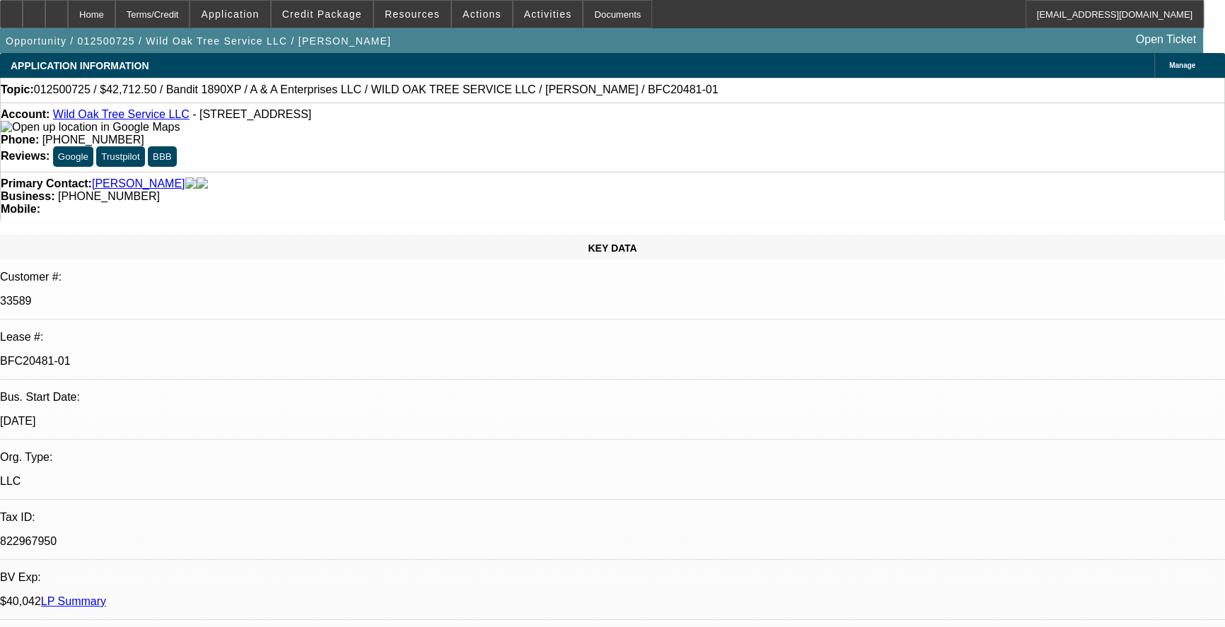
select select "4"
select select "1"
select select "2"
select select "4"
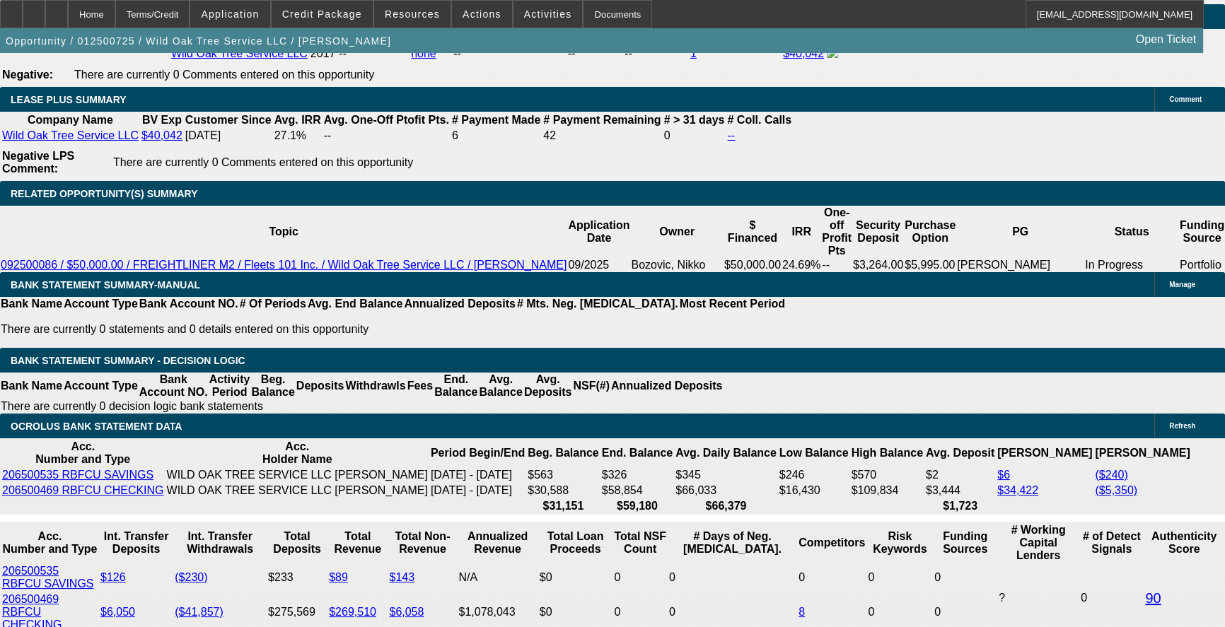
scroll to position [2250, 0]
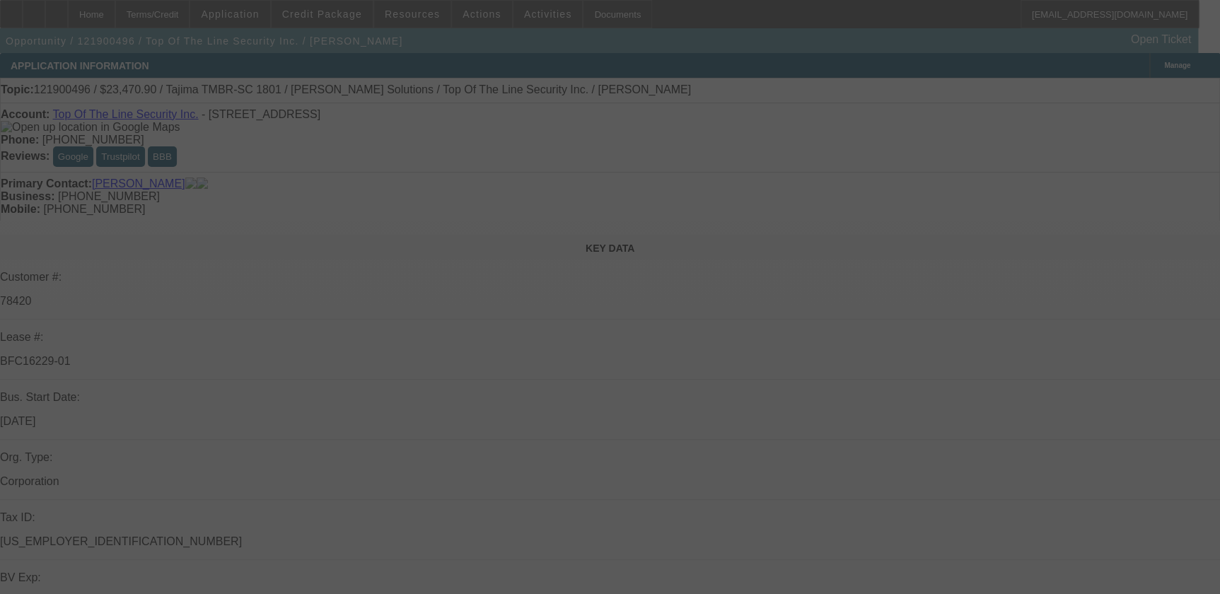
scroll to position [117, 0]
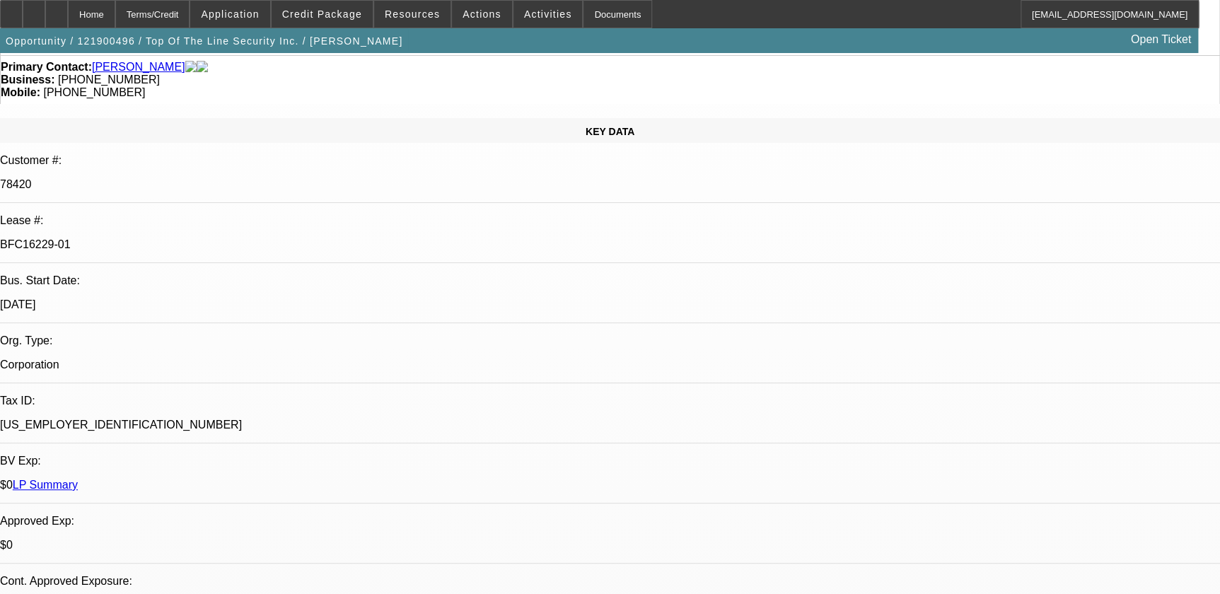
select select "0"
select select "0.1"
select select "0"
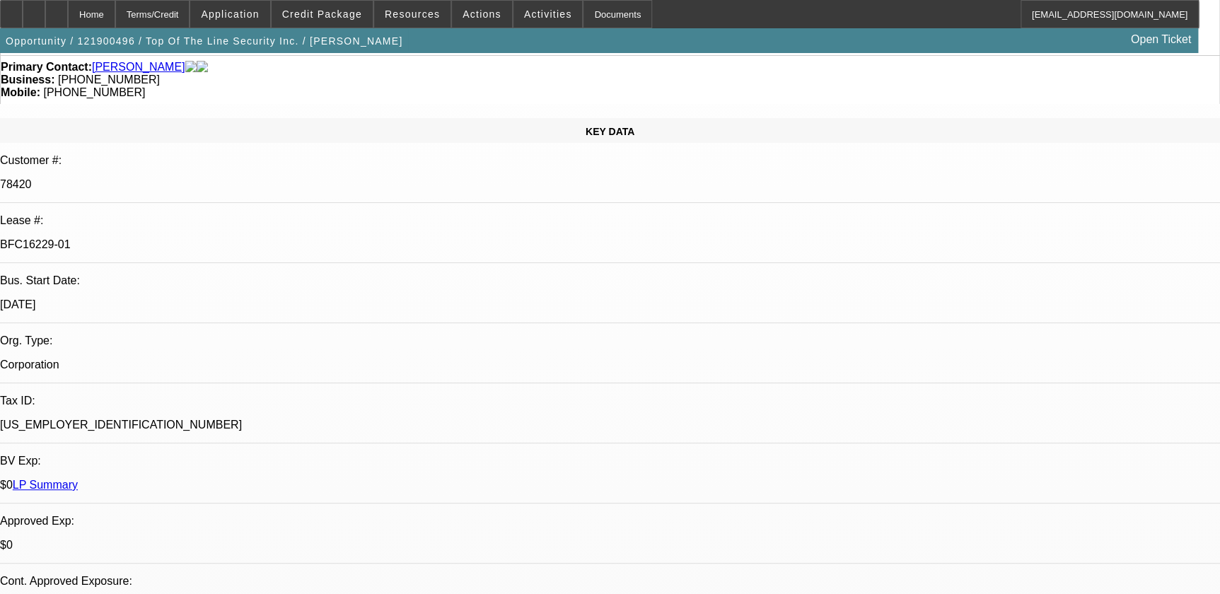
select select "0.1"
select select "0"
select select "0.1"
select select "0"
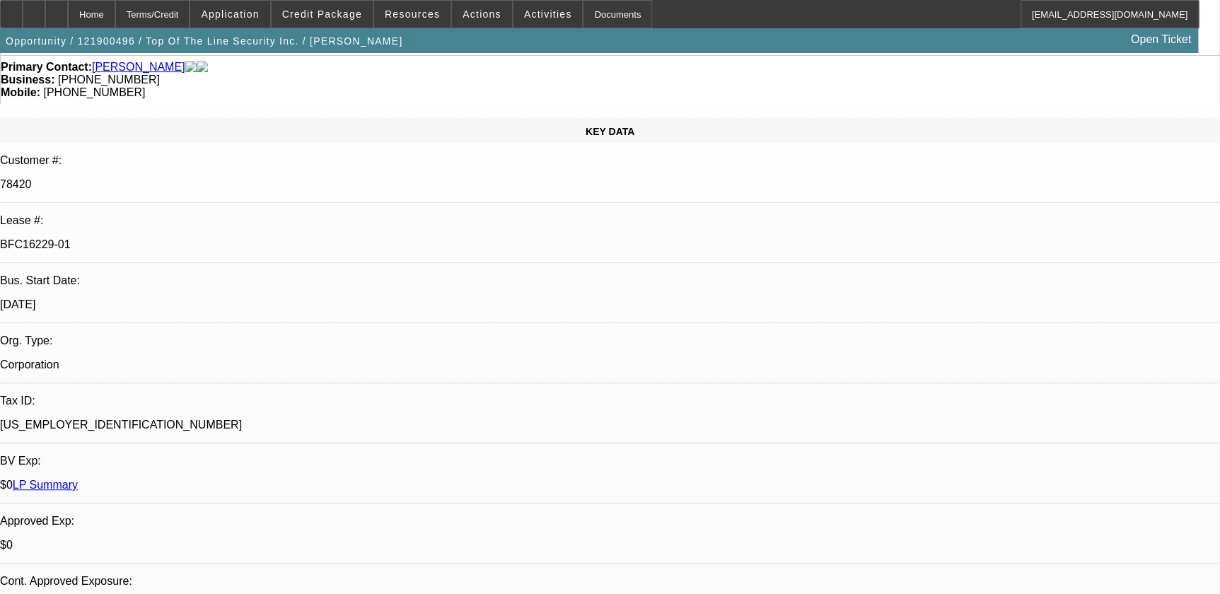
select select "0"
select select "0.1"
select select "1"
select select "2"
select select "4"
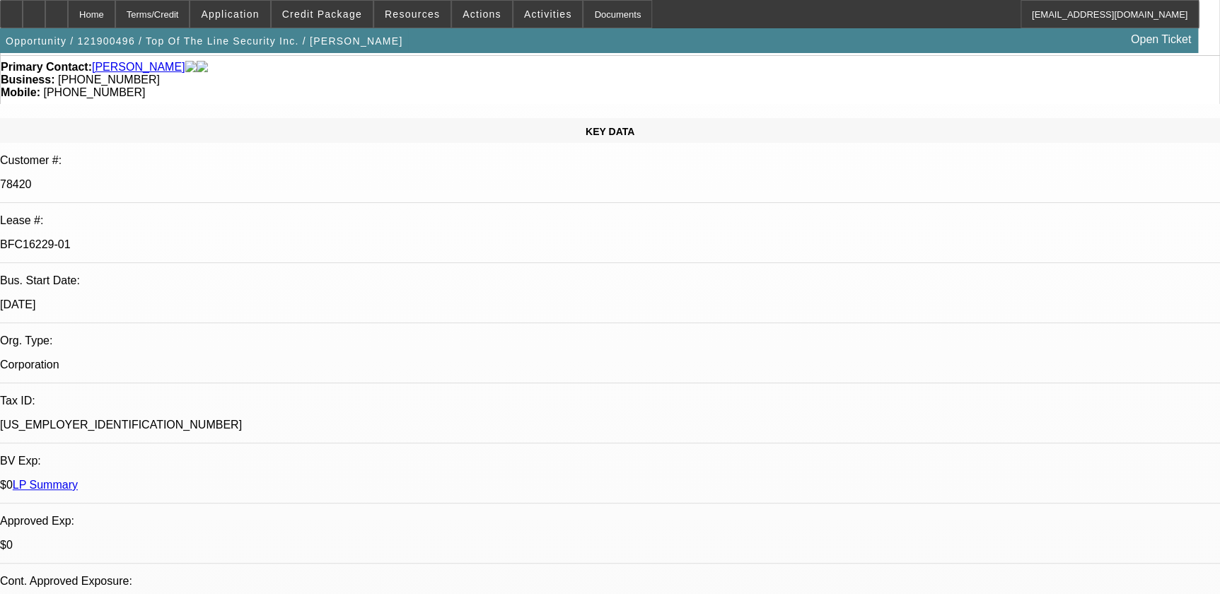
select select "1"
select select "2"
select select "4"
select select "1"
select select "2"
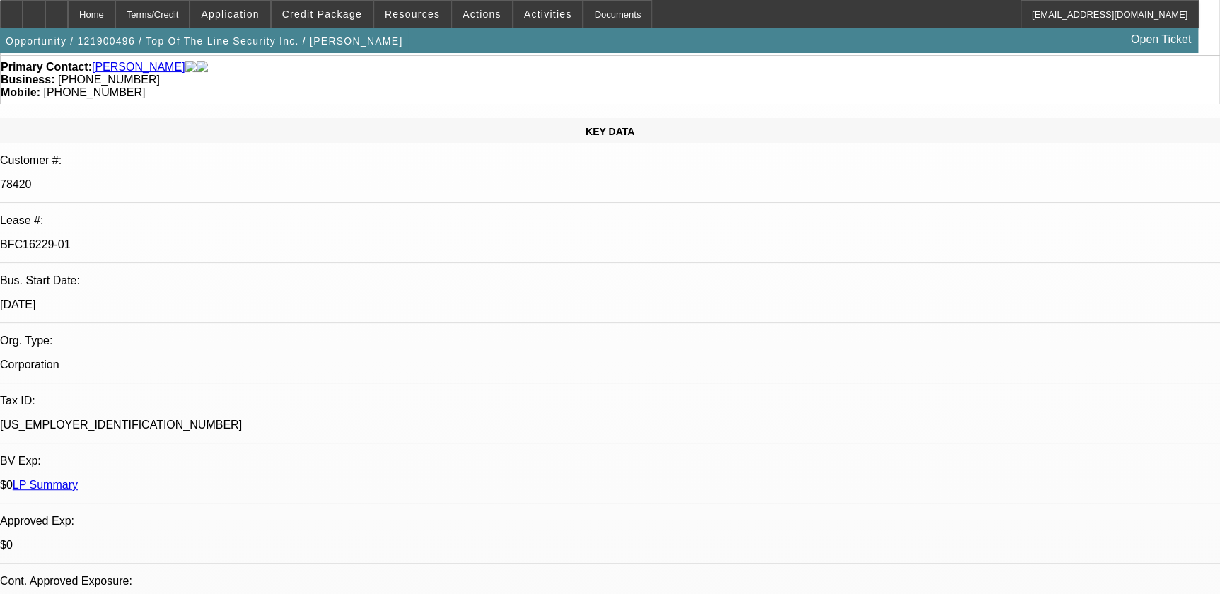
select select "4"
select select "1"
select select "2"
select select "4"
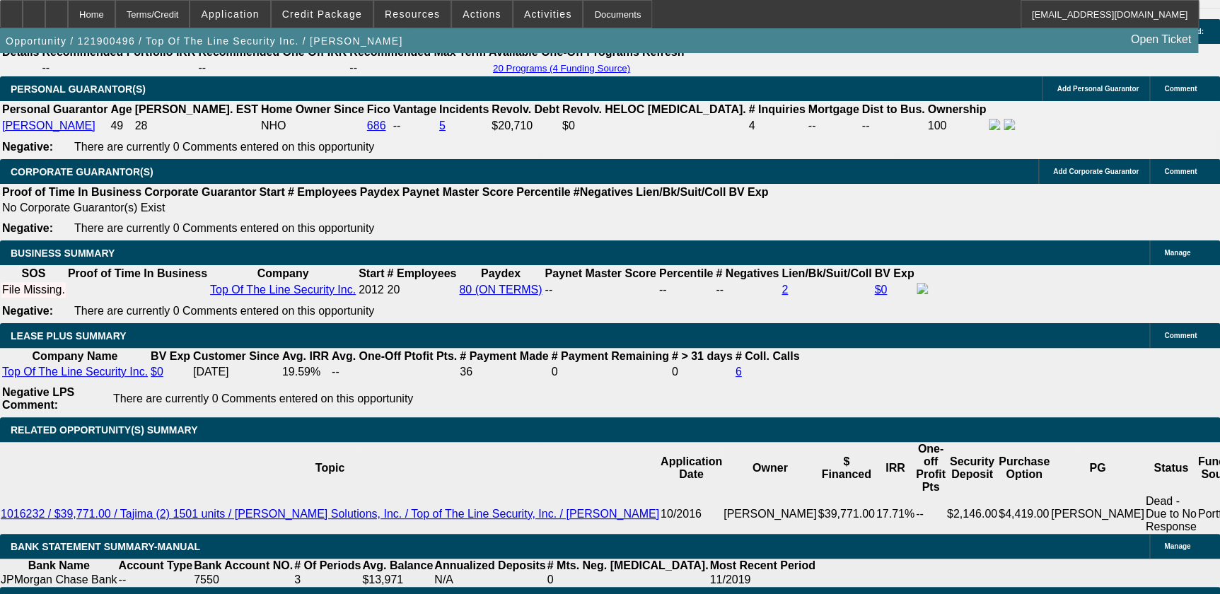
scroll to position [2169, 0]
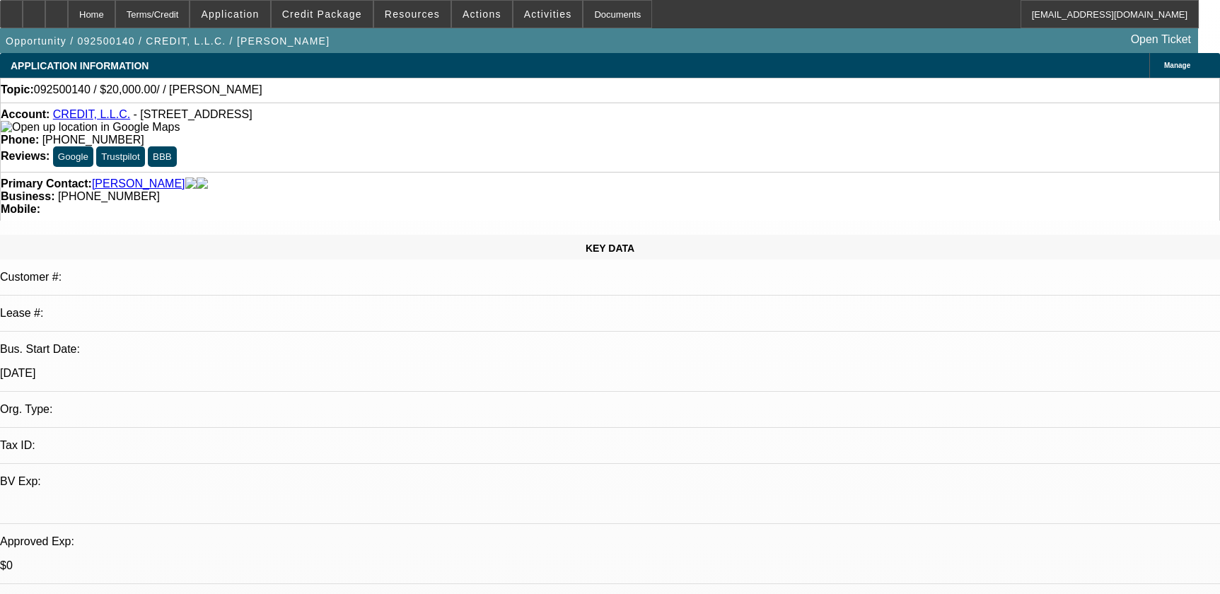
select select "0"
select select "2"
select select "0.1"
select select "4"
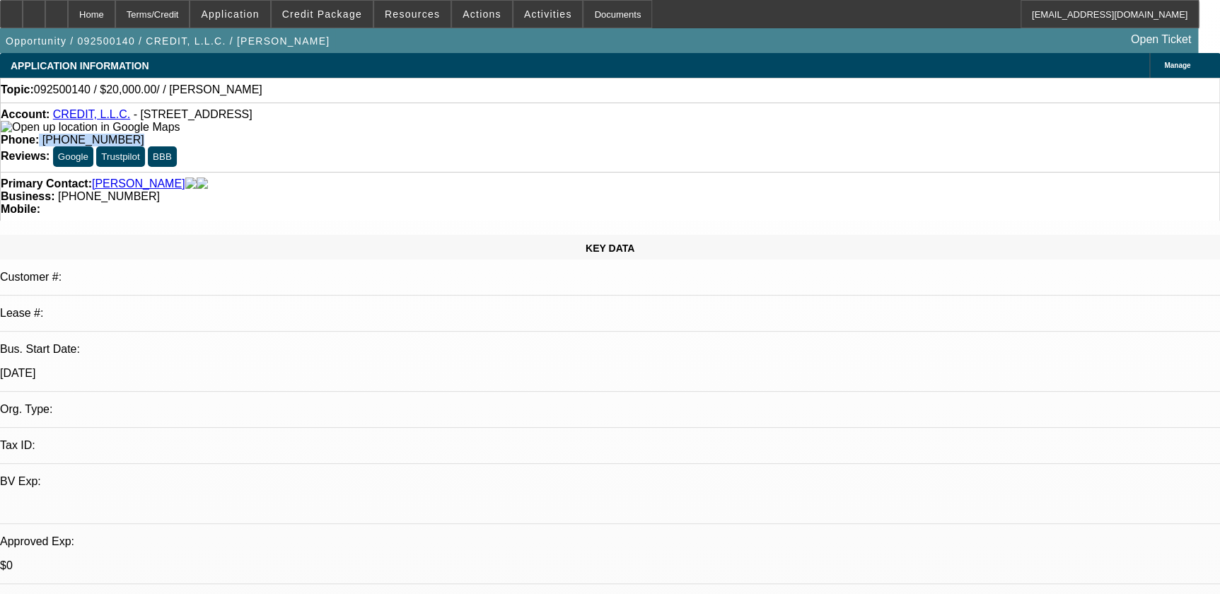
drag, startPoint x: 453, startPoint y: 113, endPoint x: 530, endPoint y: 124, distance: 77.9
click at [530, 134] on div "Phone: [PHONE_NUMBER]" at bounding box center [610, 140] width 1219 height 13
copy div "[PHONE_NUMBER]"
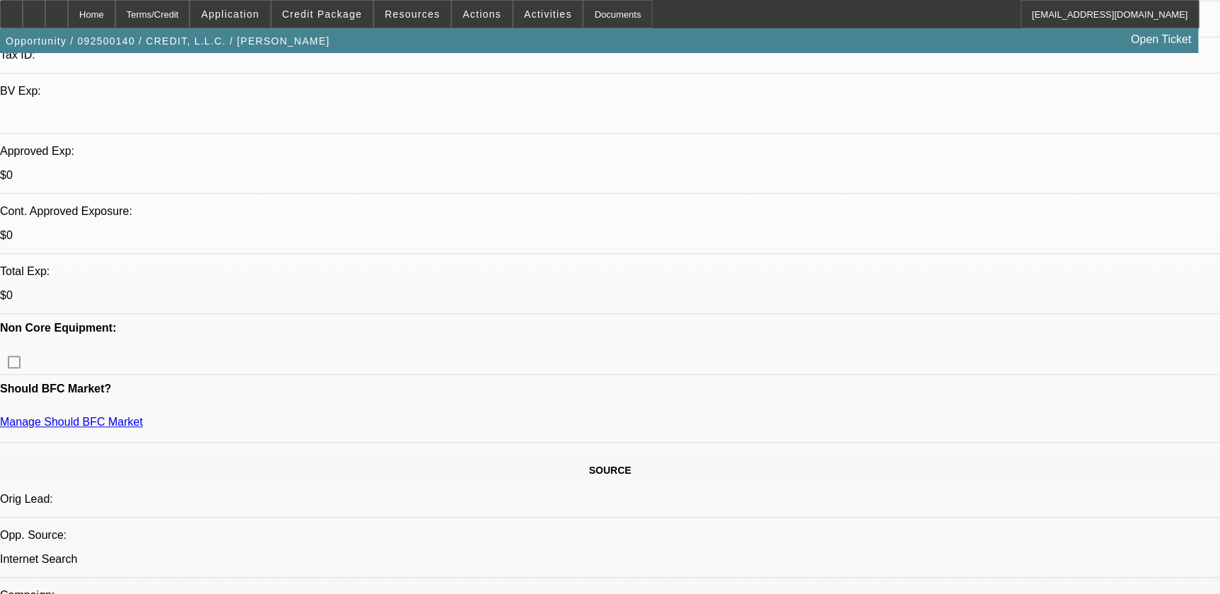
scroll to position [257, 0]
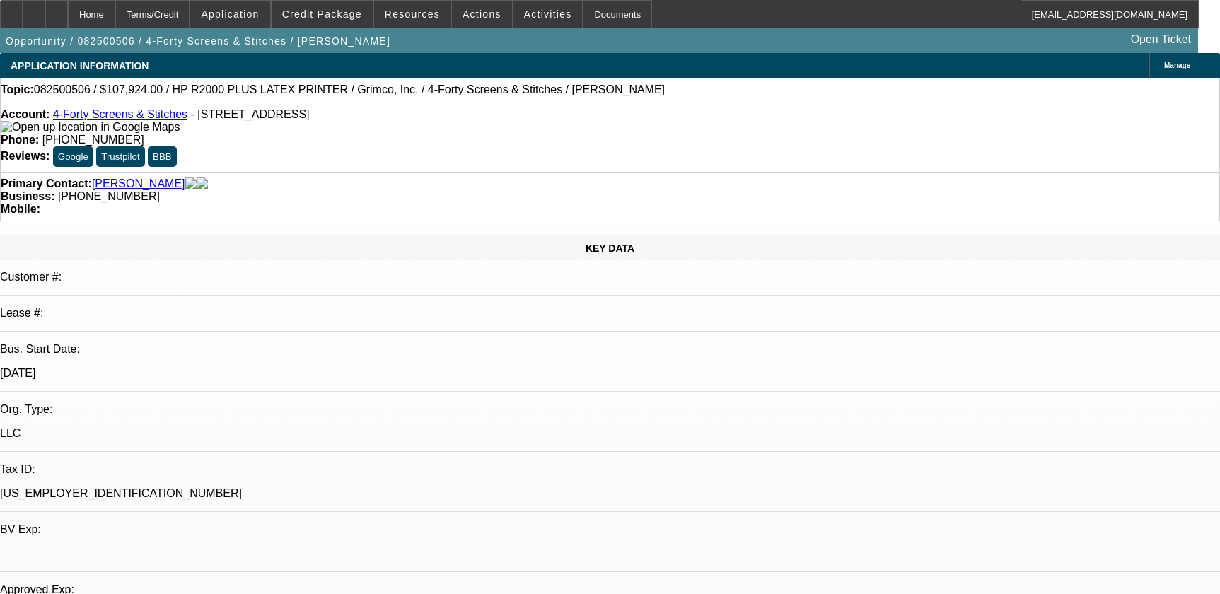
select select "0"
select select "6"
select select "0"
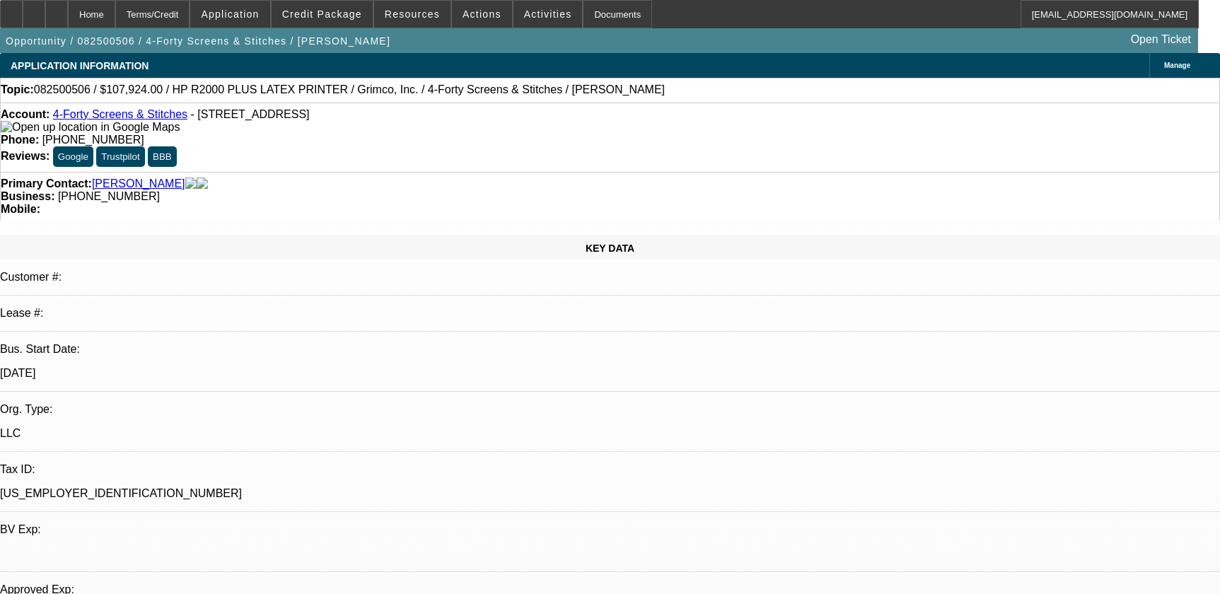
select select "0"
select select "0.1"
select select "4"
select select "0"
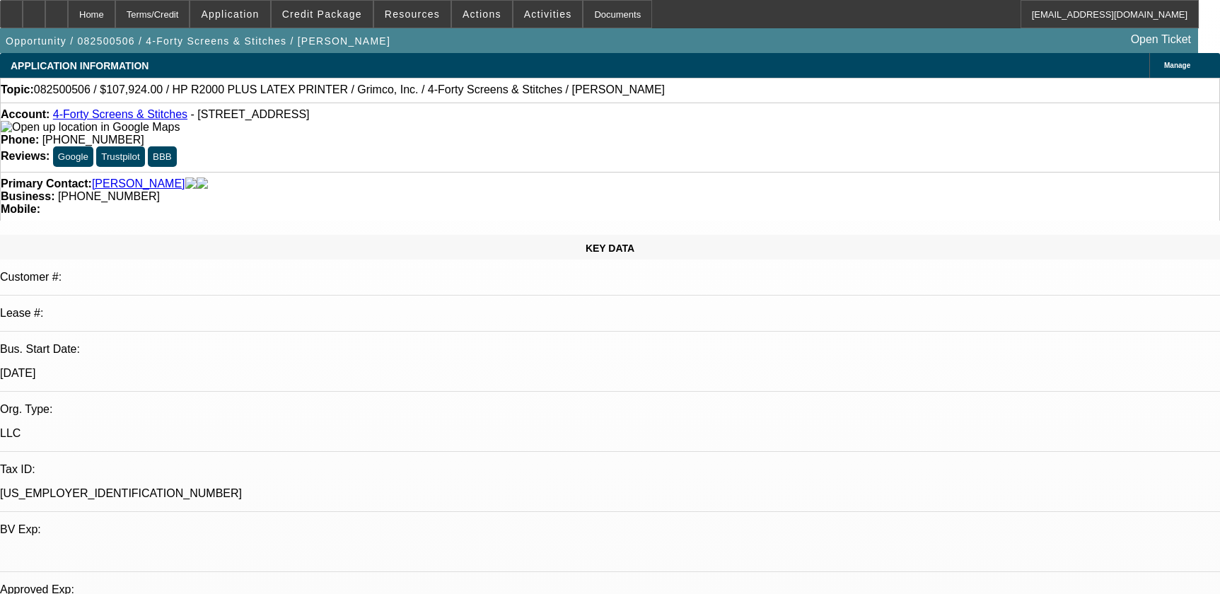
select select "0.1"
select select "4"
click at [279, 141] on div "Account: 4-Forty Screens & Stitches - 169 Highway 1207, Deville, LA 71328 Phone…" at bounding box center [610, 137] width 1220 height 69
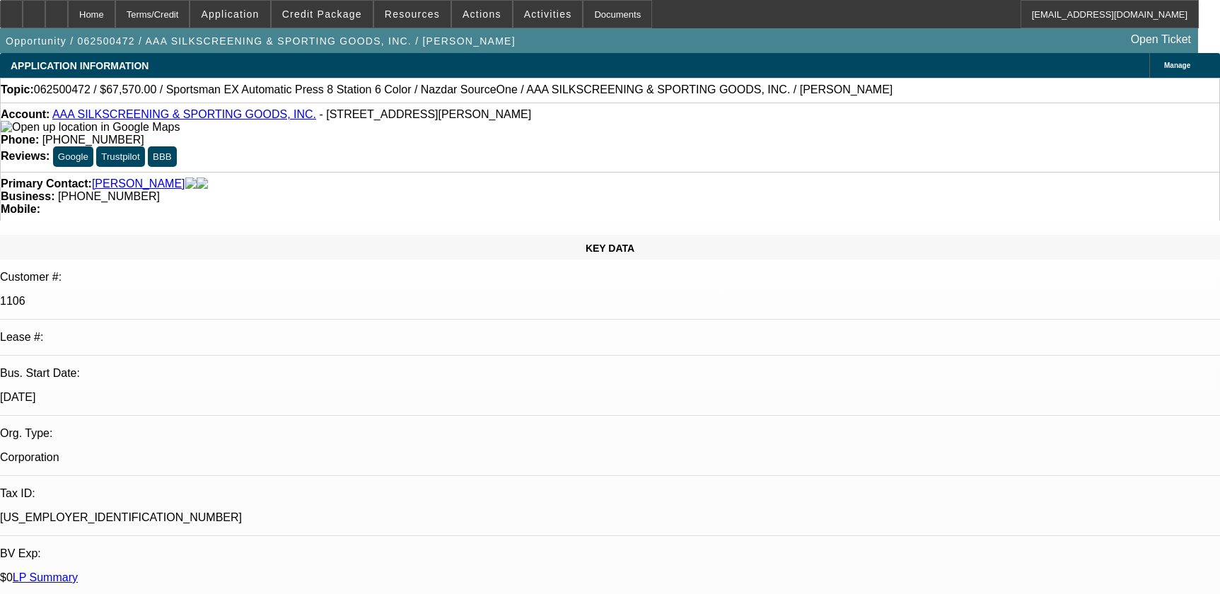
select select "0"
select select "5"
select select "0"
select select "6"
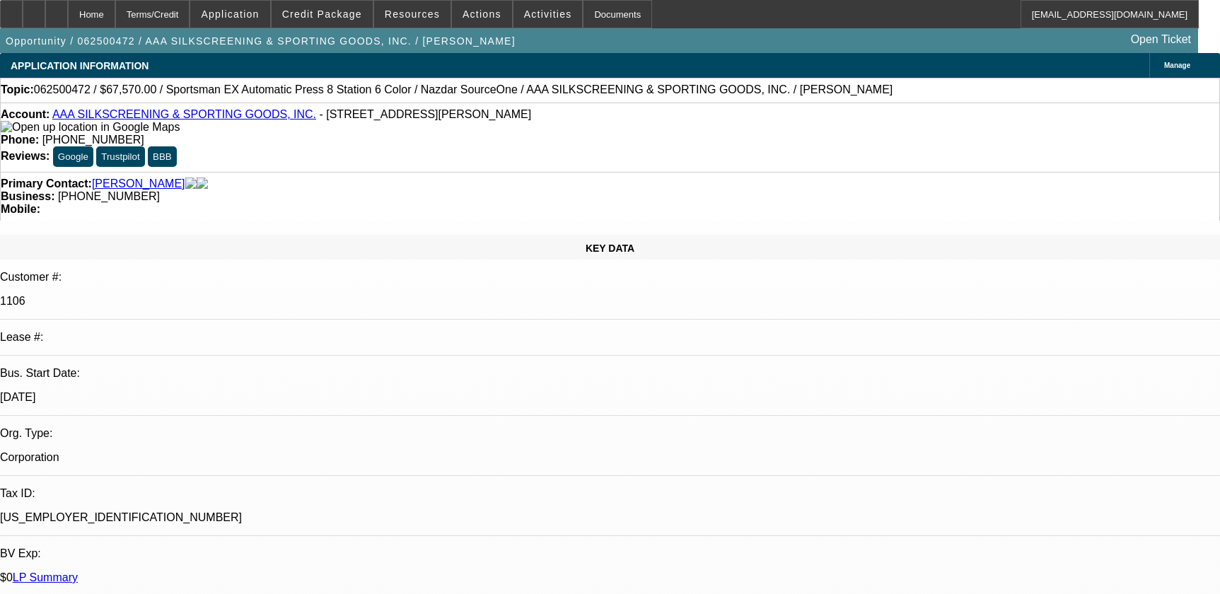
select select "0.1"
select select "2"
select select "0.1"
select select "4"
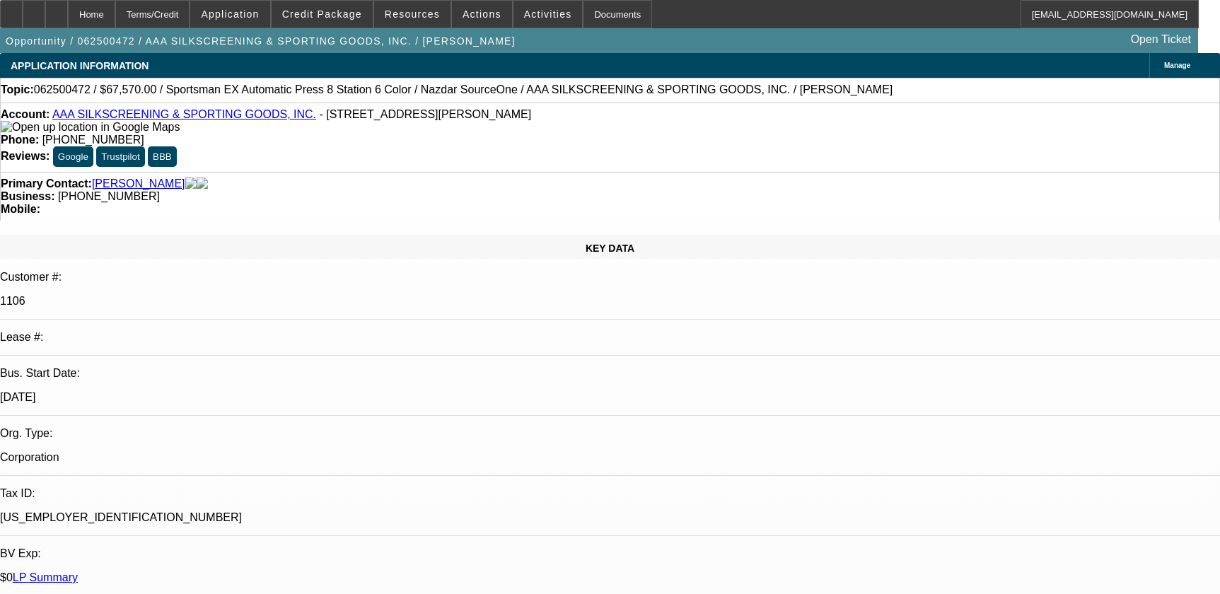
select select "0"
select select "2"
select select "0.1"
select select "4"
select select "0"
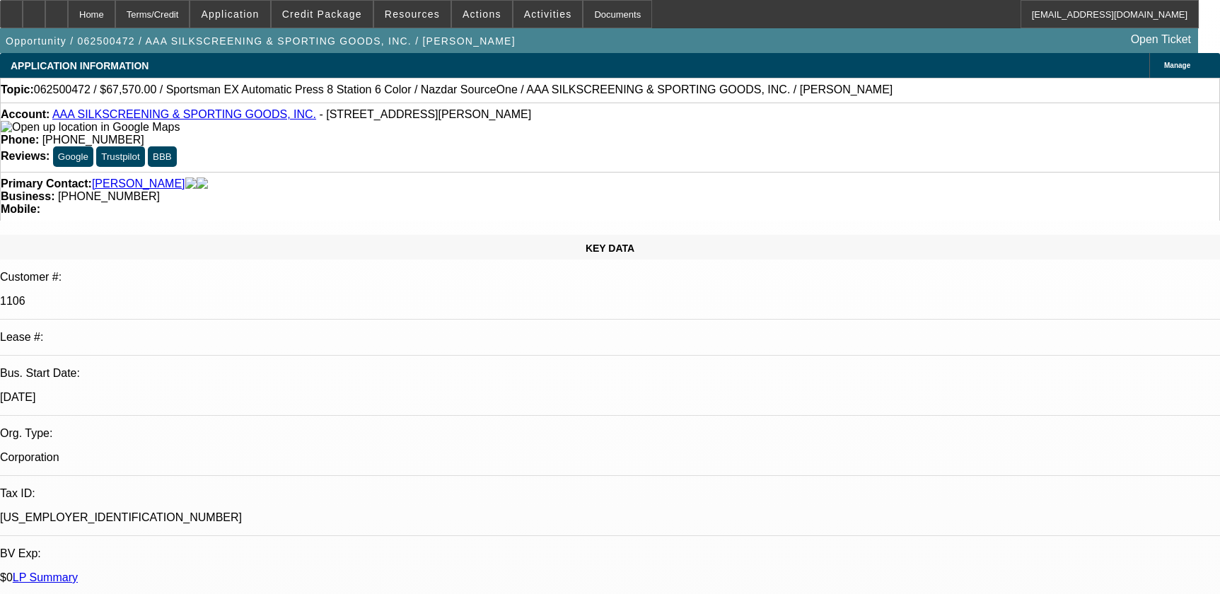
select select "2"
select select "0.1"
select select "4"
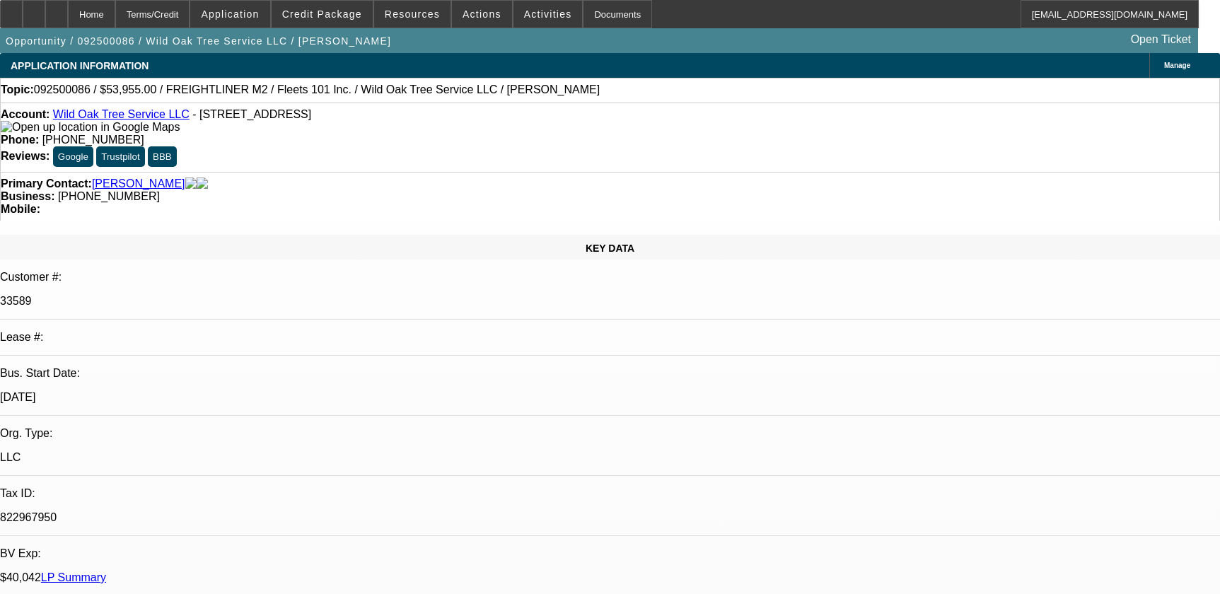
select select "0.1"
select select "2"
select select "0.1"
select select "4"
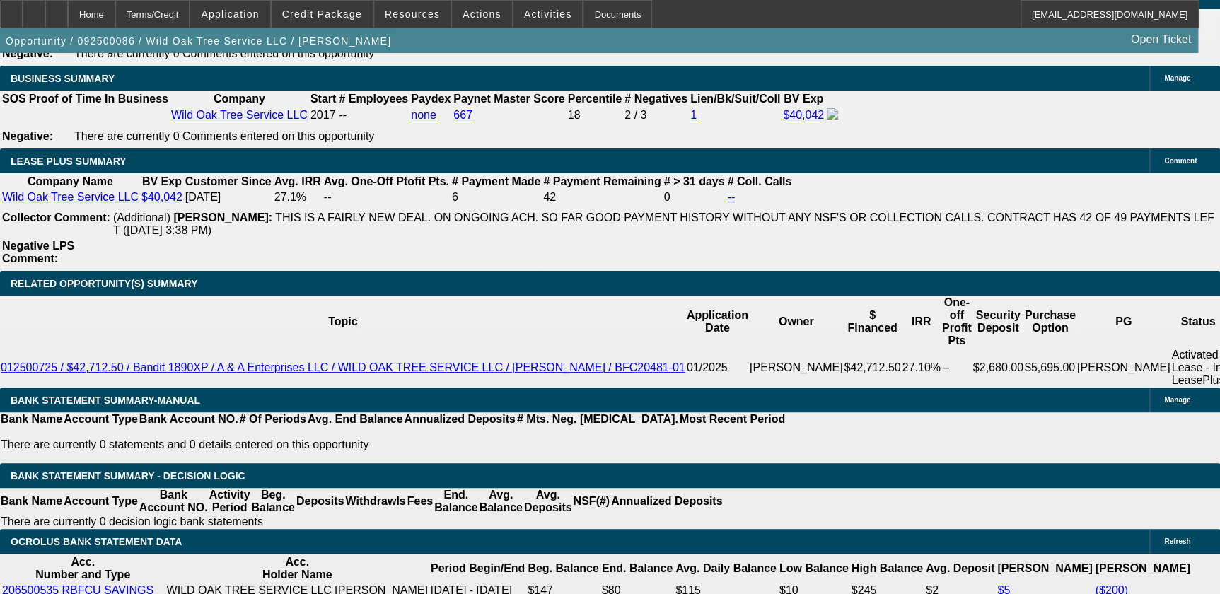
scroll to position [2443, 0]
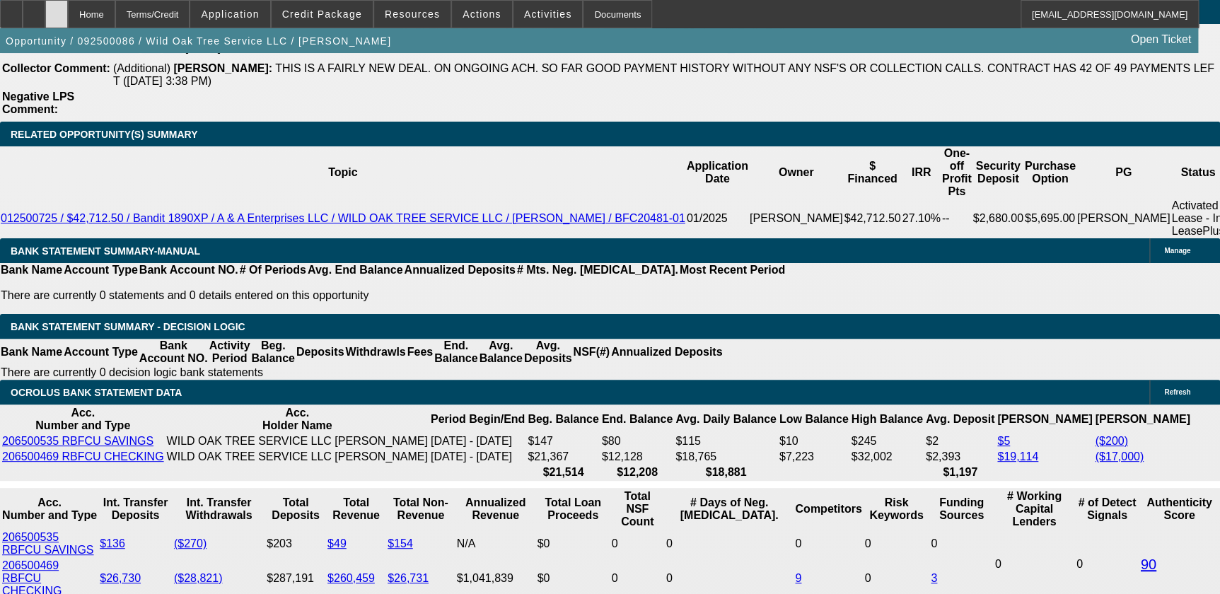
click at [68, 20] on div at bounding box center [56, 14] width 23 height 28
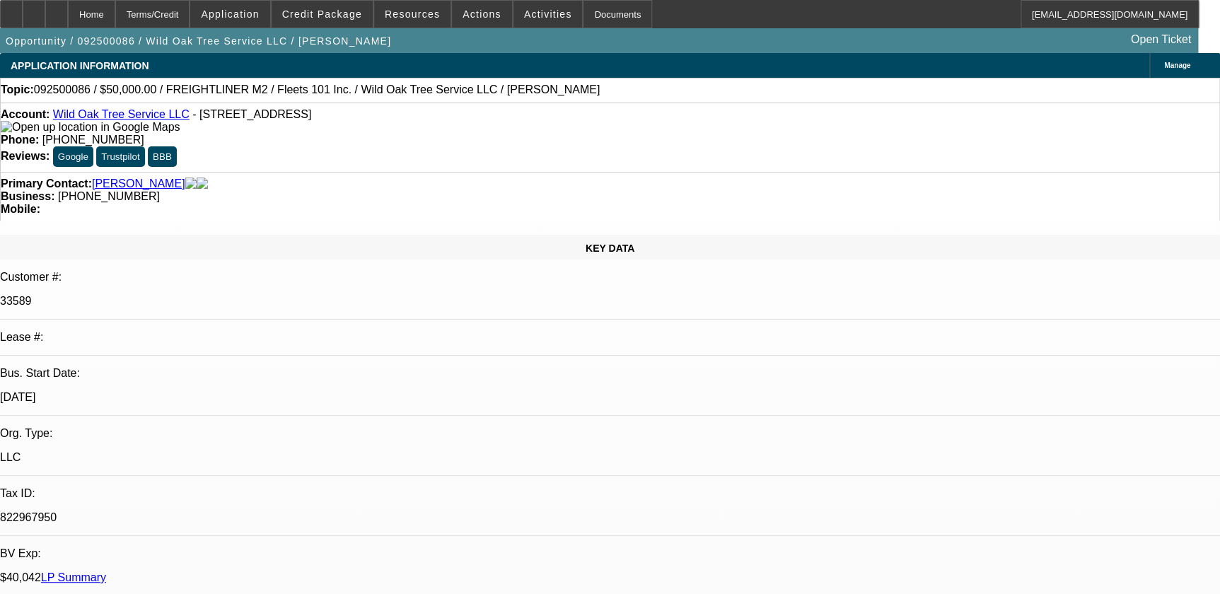
select select "0"
select select "2"
select select "0"
select select "2"
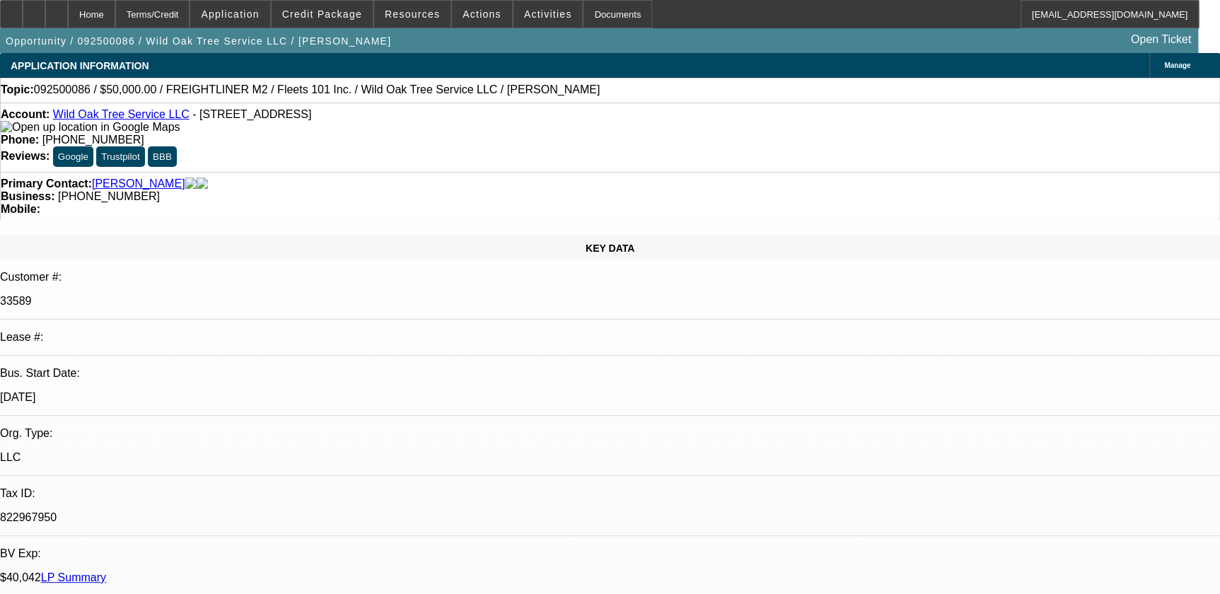
select select "0.1"
select select "2"
select select "0.1"
select select "1"
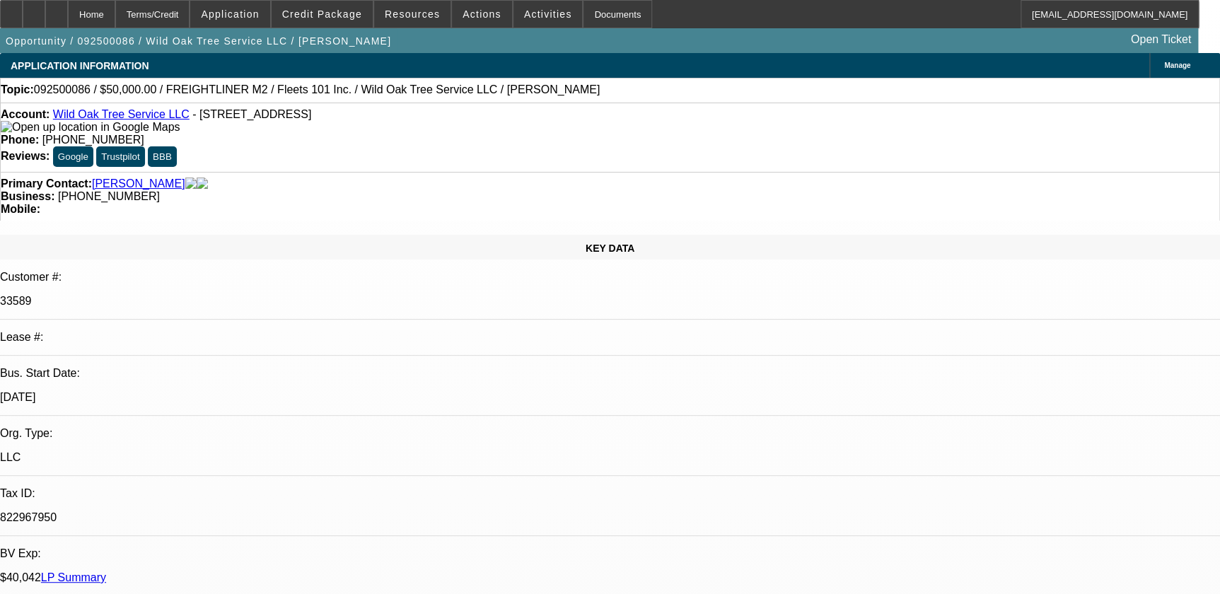
select select "2"
select select "6"
select select "1"
select select "2"
select select "4"
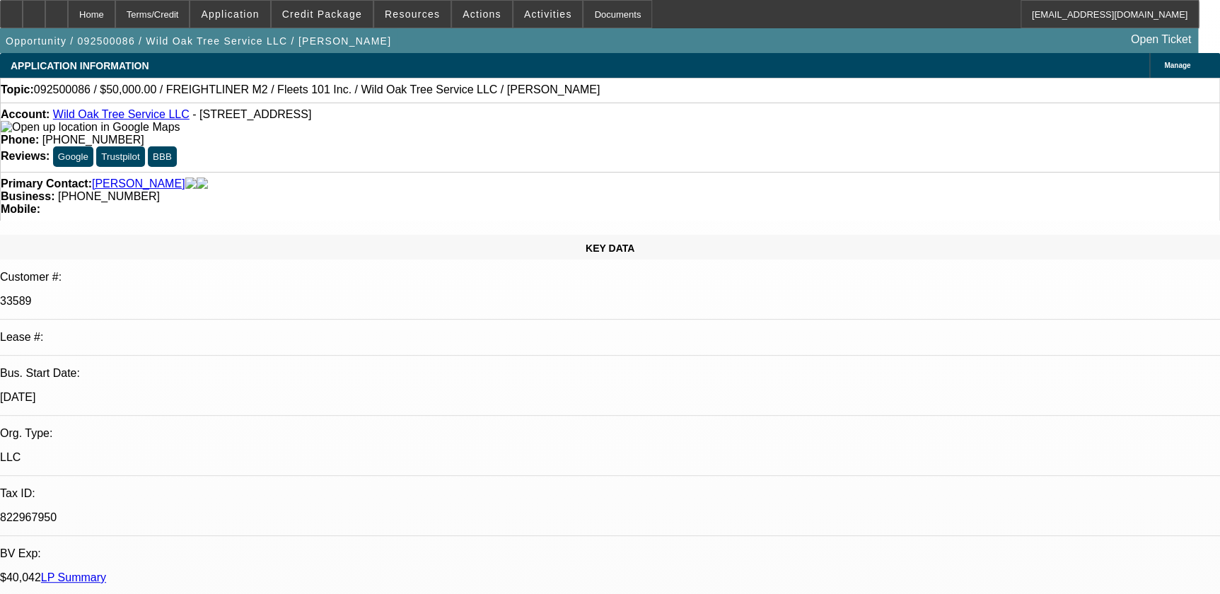
select select "1"
select select "2"
select select "4"
